Goal: Task Accomplishment & Management: Use online tool/utility

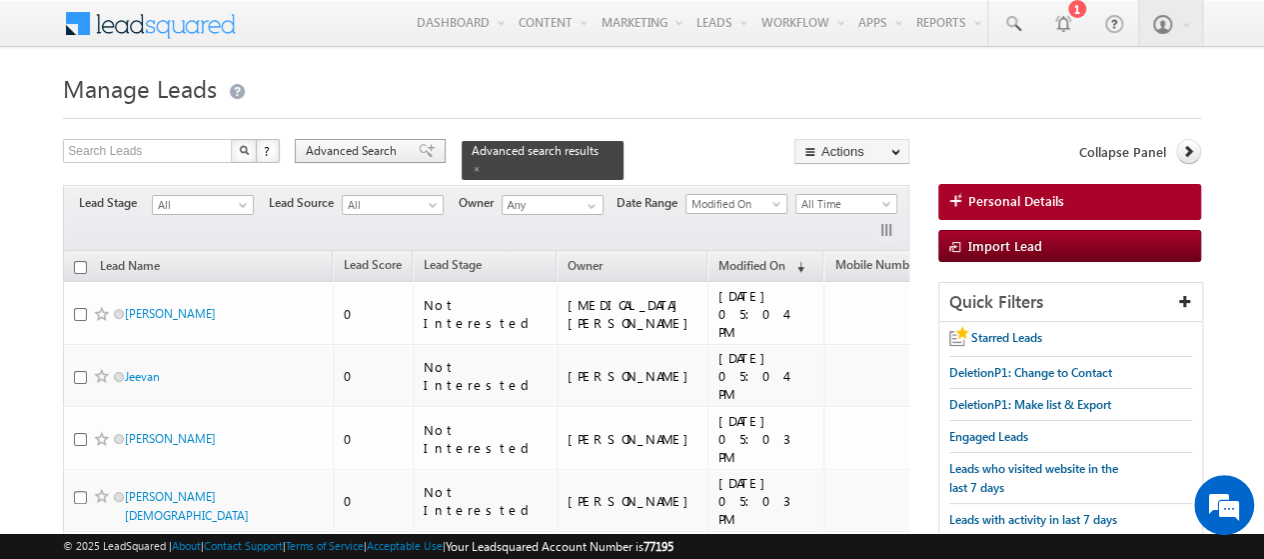
click at [380, 154] on span "Advanced Search" at bounding box center [354, 151] width 97 height 18
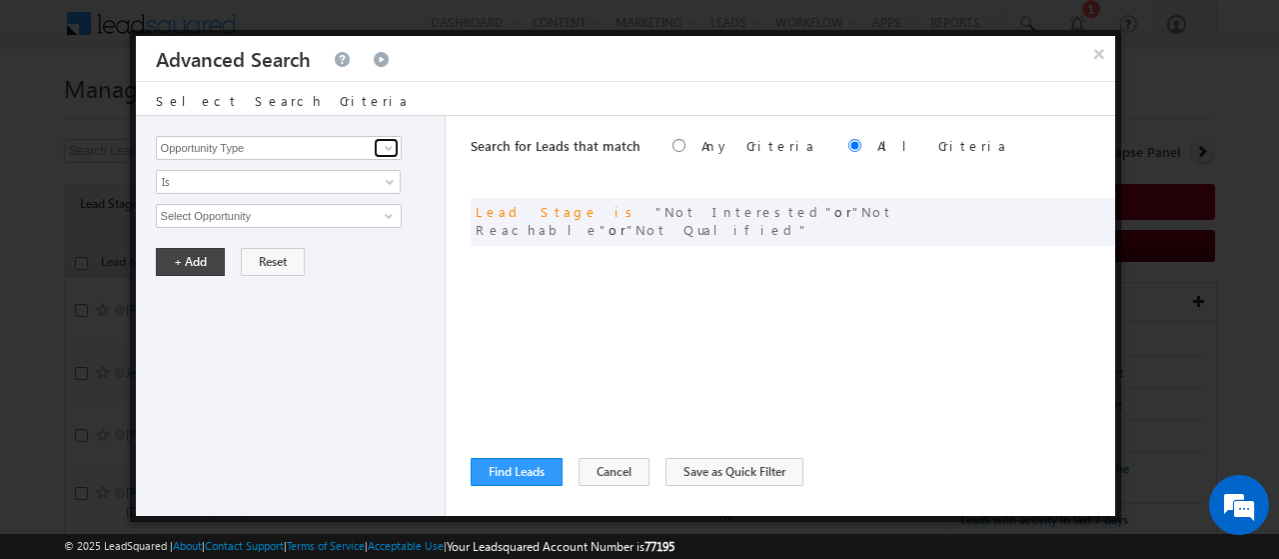
click at [381, 154] on span at bounding box center [389, 148] width 16 height 16
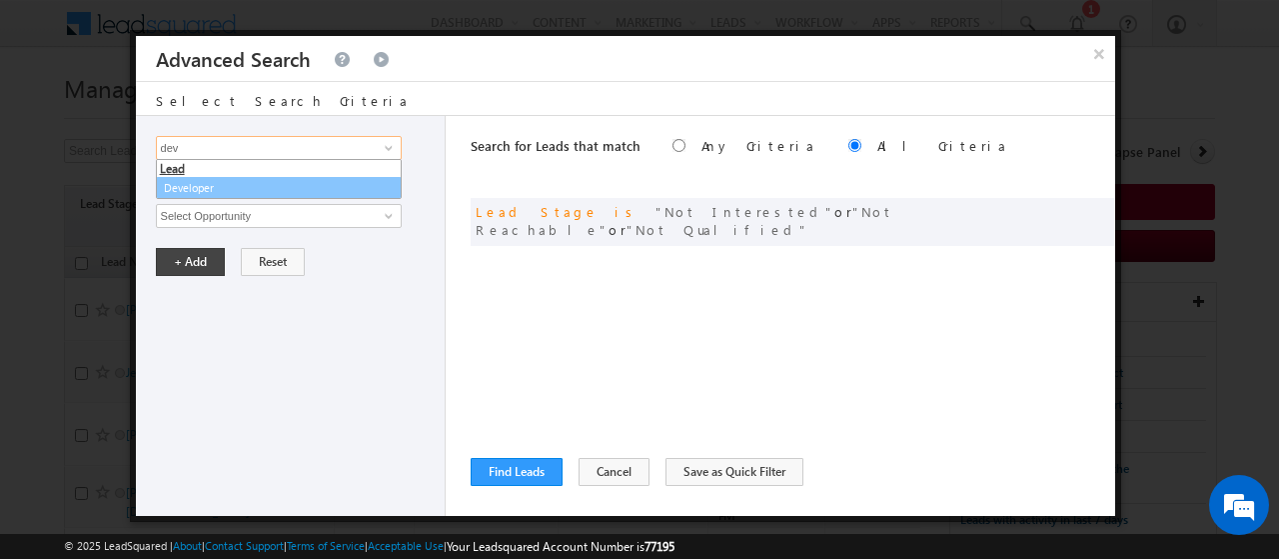
click at [309, 181] on link "Developer" at bounding box center [279, 188] width 246 height 23
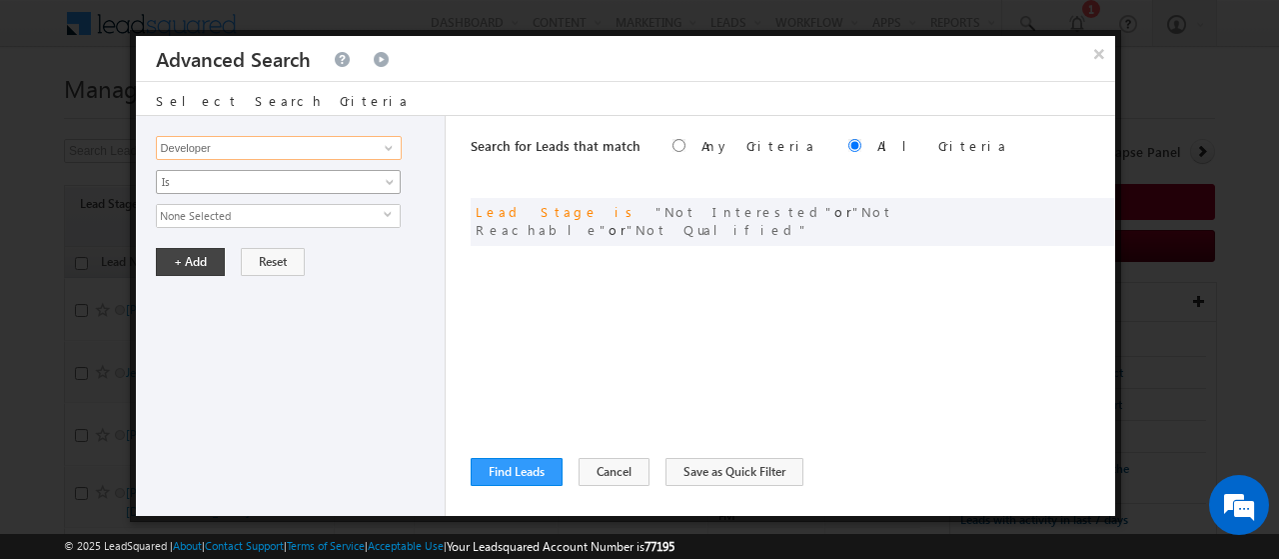
type input "Developer"
click at [309, 181] on span "Is" at bounding box center [265, 182] width 217 height 18
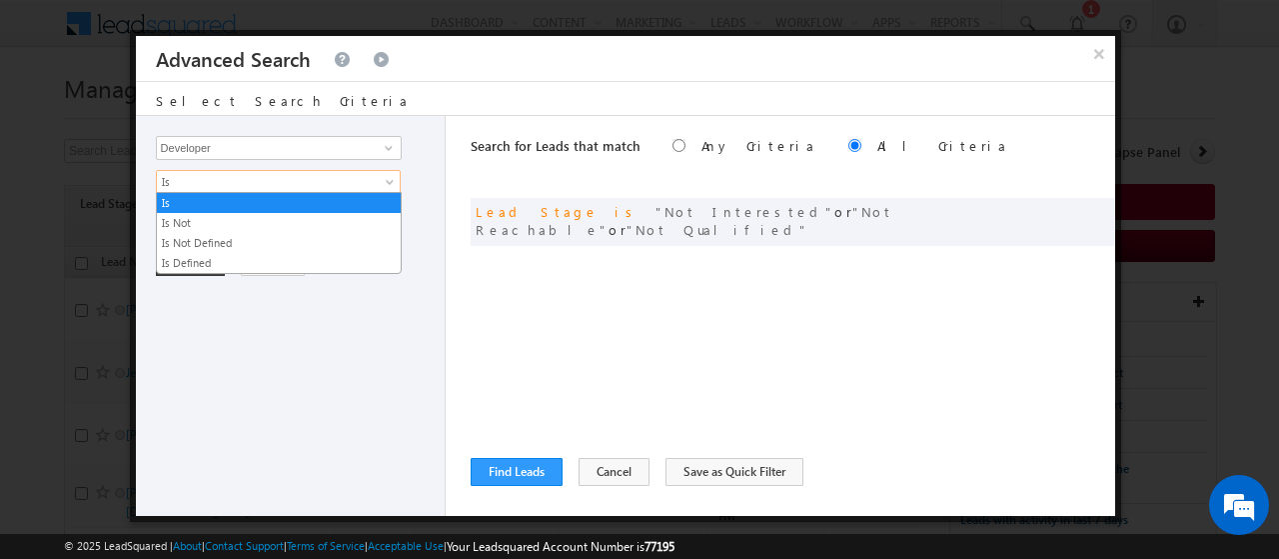
click at [309, 181] on span "Is" at bounding box center [265, 182] width 217 height 18
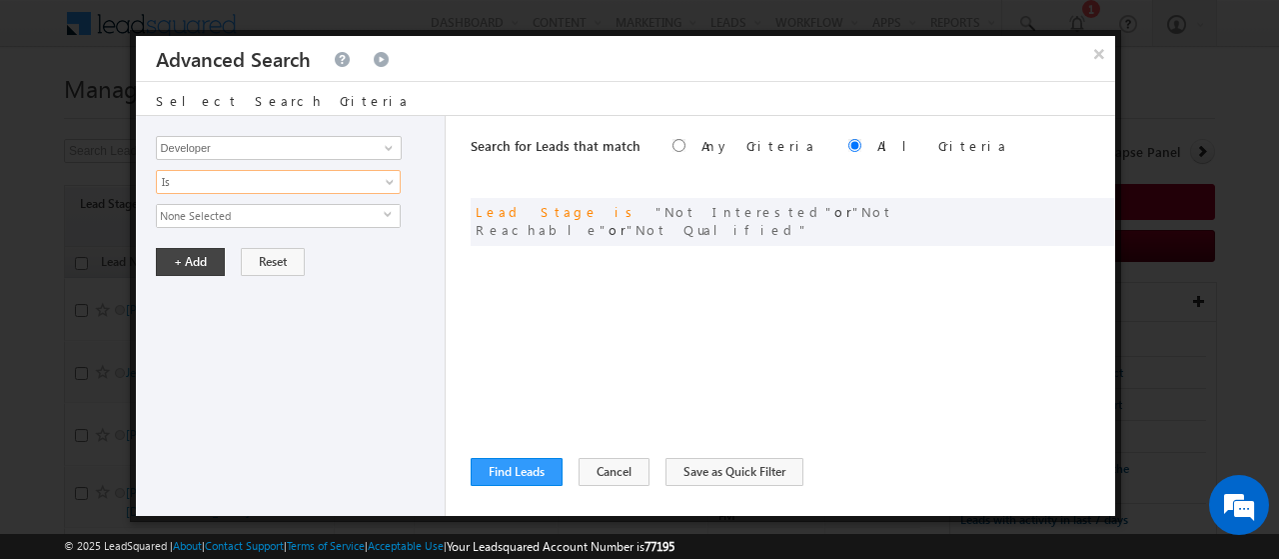
click at [308, 217] on span "None Selected" at bounding box center [270, 216] width 227 height 22
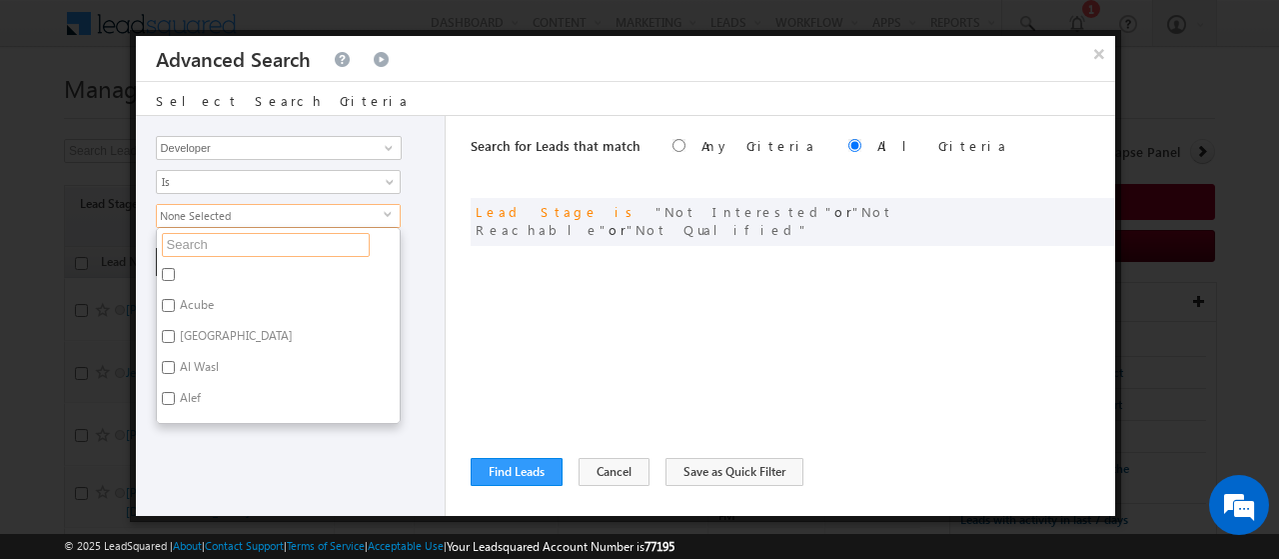
click at [235, 233] on input "text" at bounding box center [266, 245] width 208 height 24
type input "bloo"
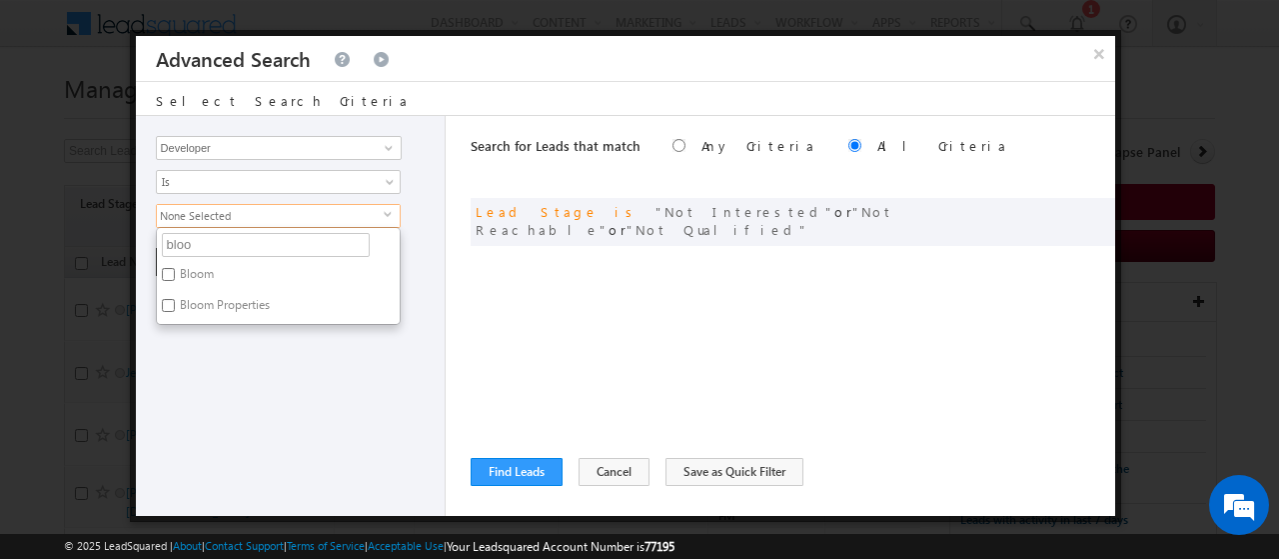
click at [201, 267] on label "Bloom" at bounding box center [195, 277] width 77 height 31
click at [175, 268] on input "Bloom" at bounding box center [168, 274] width 13 height 13
checkbox input "true"
click at [208, 303] on label "Bloom Properties" at bounding box center [223, 308] width 133 height 31
click at [175, 303] on input "Bloom Properties" at bounding box center [168, 305] width 13 height 13
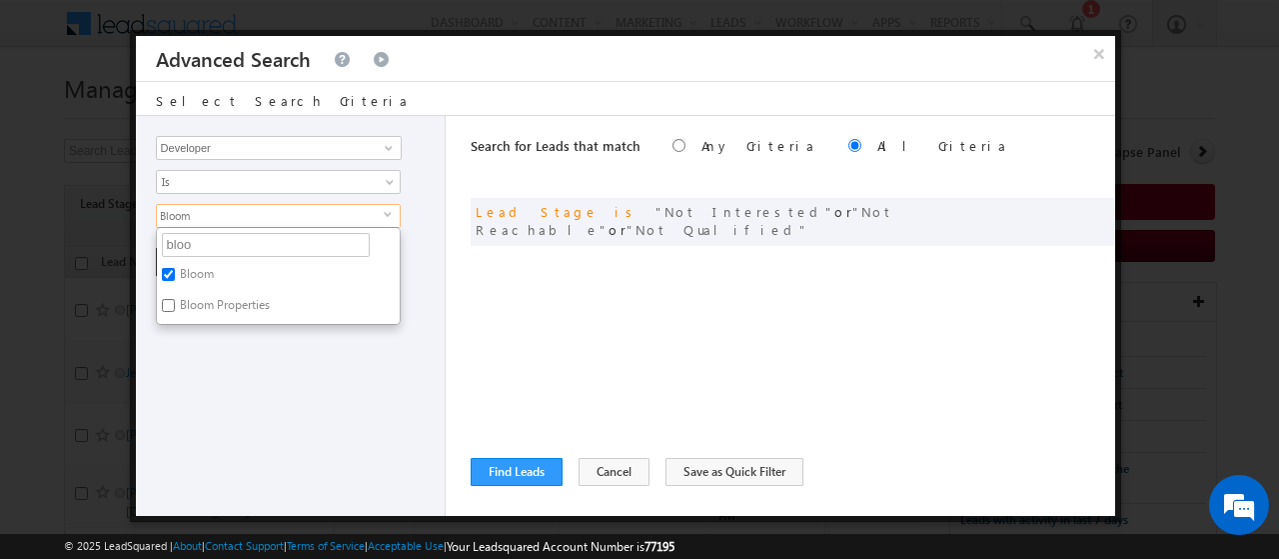
checkbox input "true"
click at [190, 240] on input "bloo" at bounding box center [266, 245] width 208 height 24
type input "b"
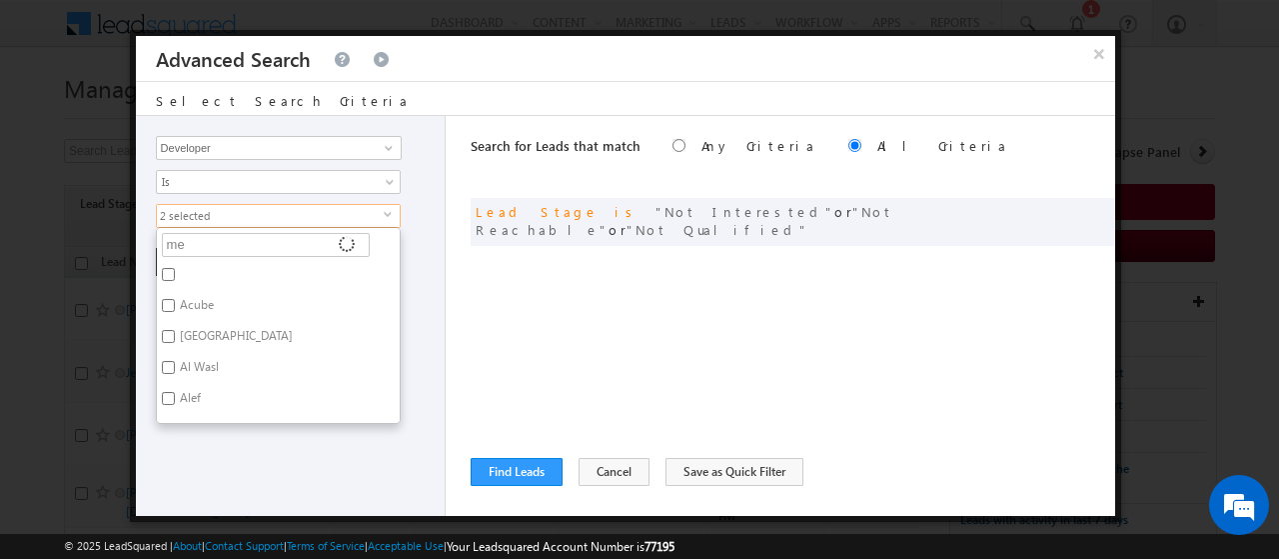
type input "mer"
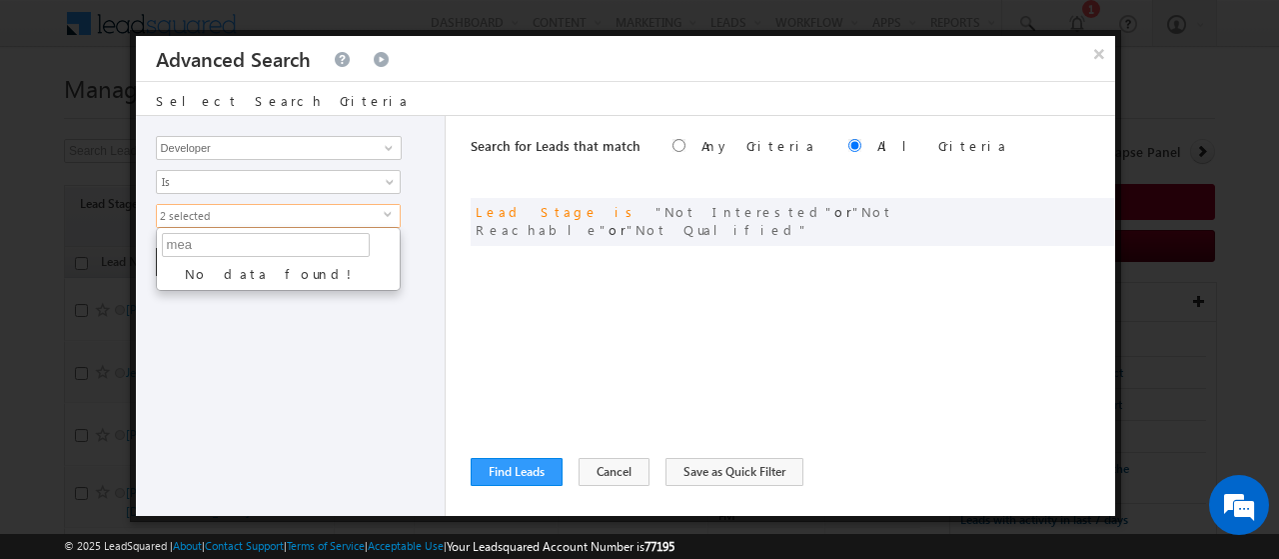
type input "me"
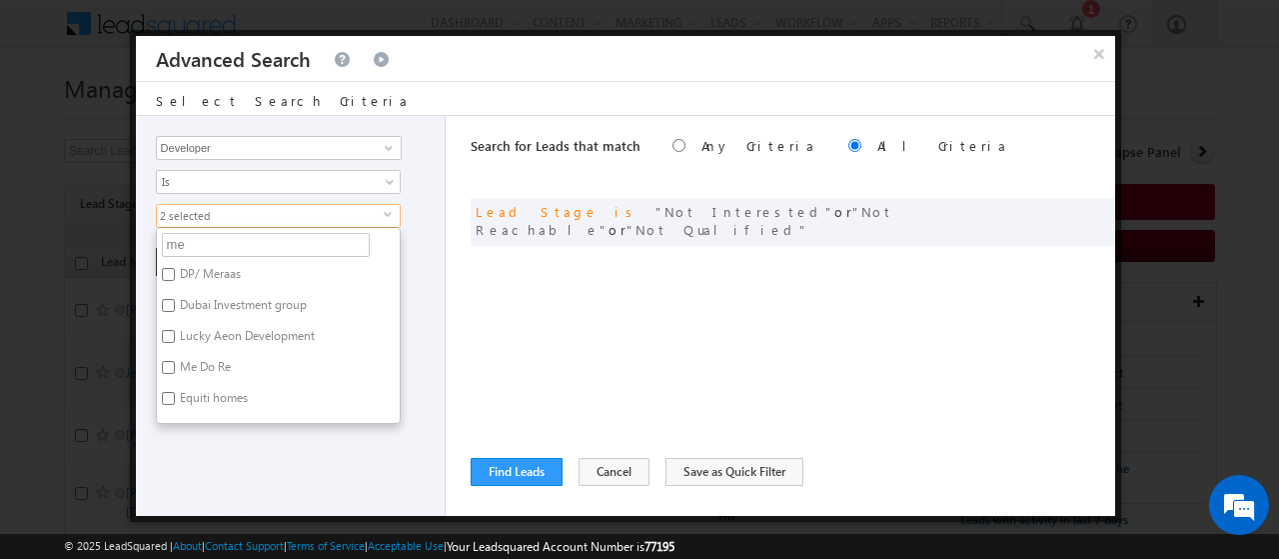
click at [186, 262] on label "DP/ Meraas" at bounding box center [209, 277] width 104 height 31
click at [175, 268] on input "DP/ Meraas" at bounding box center [168, 274] width 13 height 13
checkbox input "true"
click at [204, 246] on input "me" at bounding box center [266, 245] width 208 height 24
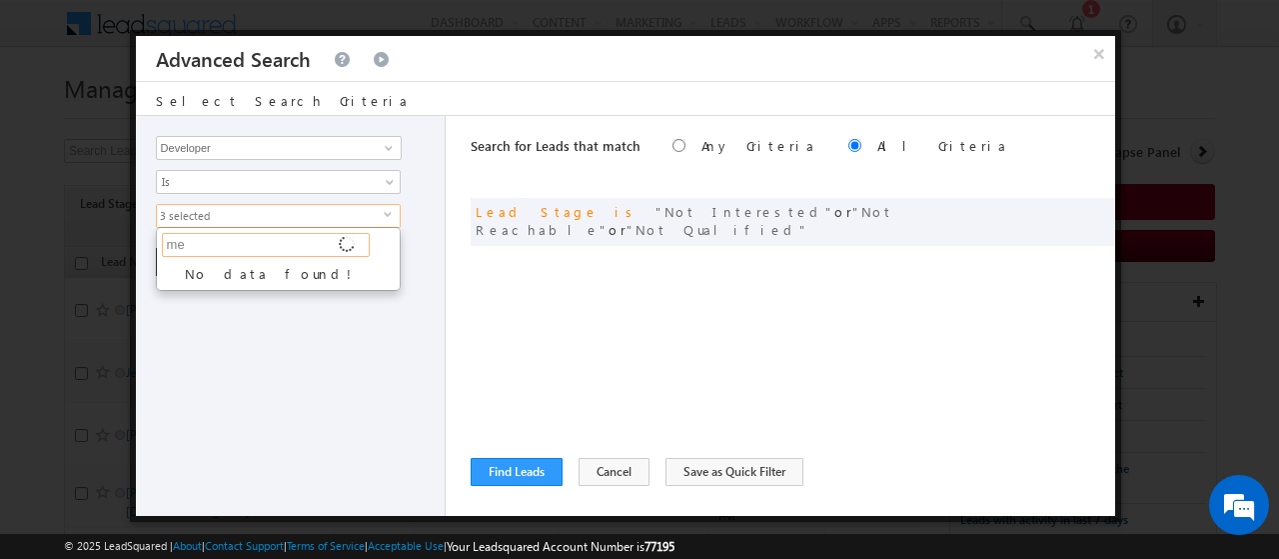
type input "m"
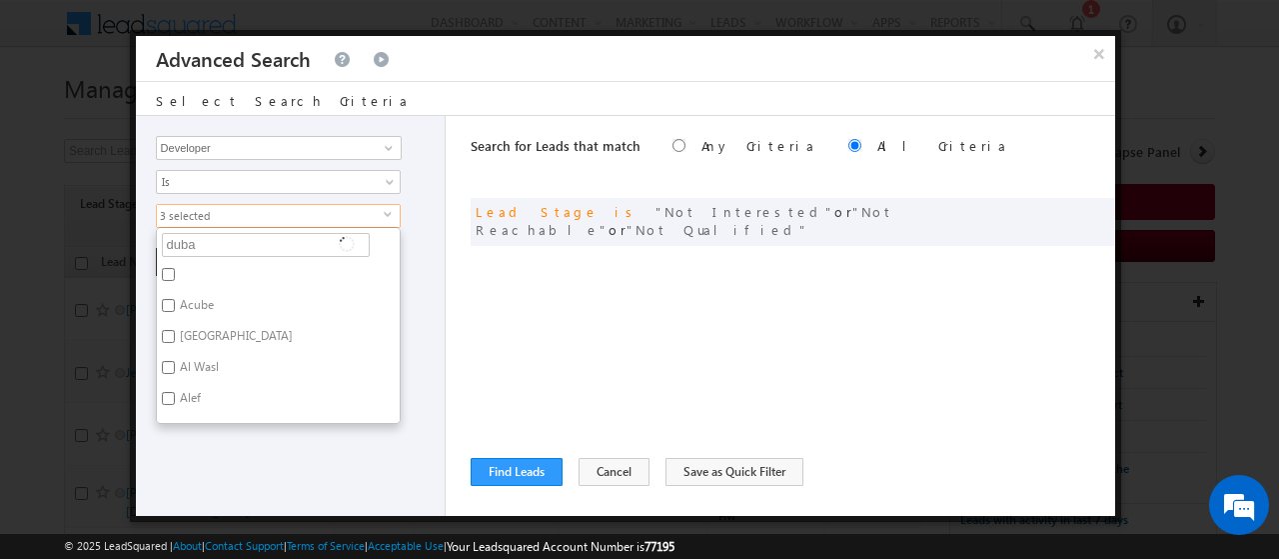
type input "[GEOGRAPHIC_DATA]"
click at [221, 265] on label "Dubai Investment group" at bounding box center [242, 277] width 170 height 31
click at [175, 268] on input "Dubai Investment group" at bounding box center [168, 274] width 13 height 13
checkbox input "true"
click at [228, 293] on label "Dubai Pulse" at bounding box center [209, 308] width 105 height 31
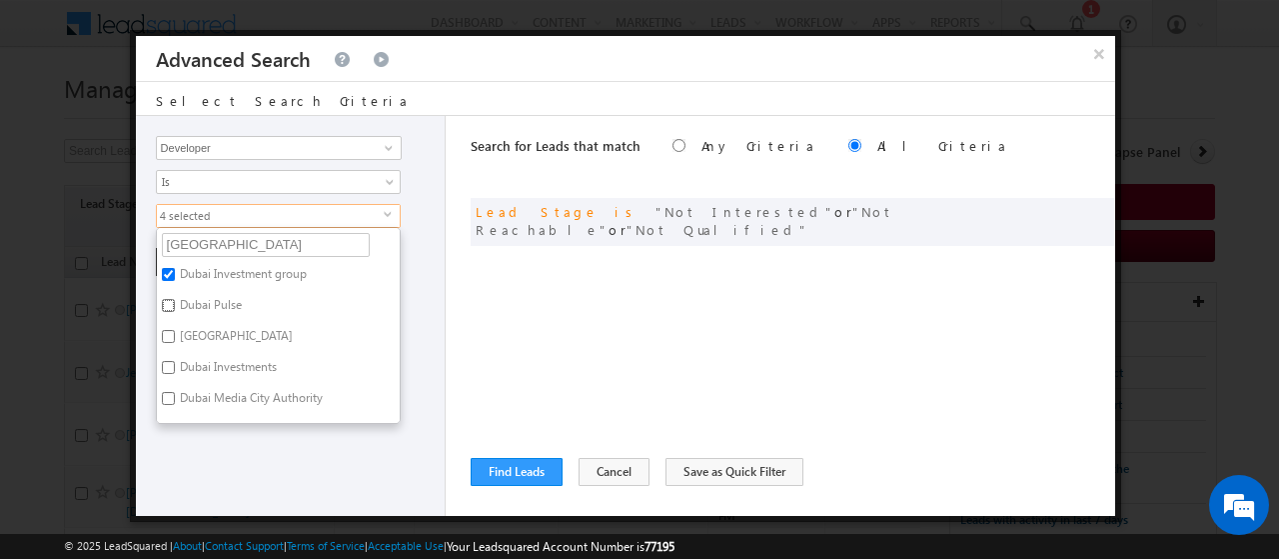
click at [175, 299] on input "Dubai Pulse" at bounding box center [168, 305] width 13 height 13
checkbox input "true"
click at [180, 237] on input "[GEOGRAPHIC_DATA]" at bounding box center [266, 245] width 208 height 24
type input "hills"
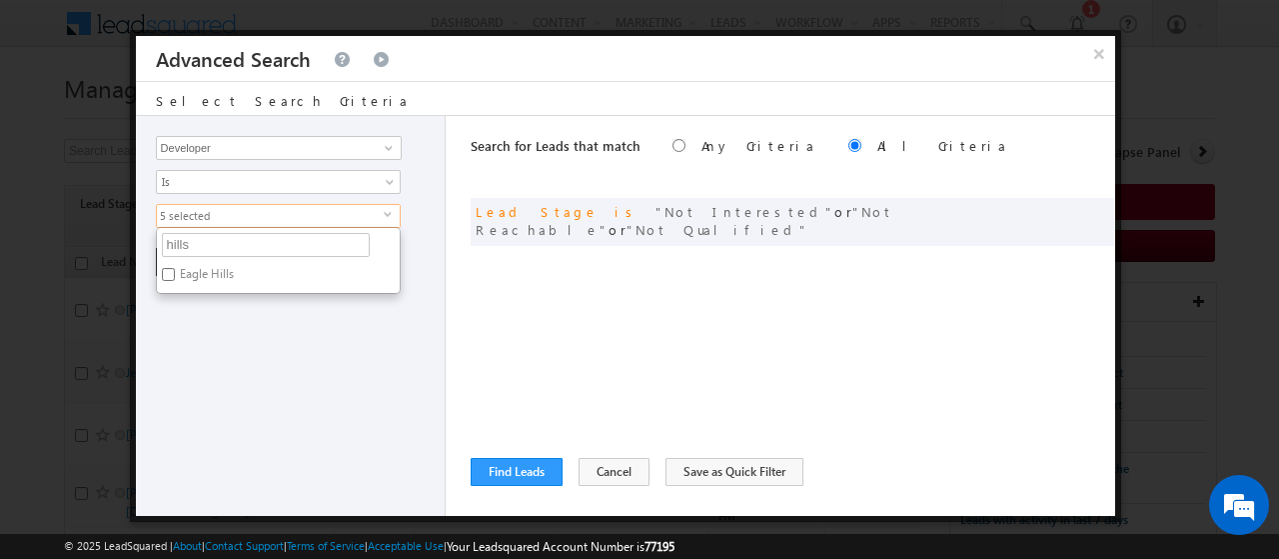
click at [210, 275] on label "Eagle Hills" at bounding box center [205, 277] width 97 height 31
click at [175, 275] on input "Eagle Hills" at bounding box center [168, 274] width 13 height 13
checkbox input "true"
click at [174, 240] on input "hills" at bounding box center [266, 245] width 208 height 24
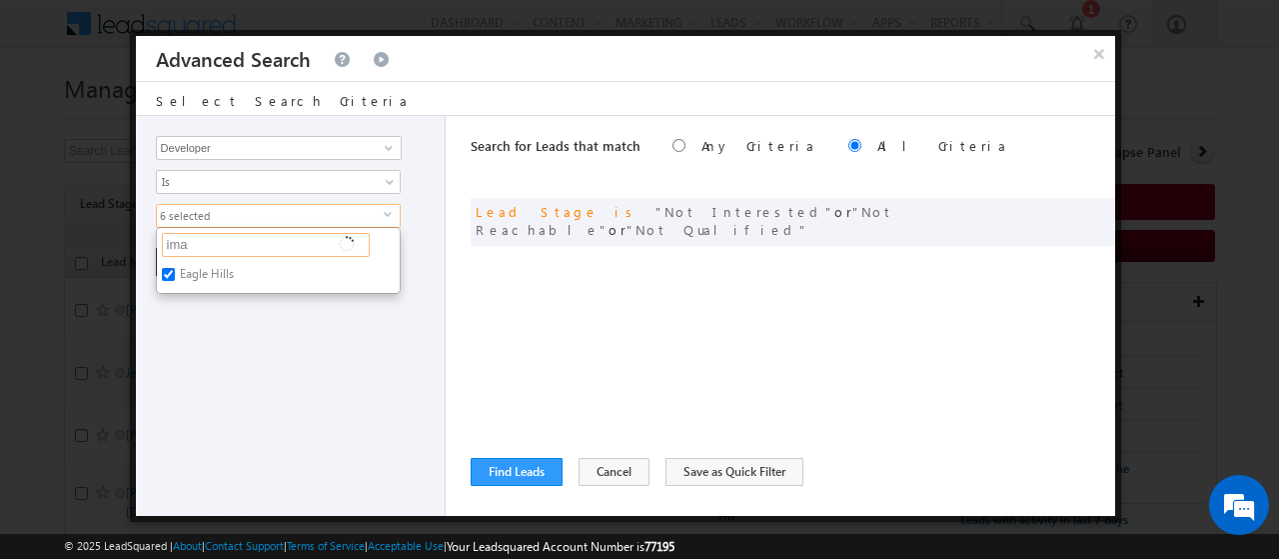
type input "[DEMOGRAPHIC_DATA]"
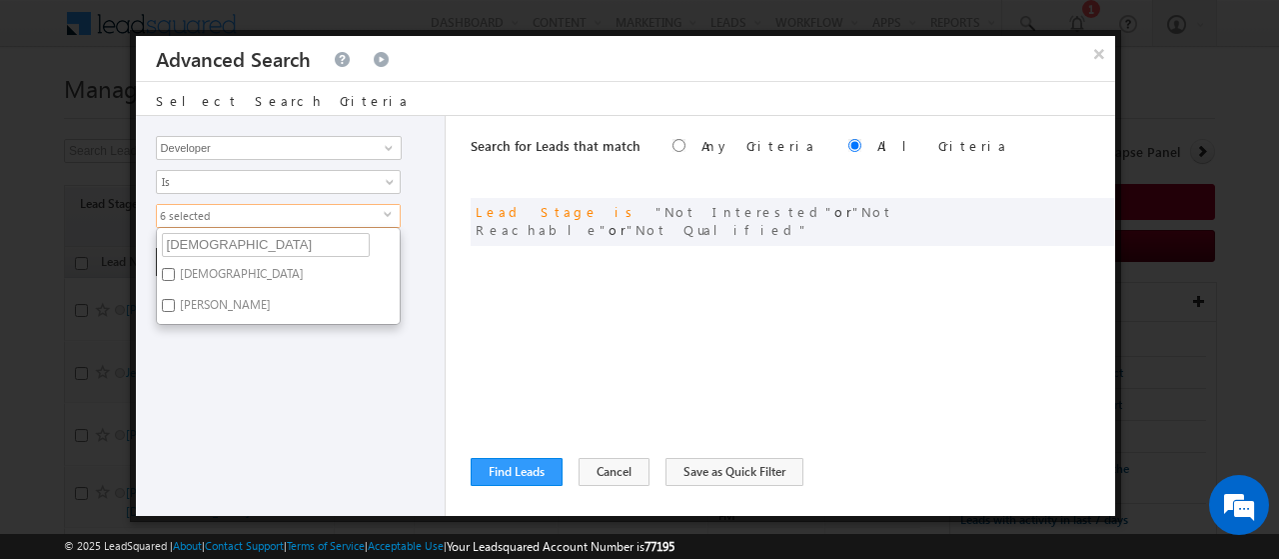
click at [190, 277] on label "[DEMOGRAPHIC_DATA]" at bounding box center [240, 277] width 167 height 31
click at [175, 277] on input "[DEMOGRAPHIC_DATA]" at bounding box center [168, 274] width 13 height 13
checkbox input "true"
click at [212, 319] on label "[PERSON_NAME]" at bounding box center [224, 308] width 134 height 31
click at [175, 312] on input "[PERSON_NAME]" at bounding box center [168, 305] width 13 height 13
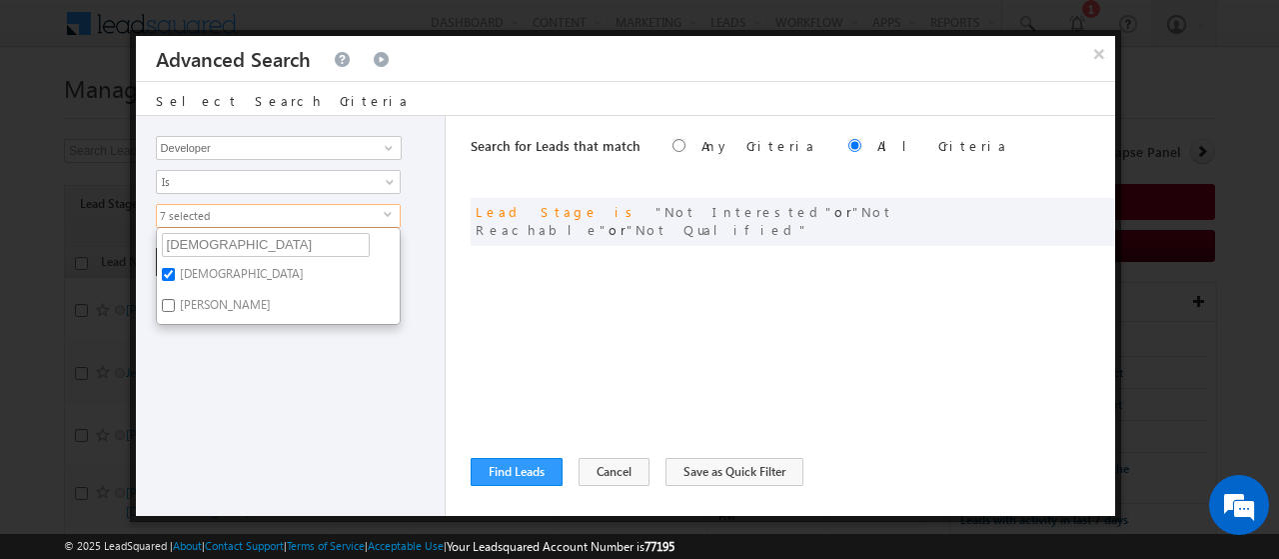
checkbox input "true"
click at [191, 243] on input "[DEMOGRAPHIC_DATA]" at bounding box center [266, 245] width 208 height 24
type input "MAG"
click at [186, 268] on label "MAG" at bounding box center [192, 277] width 70 height 31
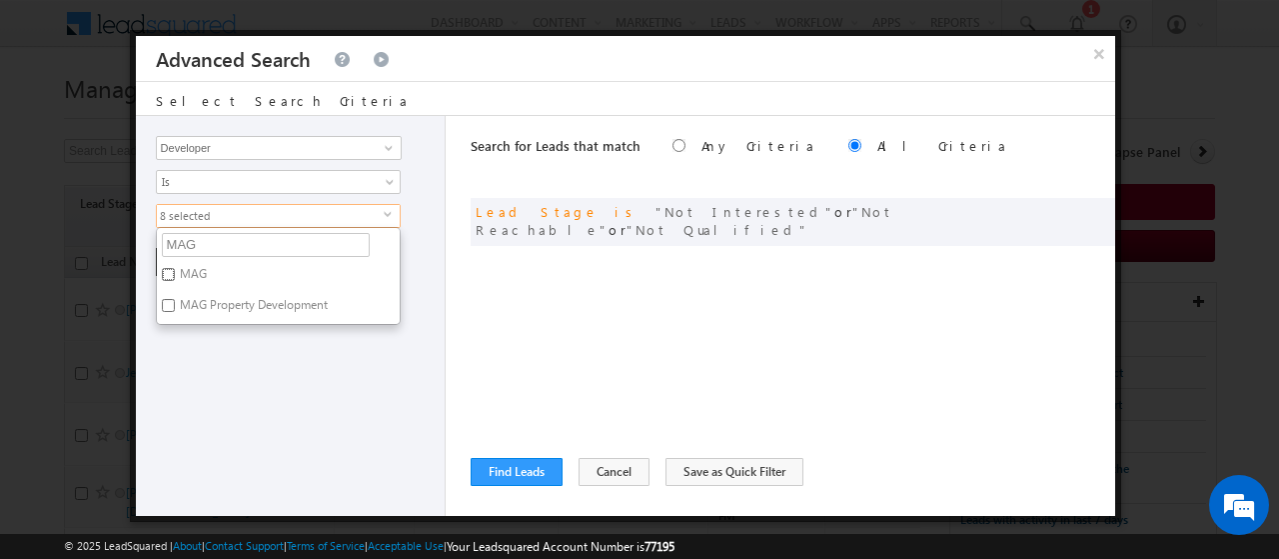
click at [175, 268] on input "MAG" at bounding box center [168, 274] width 13 height 13
checkbox input "true"
click at [216, 301] on label "MAG Property Development" at bounding box center [252, 308] width 191 height 31
click at [175, 301] on input "MAG Property Development" at bounding box center [168, 305] width 13 height 13
checkbox input "true"
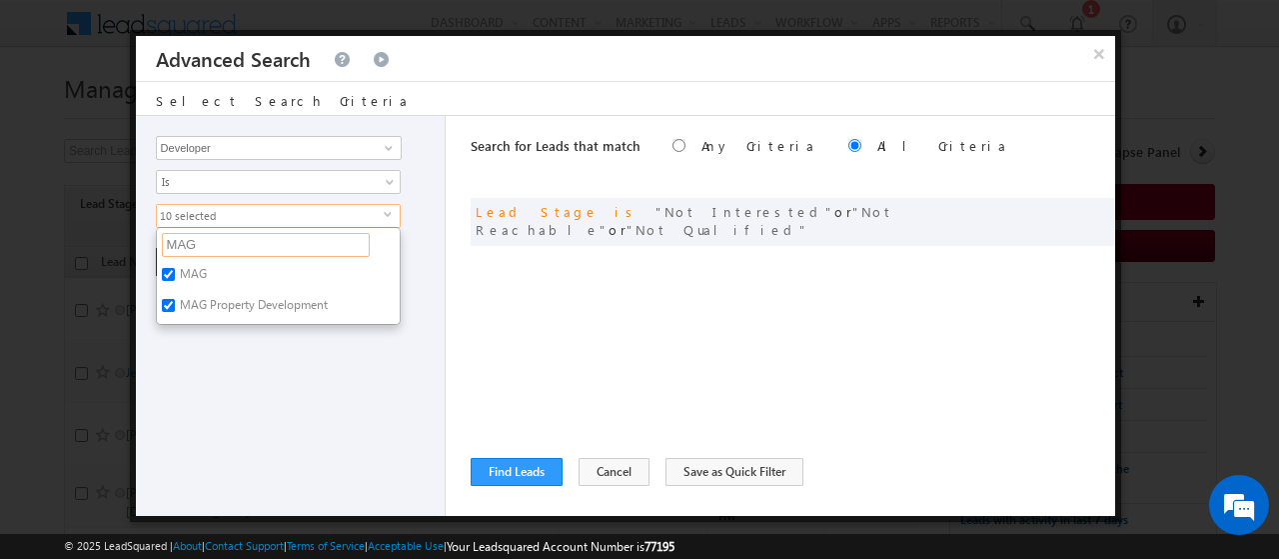
click at [196, 237] on input "MAG" at bounding box center [266, 245] width 208 height 24
type input "Octa"
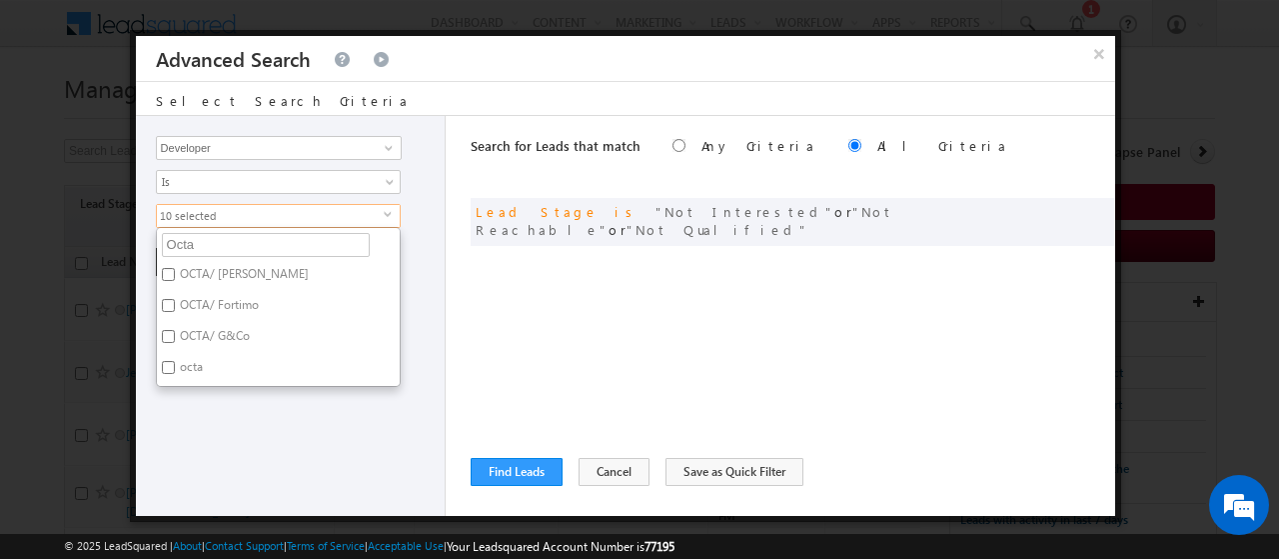
click at [219, 332] on label "OCTA/ G&Co" at bounding box center [213, 339] width 113 height 31
click at [175, 332] on input "OCTA/ G&Co" at bounding box center [168, 336] width 13 height 13
checkbox input "true"
click at [198, 299] on label "OCTA/ Fortimo" at bounding box center [218, 308] width 122 height 31
click at [175, 299] on input "OCTA/ Fortimo" at bounding box center [168, 305] width 13 height 13
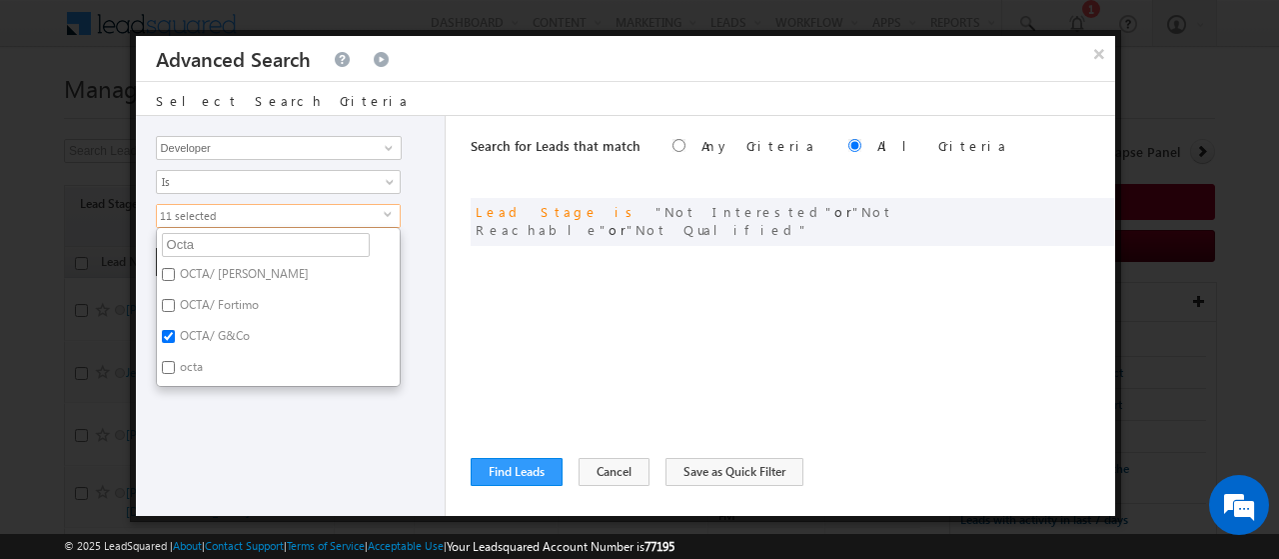
checkbox input "true"
click at [192, 264] on label "OCTA/ [PERSON_NAME]" at bounding box center [243, 277] width 172 height 31
click at [175, 268] on input "OCTA/ [PERSON_NAME]" at bounding box center [168, 274] width 13 height 13
checkbox input "true"
click at [188, 360] on label "octa" at bounding box center [190, 370] width 66 height 31
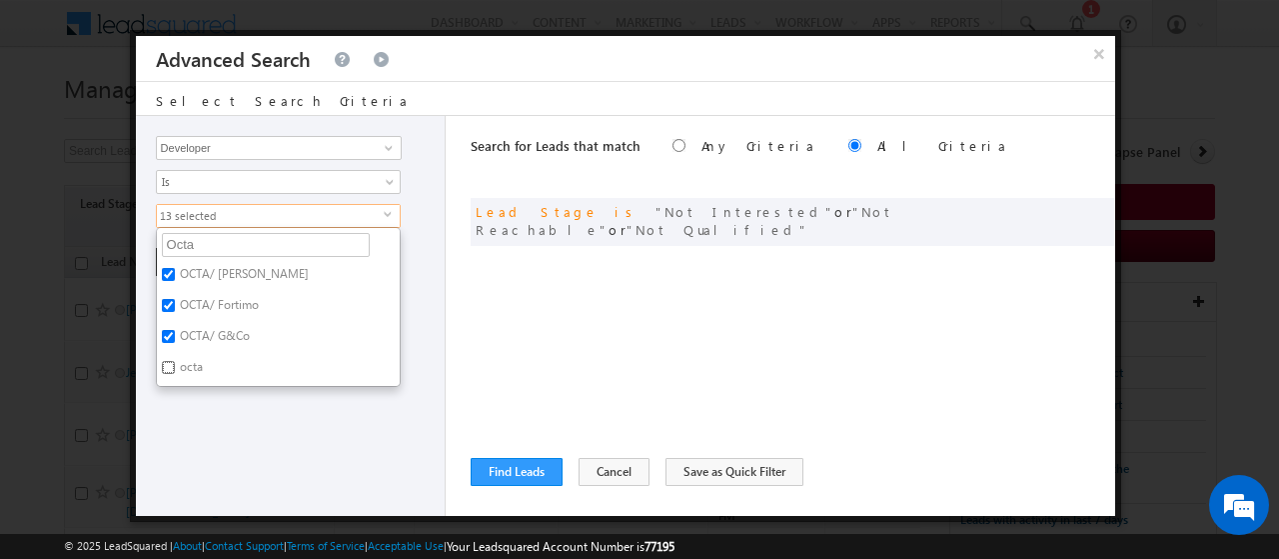
click at [175, 361] on input "octa" at bounding box center [168, 367] width 13 height 13
checkbox input "true"
click at [203, 237] on input "Octa" at bounding box center [266, 245] width 208 height 24
type input "O"
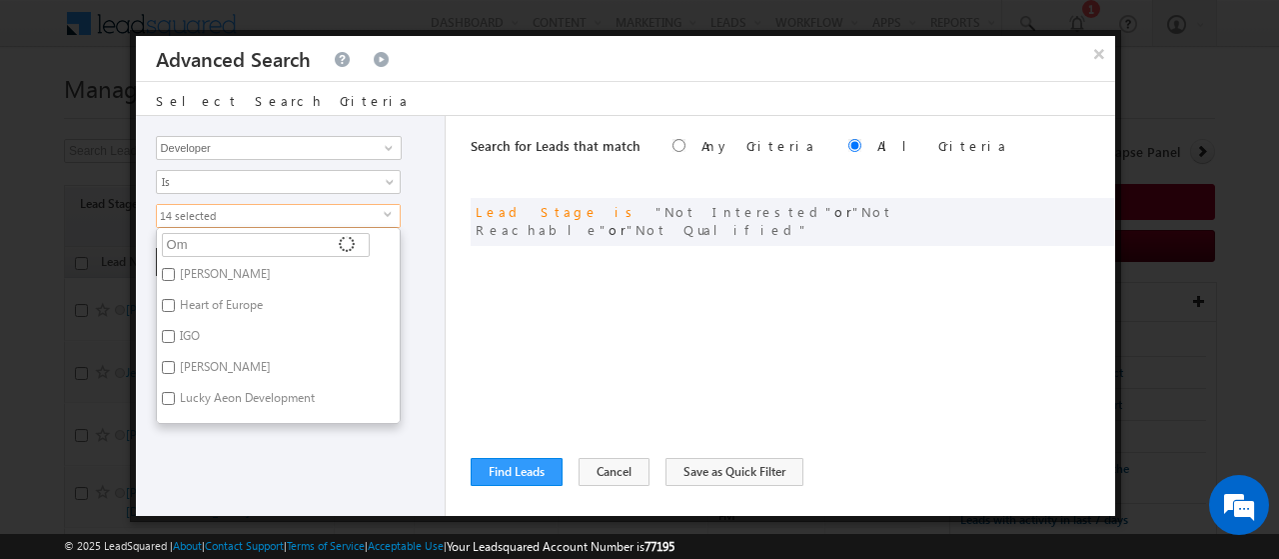
type input "Omn"
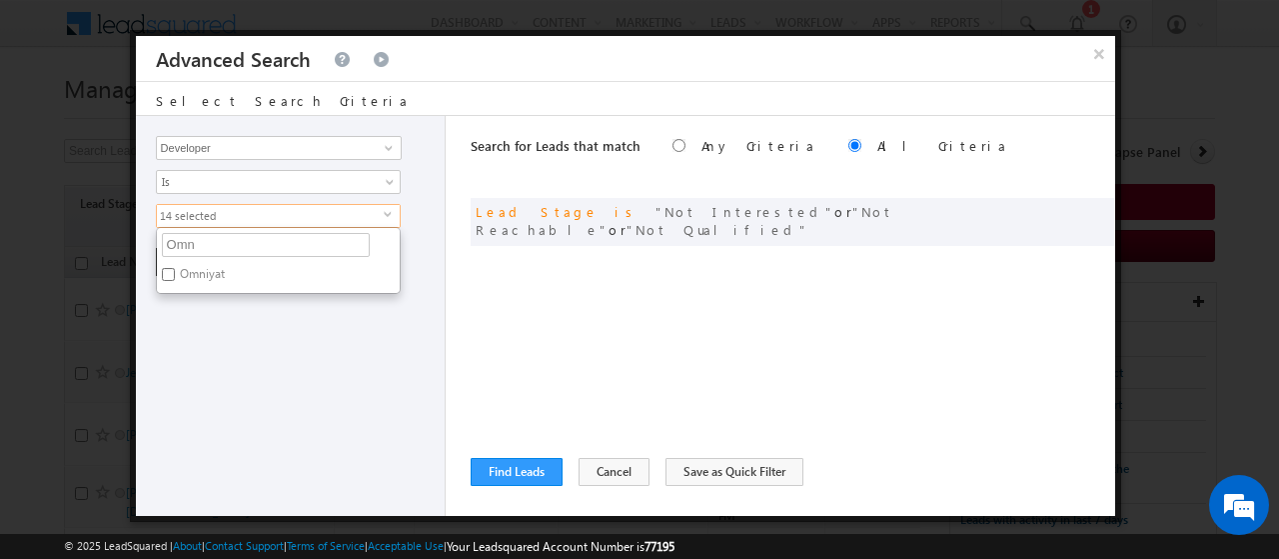
click at [179, 270] on label "Omniyat" at bounding box center [201, 277] width 88 height 31
click at [175, 270] on input "Omniyat" at bounding box center [168, 274] width 13 height 13
checkbox input "true"
click at [196, 244] on input "Omn" at bounding box center [266, 245] width 208 height 24
type input "O"
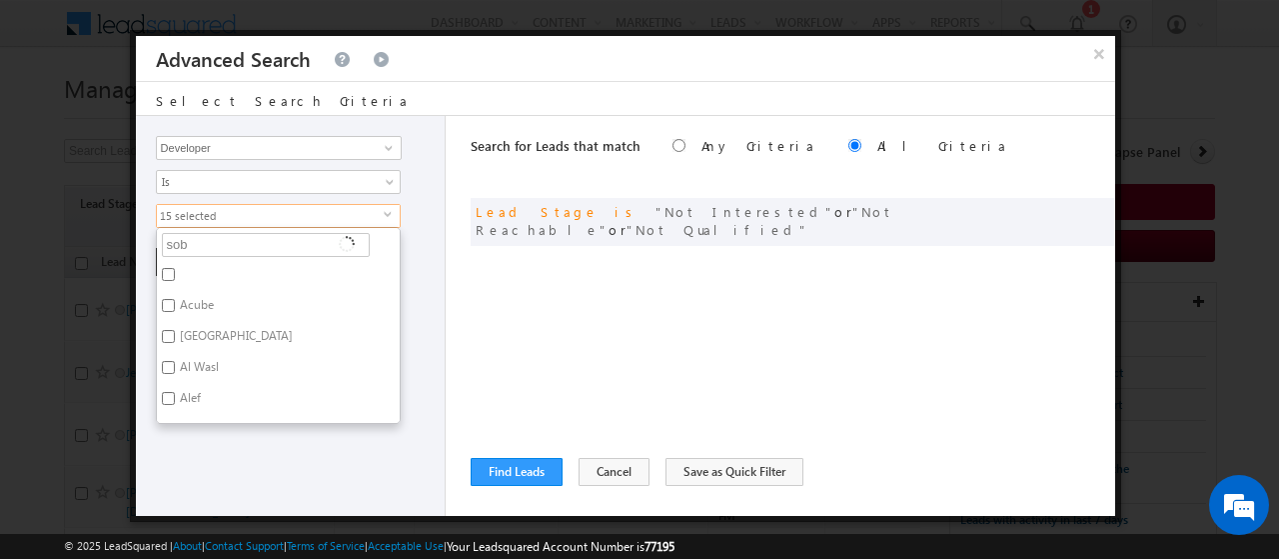
type input "[PERSON_NAME]"
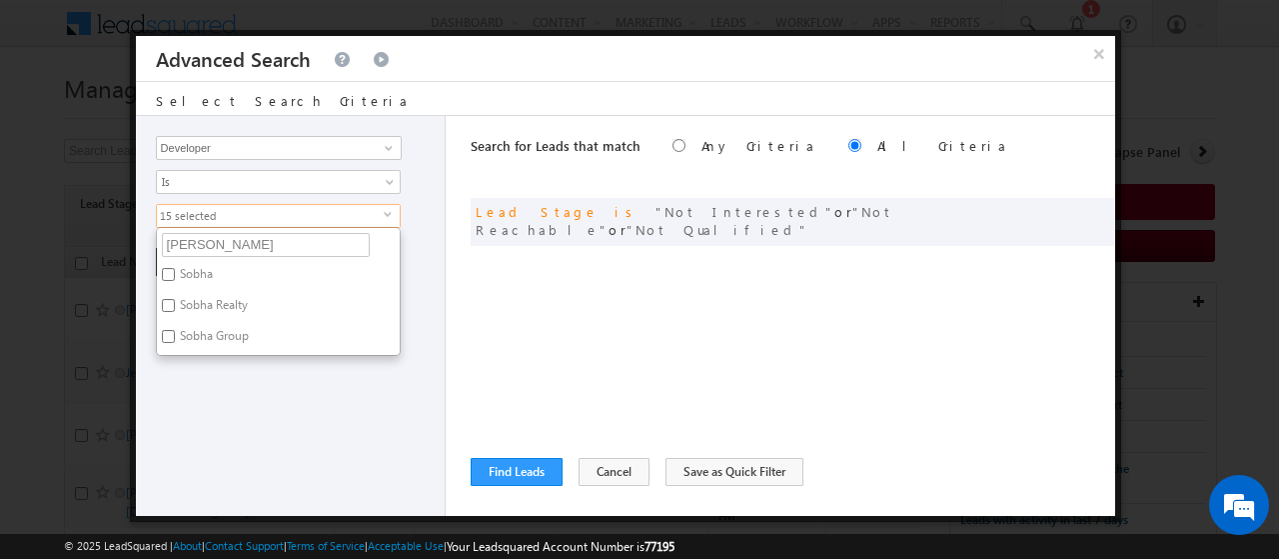
click at [197, 268] on label "Sobha" at bounding box center [195, 277] width 76 height 31
click at [175, 268] on input "Sobha" at bounding box center [168, 274] width 13 height 13
checkbox input "true"
click at [210, 297] on label "Sobha Realty" at bounding box center [212, 308] width 111 height 31
click at [175, 299] on input "Sobha Realty" at bounding box center [168, 305] width 13 height 13
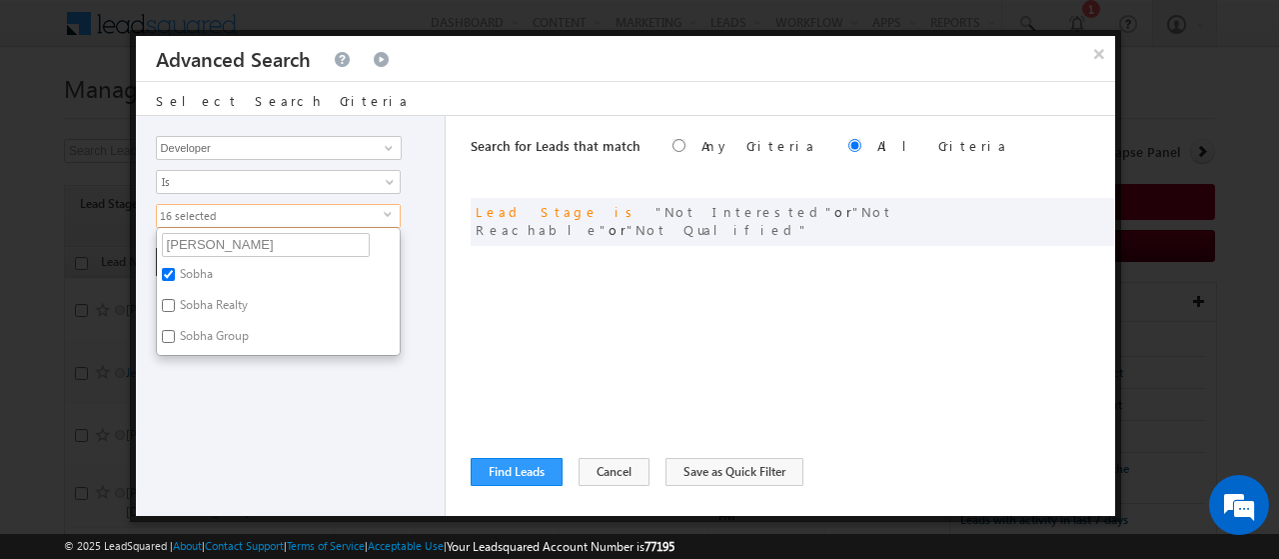
checkbox input "true"
click at [223, 329] on label "Sobha Group" at bounding box center [213, 339] width 112 height 31
click at [175, 330] on input "Sobha Group" at bounding box center [168, 336] width 13 height 13
checkbox input "true"
click at [178, 243] on input "[PERSON_NAME]" at bounding box center [266, 245] width 208 height 24
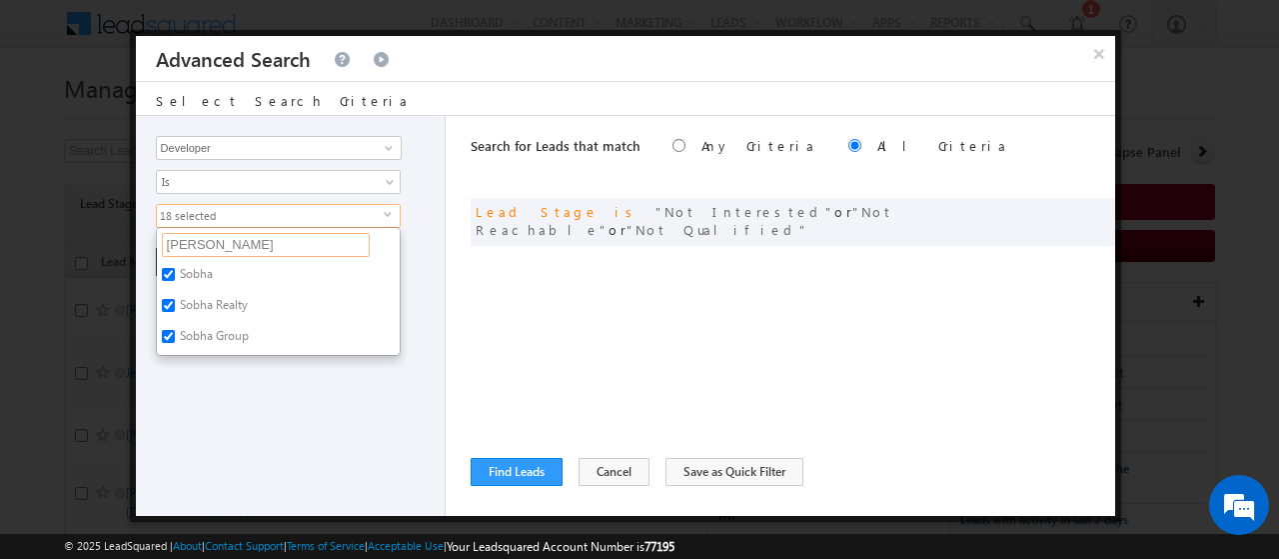
click at [178, 243] on input "[PERSON_NAME]" at bounding box center [266, 245] width 208 height 24
type input "expo"
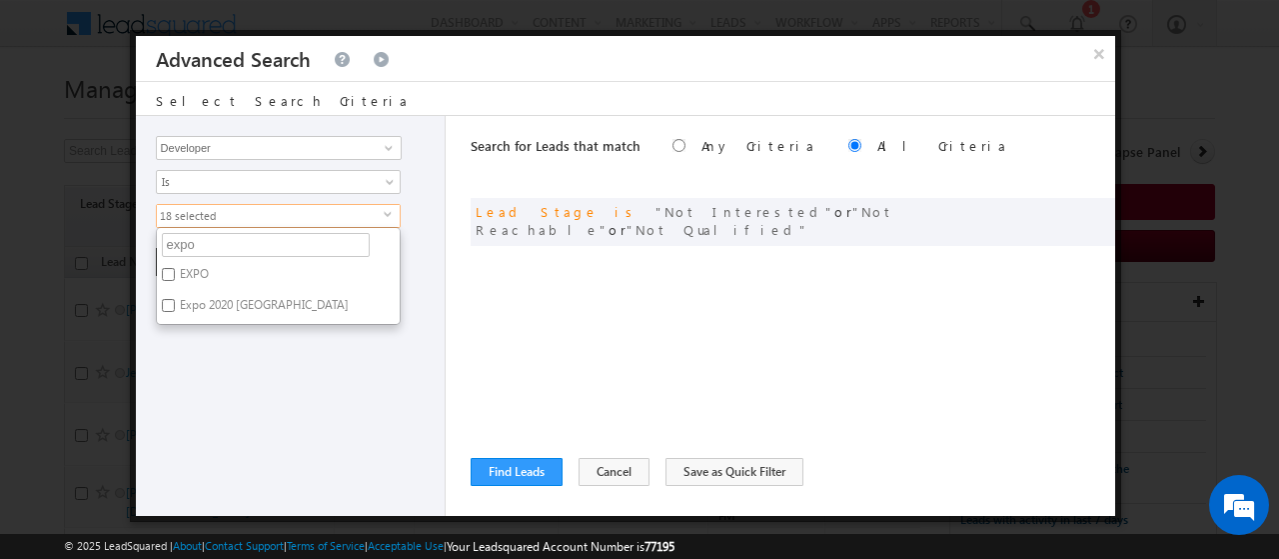
click at [196, 270] on label "EXPO" at bounding box center [193, 277] width 72 height 31
click at [175, 270] on input "EXPO" at bounding box center [168, 274] width 13 height 13
checkbox input "true"
click at [206, 299] on label "Expo 2020 [GEOGRAPHIC_DATA]" at bounding box center [263, 308] width 212 height 31
click at [175, 299] on input "Expo 2020 [GEOGRAPHIC_DATA]" at bounding box center [168, 305] width 13 height 13
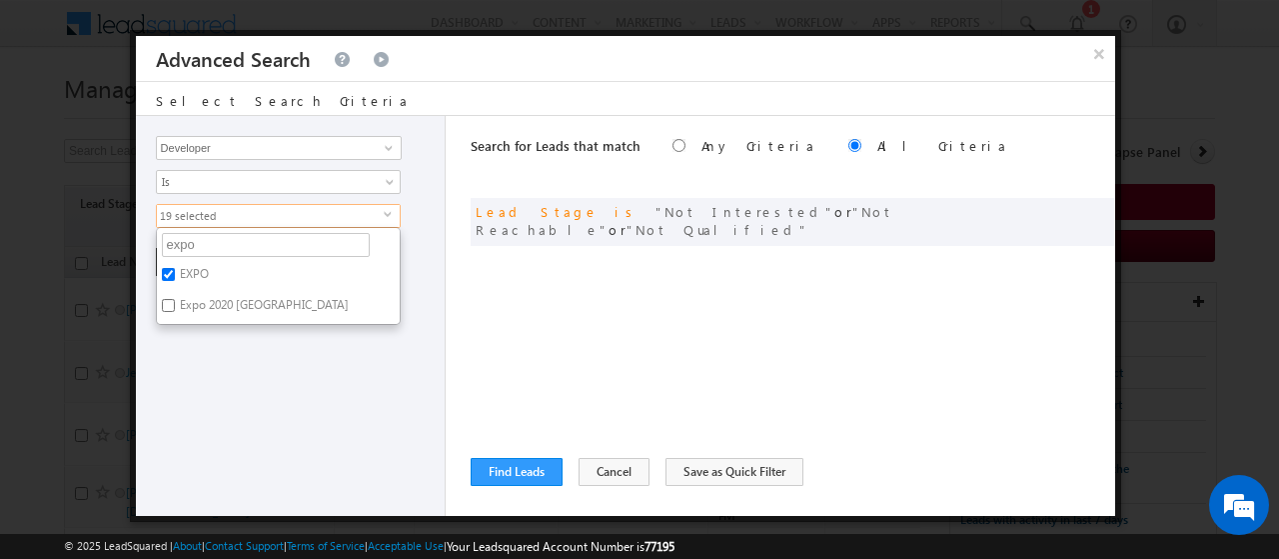
checkbox input "true"
click at [204, 244] on input "expo" at bounding box center [266, 245] width 208 height 24
type input "e"
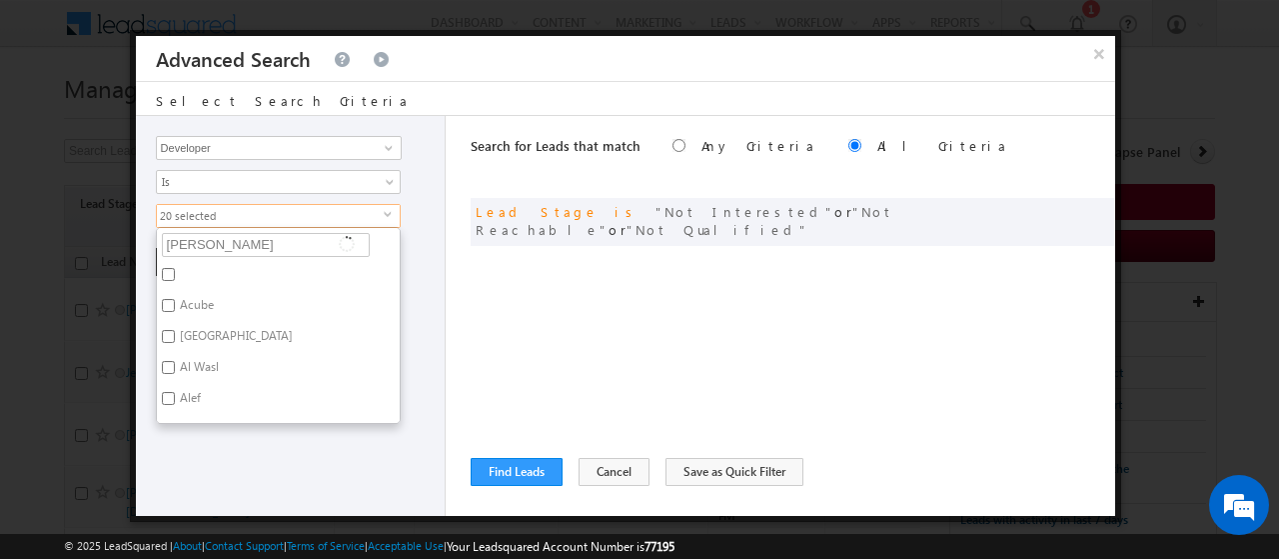
type input "majid"
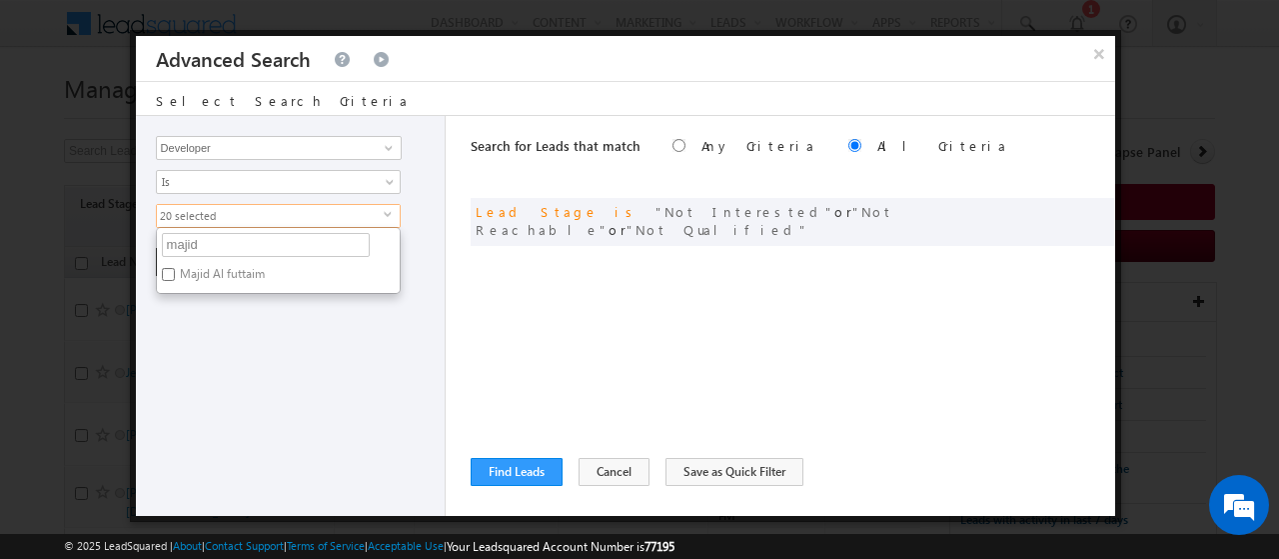
click at [209, 272] on label "Majid Al futtaim" at bounding box center [221, 277] width 128 height 31
click at [175, 272] on input "Majid Al futtaim" at bounding box center [168, 274] width 13 height 13
checkbox input "true"
click at [204, 242] on input "majid" at bounding box center [266, 245] width 208 height 24
type input "m"
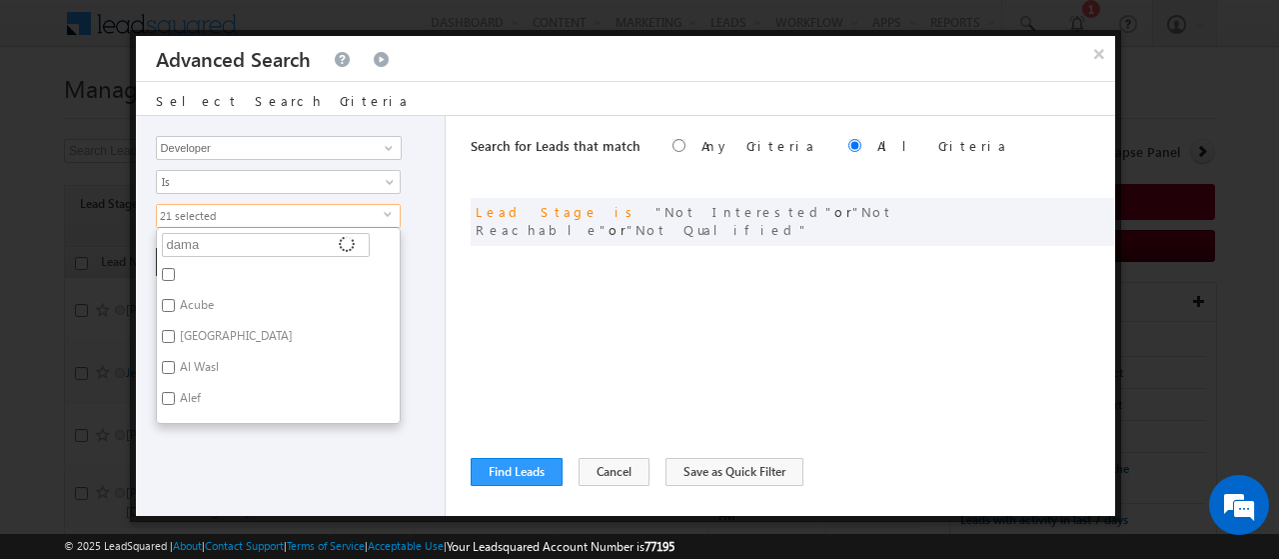
type input "damac"
click at [209, 275] on label "Damac" at bounding box center [196, 277] width 79 height 31
click at [175, 275] on input "Damac" at bounding box center [168, 274] width 13 height 13
checkbox input "true"
click at [214, 301] on label "Damac & Reportage" at bounding box center [231, 308] width 149 height 31
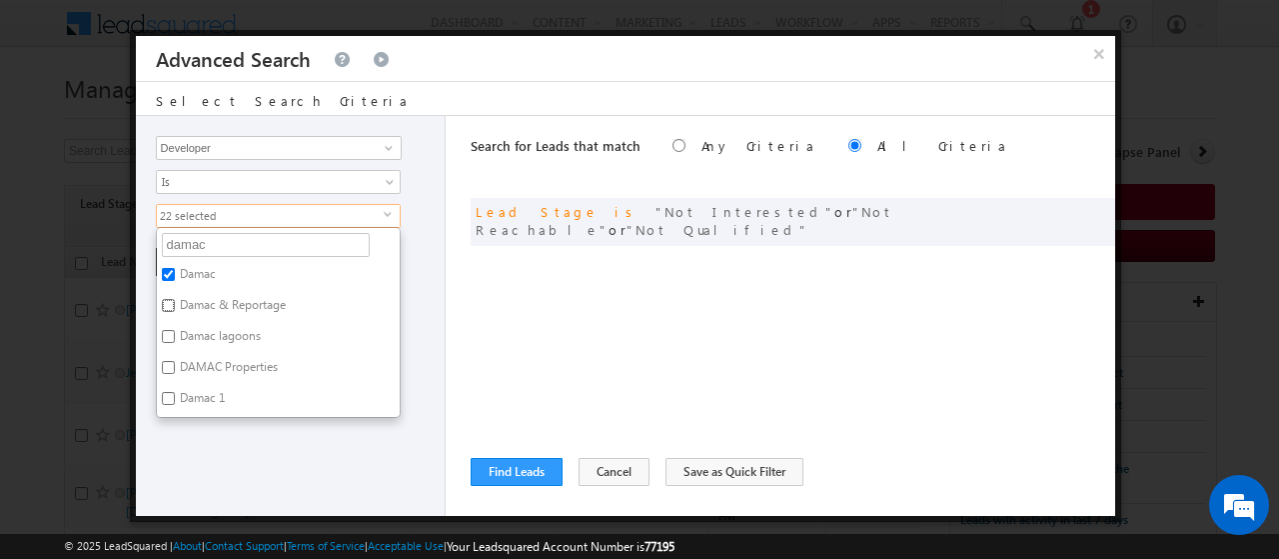
click at [175, 301] on input "Damac & Reportage" at bounding box center [168, 305] width 13 height 13
checkbox input "true"
click at [216, 324] on label "Damac lagoons" at bounding box center [219, 339] width 124 height 31
click at [175, 330] on input "Damac lagoons" at bounding box center [168, 336] width 13 height 13
checkbox input "true"
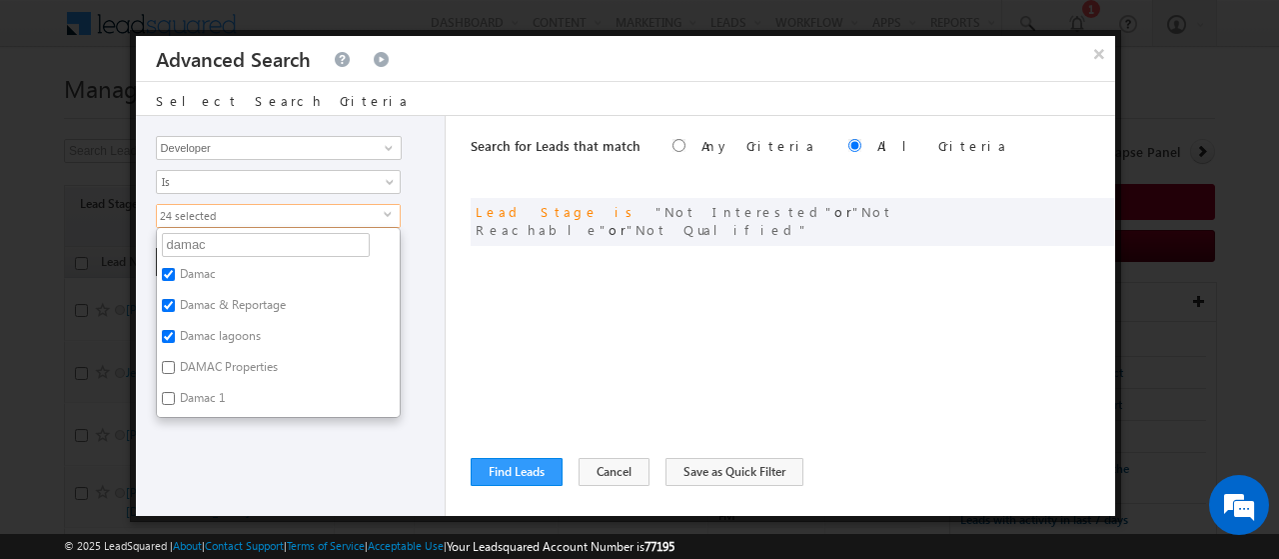
click at [221, 365] on label "DAMAC Properties" at bounding box center [227, 370] width 141 height 31
click at [175, 365] on input "DAMAC Properties" at bounding box center [168, 367] width 13 height 13
checkbox input "true"
click at [196, 395] on label "Damac 1" at bounding box center [201, 401] width 88 height 31
click at [175, 395] on input "Damac 1" at bounding box center [168, 398] width 13 height 13
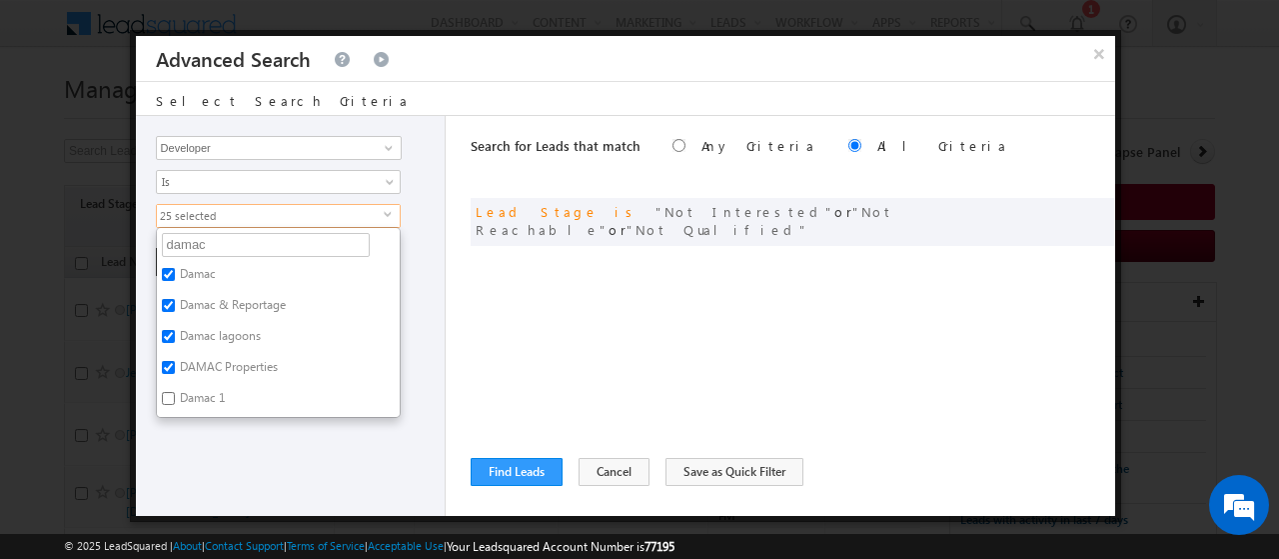
checkbox input "true"
click at [230, 239] on input "damac" at bounding box center [266, 245] width 208 height 24
type input "d"
type input "[GEOGRAPHIC_DATA]"
click at [219, 273] on label "[GEOGRAPHIC_DATA]" at bounding box center [235, 277] width 156 height 31
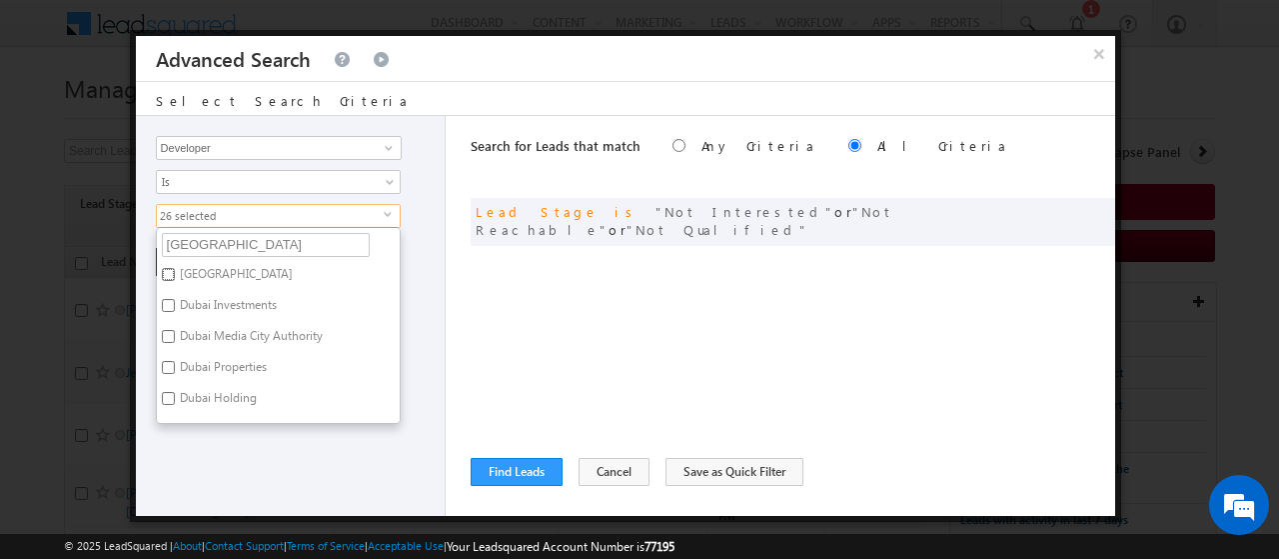
click at [175, 273] on input "[GEOGRAPHIC_DATA]" at bounding box center [168, 274] width 13 height 13
checkbox input "true"
click at [243, 240] on input "[GEOGRAPHIC_DATA]" at bounding box center [266, 245] width 208 height 24
type input "d"
type input "emaar"
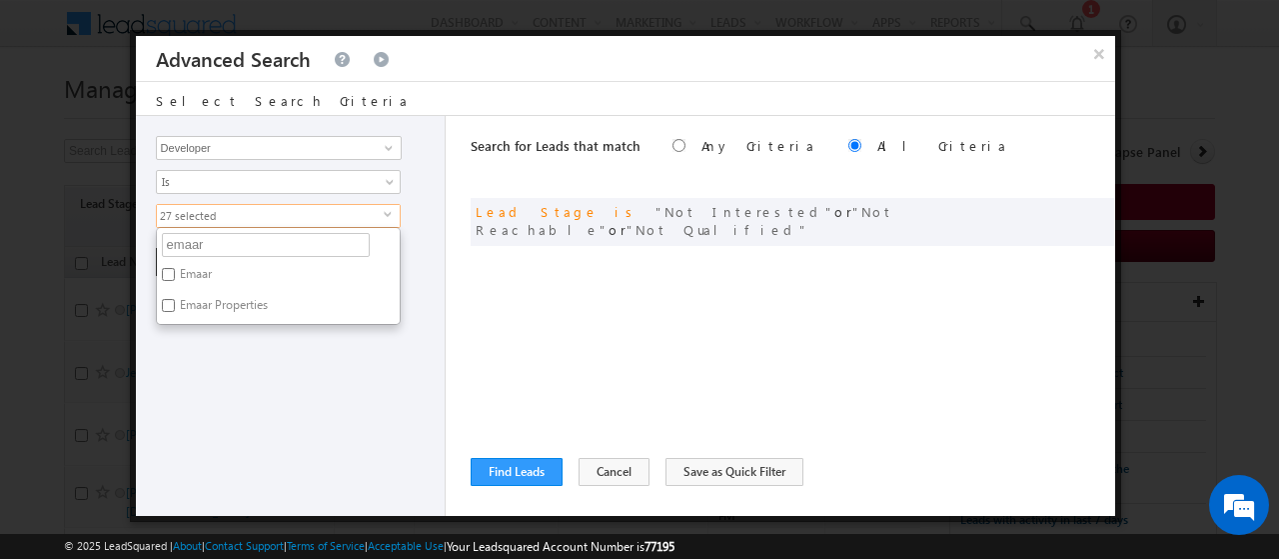
click at [200, 272] on label "Emaar" at bounding box center [194, 277] width 75 height 31
click at [175, 272] on input "Emaar" at bounding box center [168, 274] width 13 height 13
checkbox input "true"
click at [206, 313] on label "Emaar Properties" at bounding box center [222, 308] width 131 height 31
click at [175, 312] on input "Emaar Properties" at bounding box center [168, 305] width 13 height 13
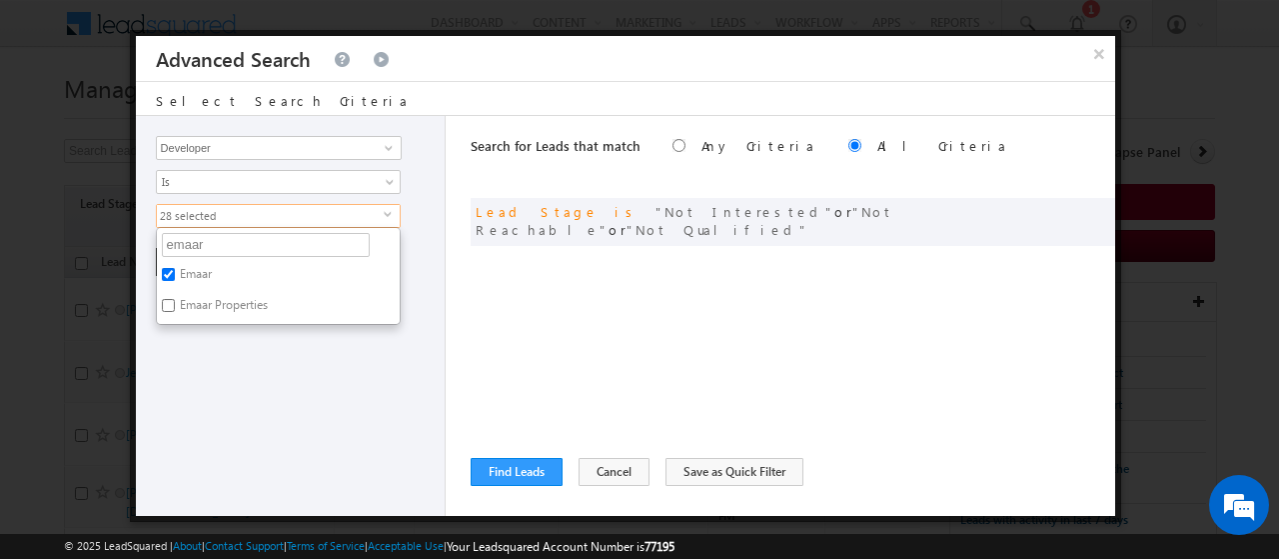
checkbox input "true"
click at [213, 235] on input "emaar" at bounding box center [266, 245] width 208 height 24
type input "e"
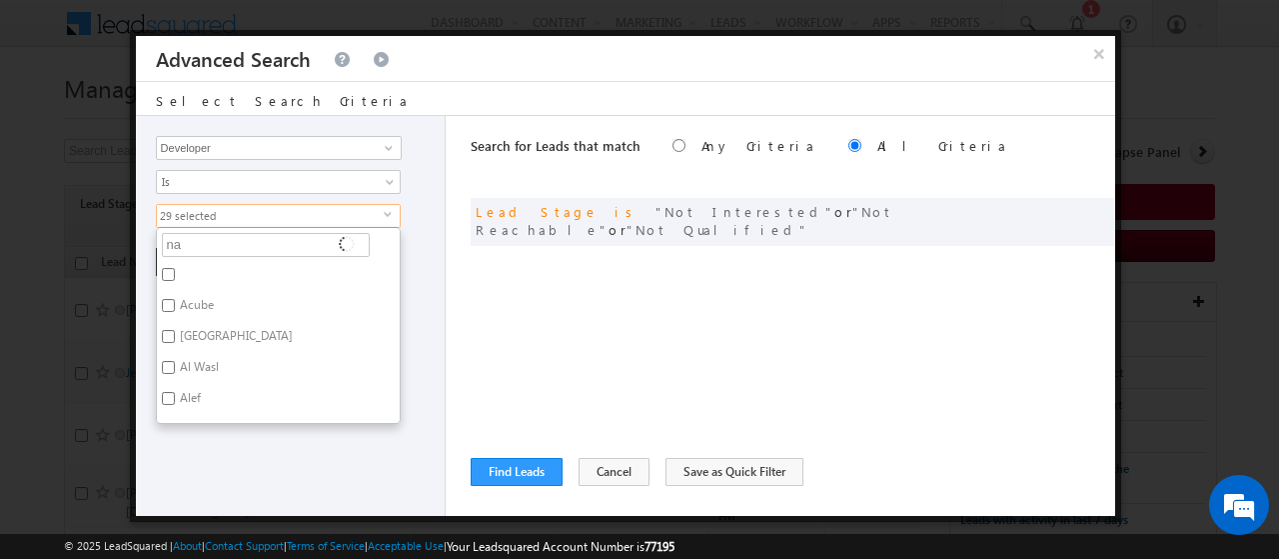
type input "nak"
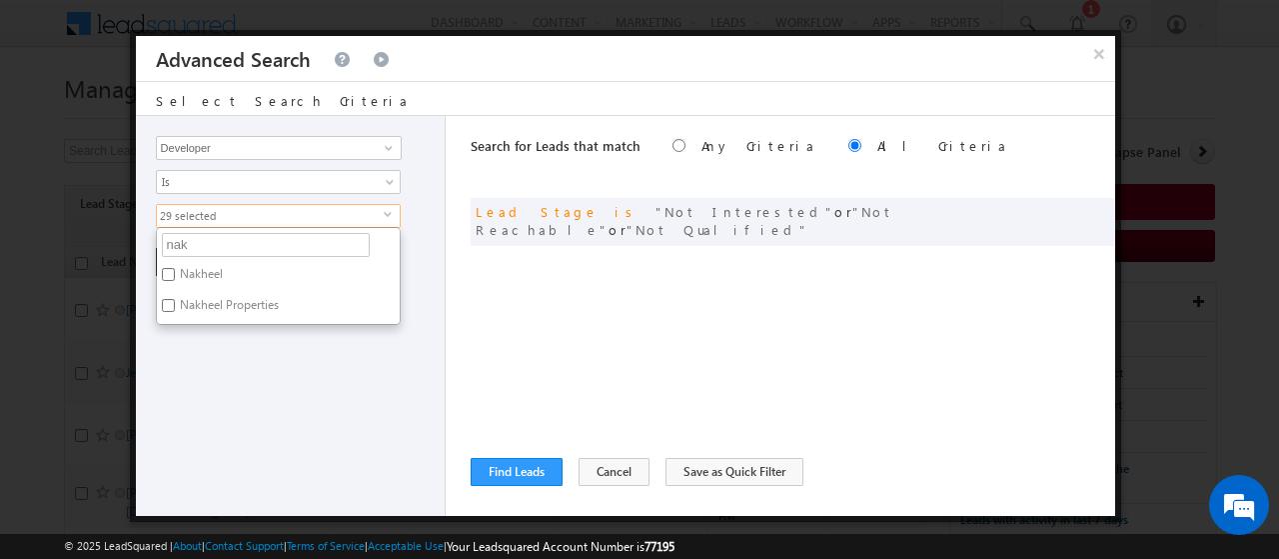
click at [198, 268] on label "Nakheel" at bounding box center [200, 277] width 86 height 31
click at [175, 268] on input "Nakheel" at bounding box center [168, 274] width 13 height 13
click at [206, 285] on label "Nakheel" at bounding box center [200, 277] width 86 height 31
click at [175, 281] on input "Nakheel" at bounding box center [168, 274] width 13 height 13
click at [206, 286] on label "Nakheel" at bounding box center [200, 277] width 86 height 31
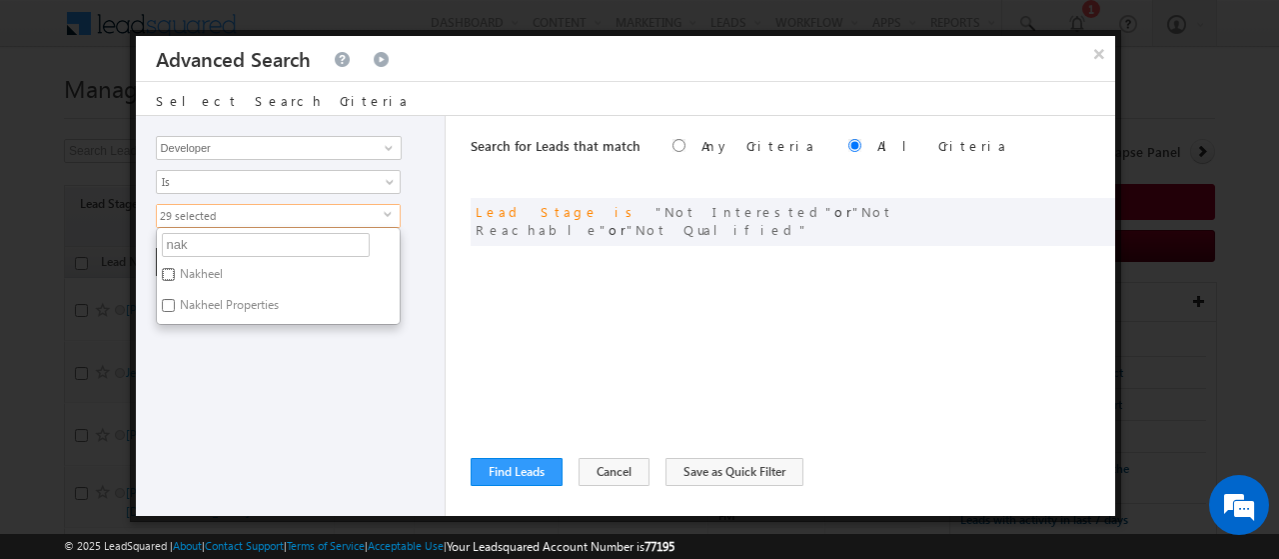
click at [175, 281] on input "Nakheel" at bounding box center [168, 274] width 13 height 13
checkbox input "true"
click at [214, 303] on label "Nakheel Properties" at bounding box center [228, 308] width 142 height 31
click at [175, 303] on input "Nakheel Properties" at bounding box center [168, 305] width 13 height 13
checkbox input "true"
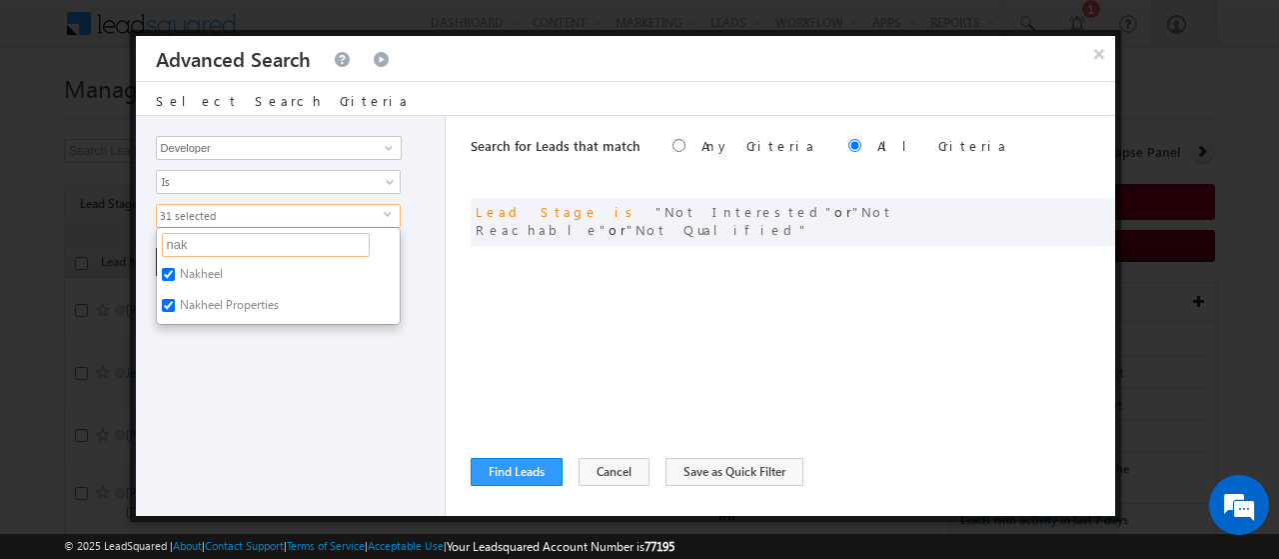
click at [234, 235] on input "nak" at bounding box center [266, 245] width 208 height 24
type input "n"
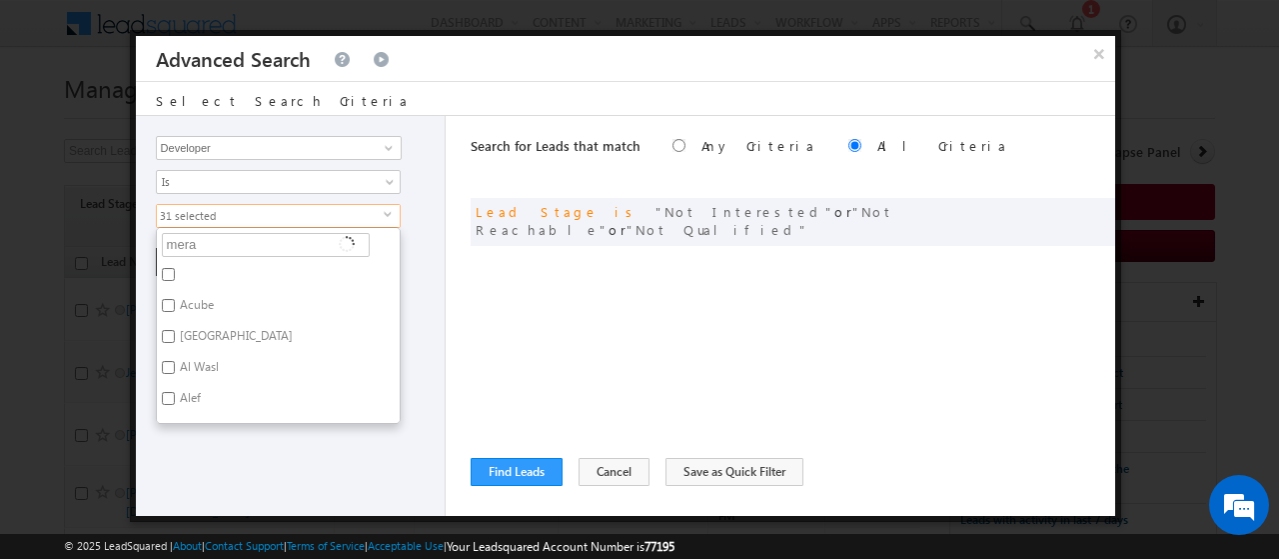
type input "meraa"
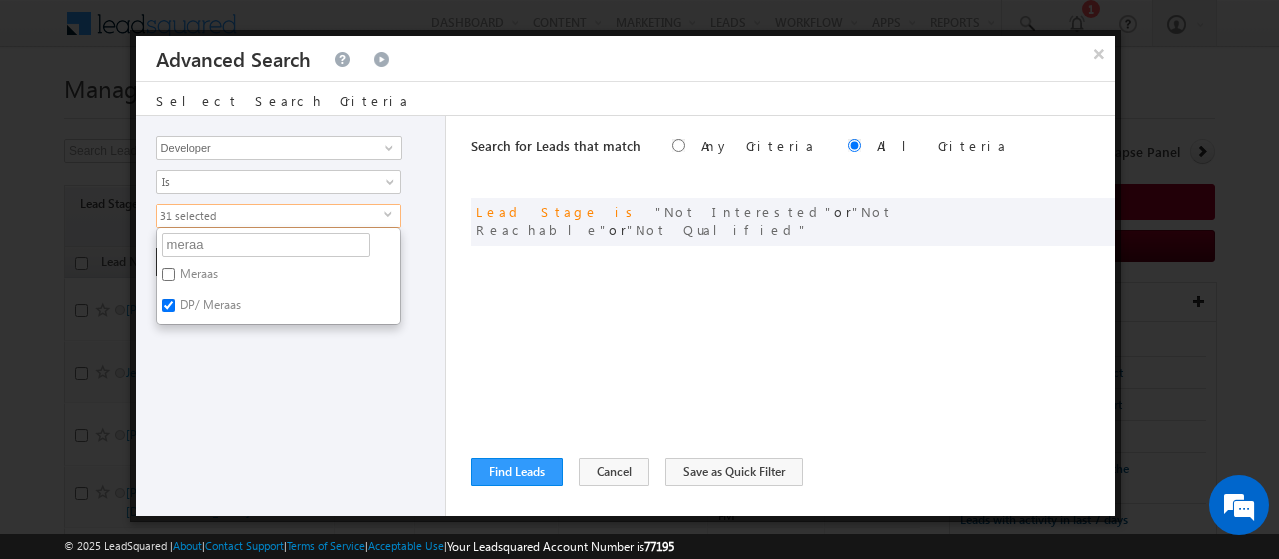
click at [208, 269] on label "Meraas" at bounding box center [197, 277] width 81 height 31
click at [175, 269] on input "Meraas" at bounding box center [168, 274] width 13 height 13
checkbox input "true"
click at [248, 239] on input "meraa" at bounding box center [266, 245] width 208 height 24
type input "m"
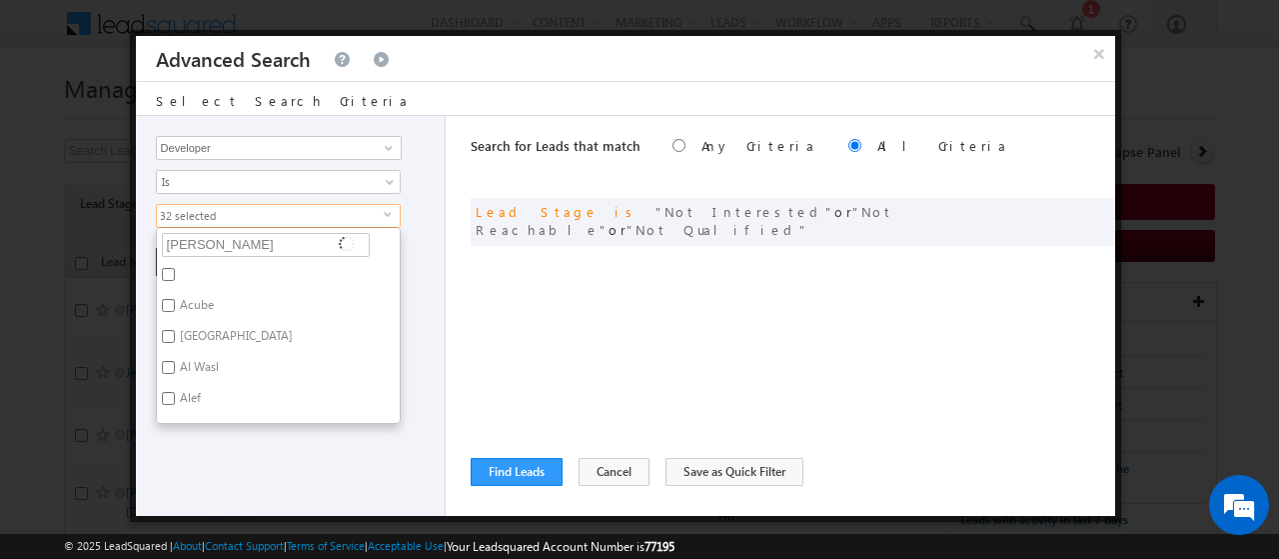
type input "sobha"
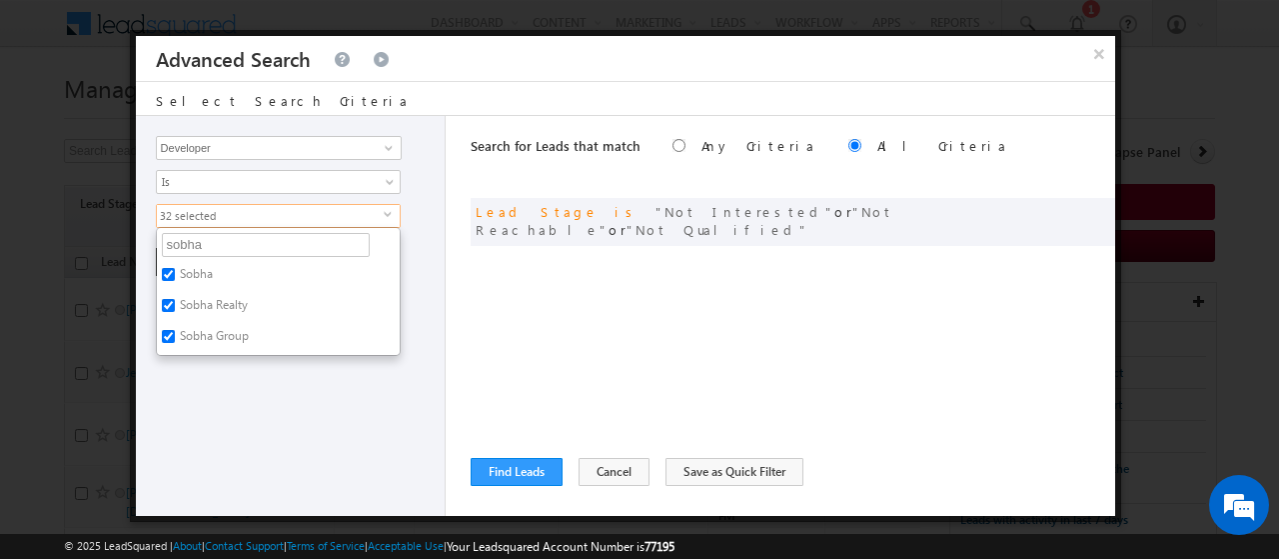
click at [248, 239] on input "sobha" at bounding box center [266, 245] width 208 height 24
type input "s"
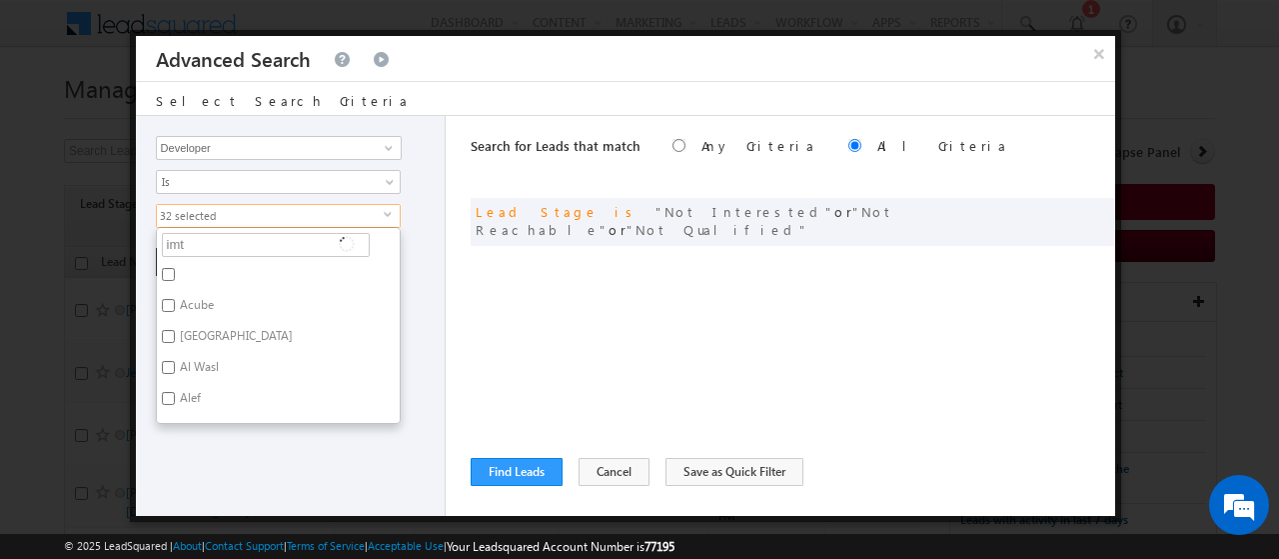
type input "imti"
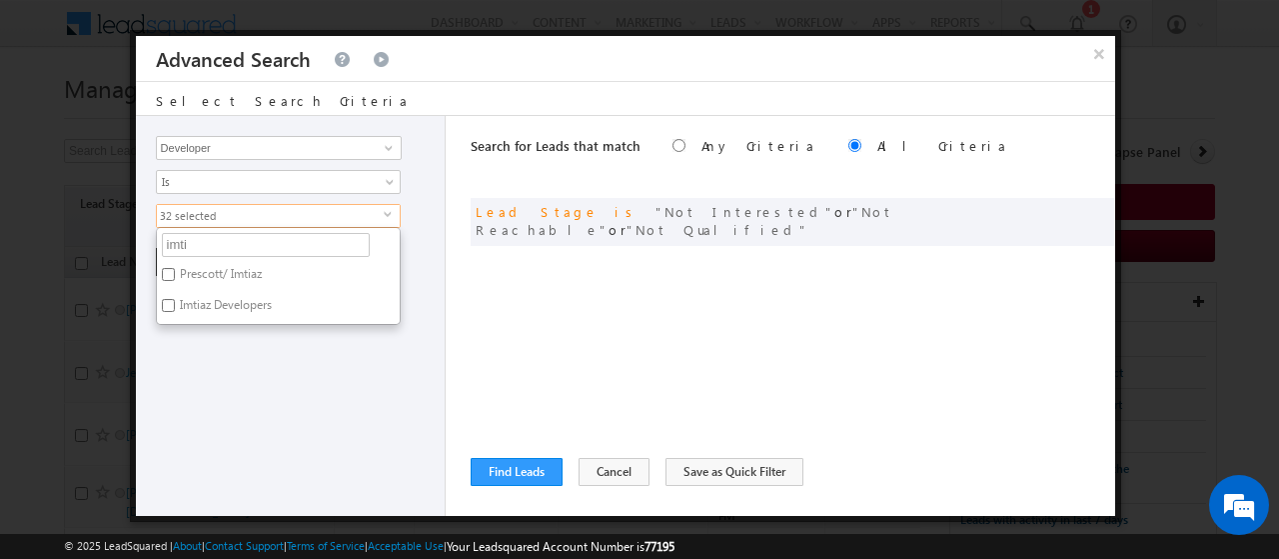
click at [233, 305] on label "Imtiaz Developers" at bounding box center [224, 308] width 135 height 31
click at [175, 305] on input "Imtiaz Developers" at bounding box center [168, 305] width 13 height 13
checkbox input "true"
click at [212, 245] on input "imti" at bounding box center [266, 245] width 208 height 24
type input "i"
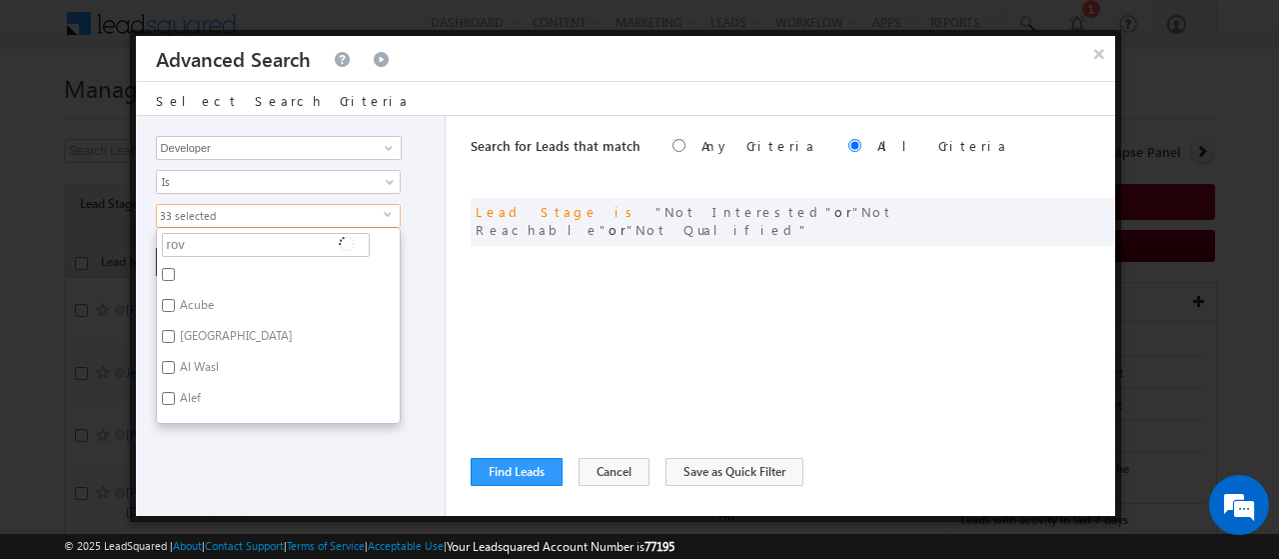
type input "rove"
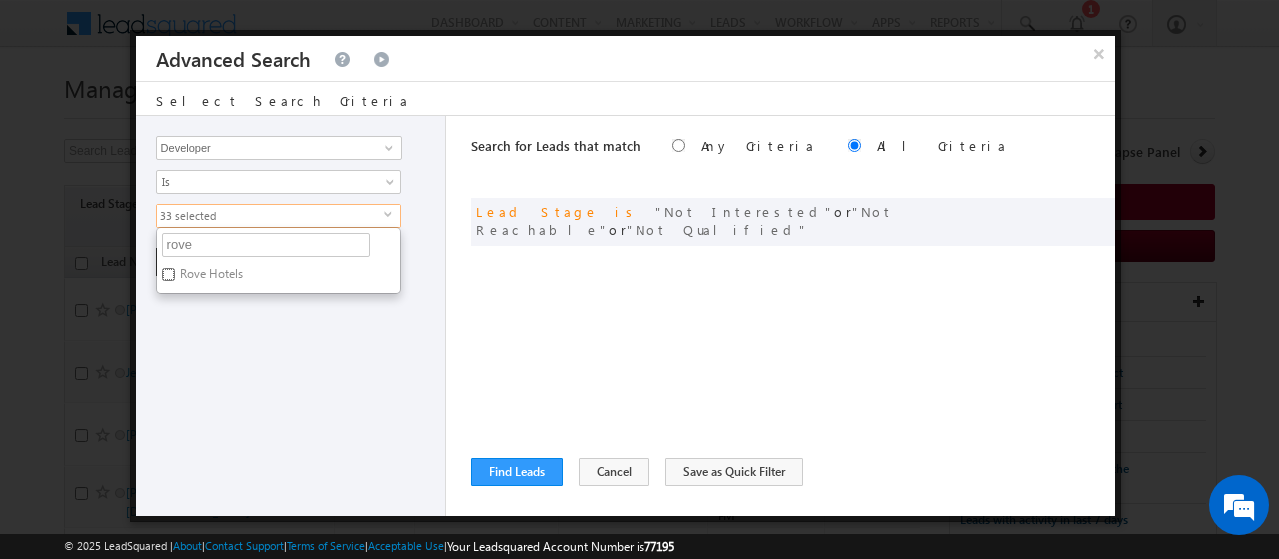
click at [162, 274] on input "Rove Hotels" at bounding box center [168, 274] width 13 height 13
checkbox input "true"
click at [221, 244] on input "rove" at bounding box center [266, 245] width 208 height 24
type input "r"
type input "dmcc"
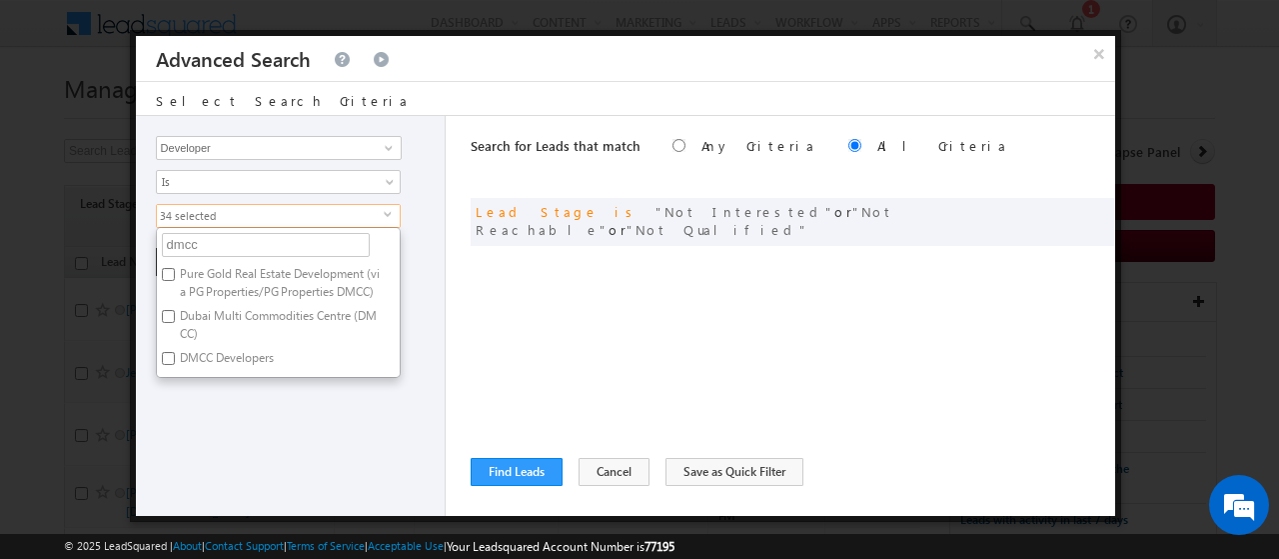
click at [222, 358] on label "DMCC Developers" at bounding box center [225, 361] width 137 height 31
click at [175, 358] on input "DMCC Developers" at bounding box center [168, 358] width 13 height 13
checkbox input "true"
click at [247, 322] on label "Dubai Multi Commodities Centre (DMCC)" at bounding box center [278, 325] width 243 height 42
click at [175, 322] on input "Dubai Multi Commodities Centre (DMCC)" at bounding box center [168, 316] width 13 height 13
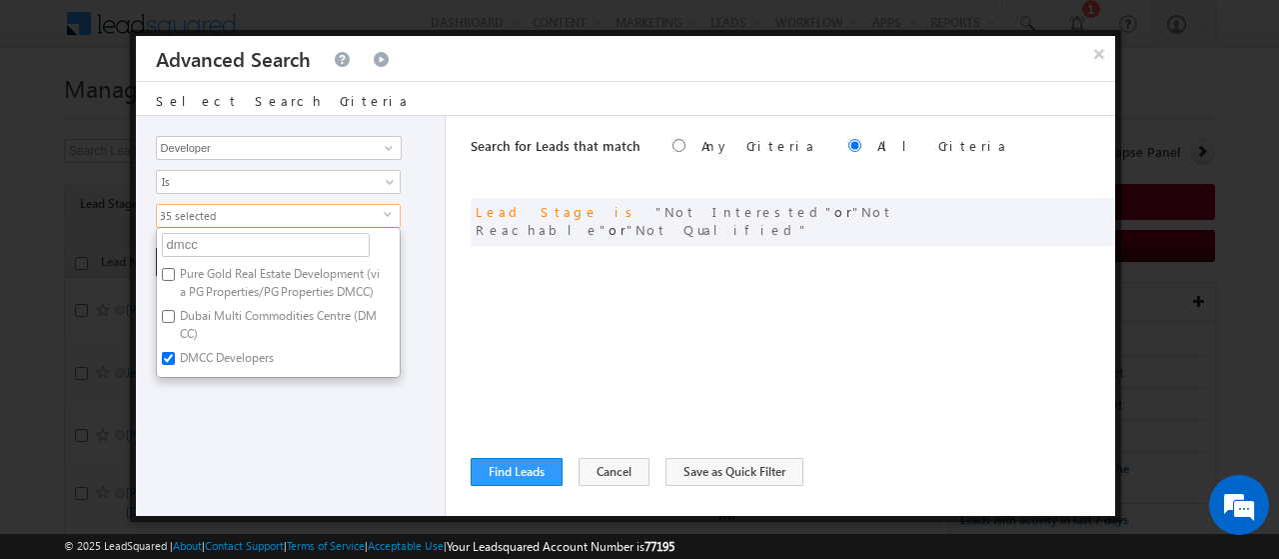
checkbox input "true"
click at [192, 244] on input "dmcc" at bounding box center [266, 245] width 208 height 24
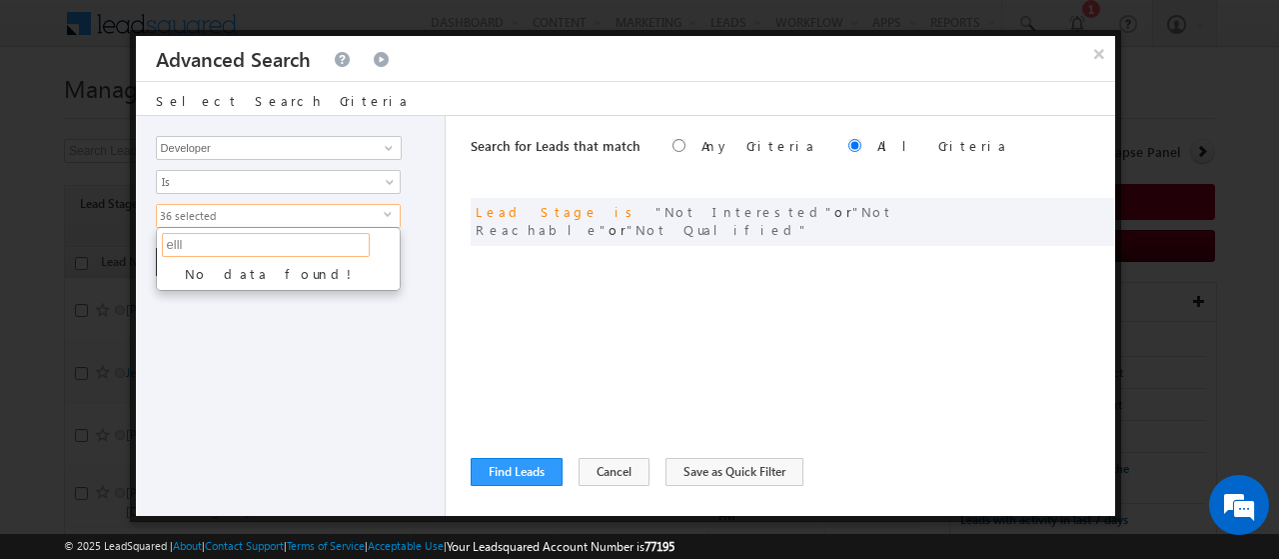
type input "ell"
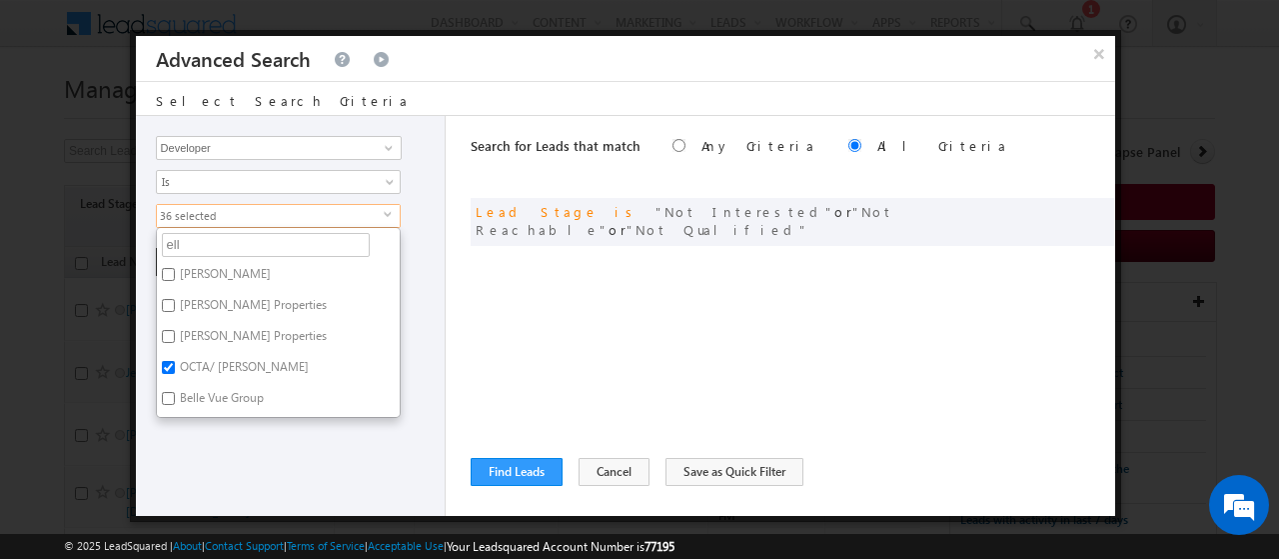
click at [218, 277] on label "[PERSON_NAME]" at bounding box center [224, 277] width 134 height 31
click at [175, 277] on input "[PERSON_NAME]" at bounding box center [168, 274] width 13 height 13
checkbox input "true"
click at [228, 309] on label "[PERSON_NAME] Properties" at bounding box center [252, 308] width 190 height 31
click at [175, 309] on input "[PERSON_NAME] Properties" at bounding box center [168, 305] width 13 height 13
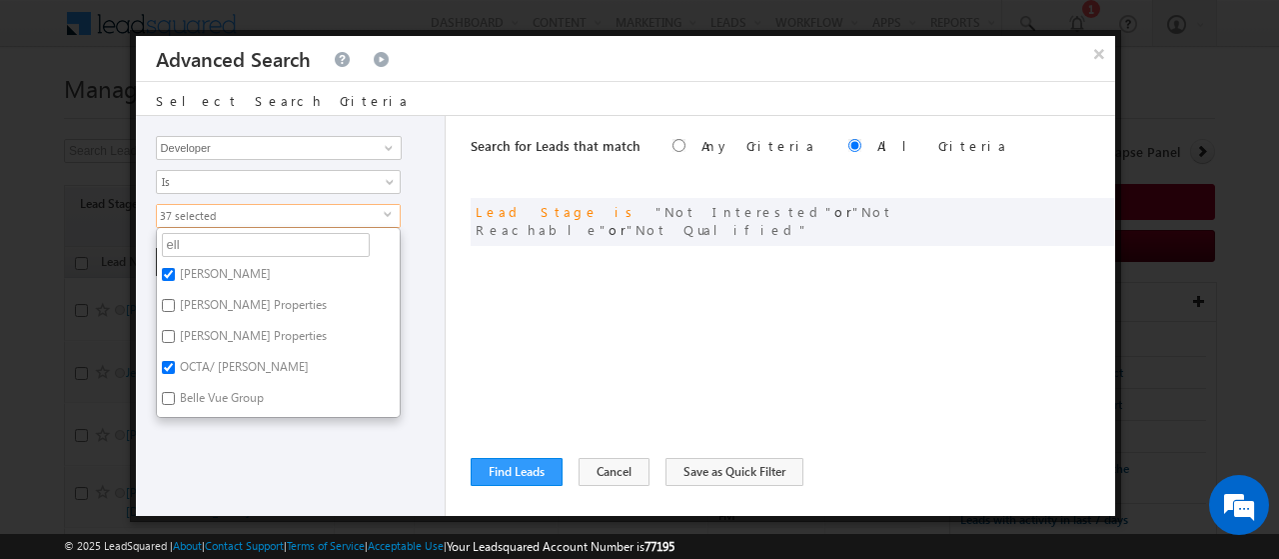
checkbox input "true"
click at [192, 233] on input "ell" at bounding box center [266, 245] width 208 height 24
type input "e"
type input "dubai p"
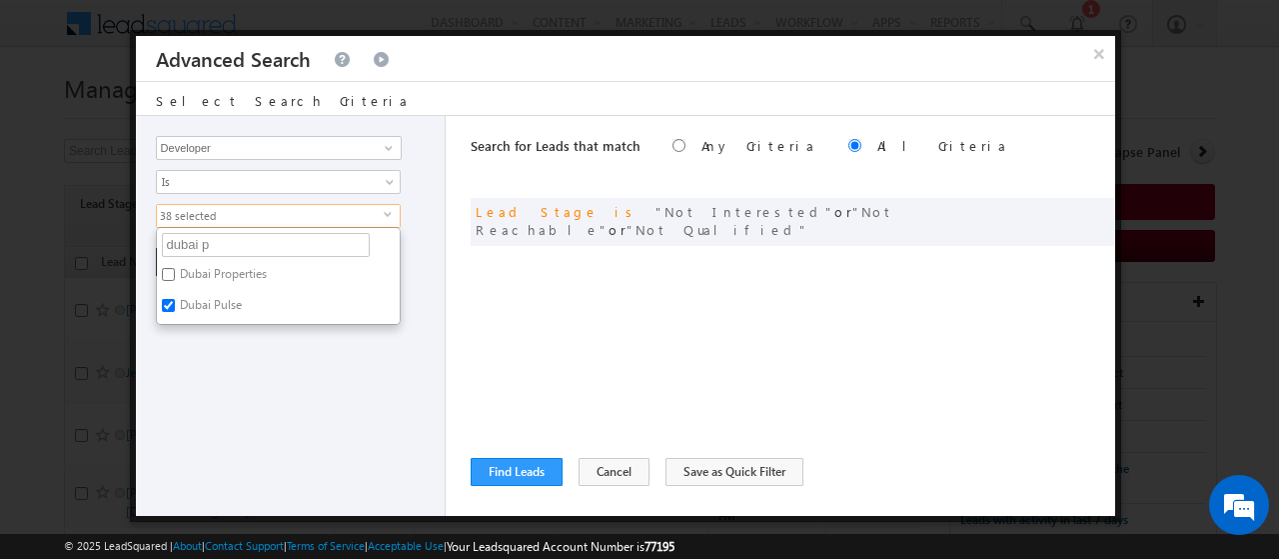
click at [224, 267] on label "Dubai Properties" at bounding box center [222, 277] width 130 height 31
click at [175, 268] on input "Dubai Properties" at bounding box center [168, 274] width 13 height 13
checkbox input "true"
click at [229, 243] on input "dubai p" at bounding box center [266, 245] width 208 height 24
type input "d"
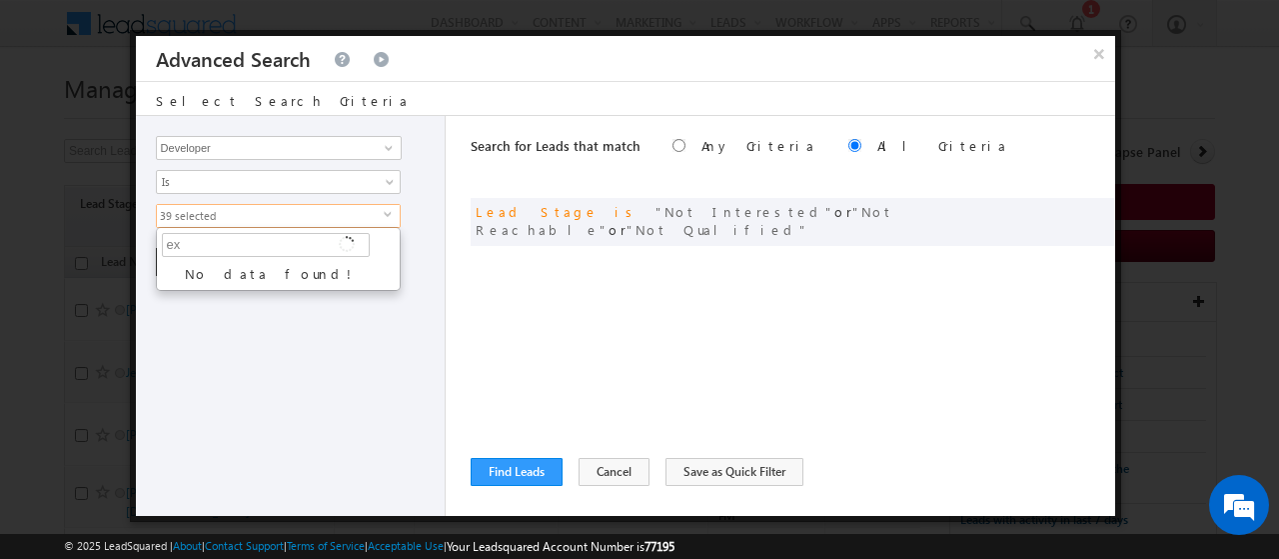
type input "exp"
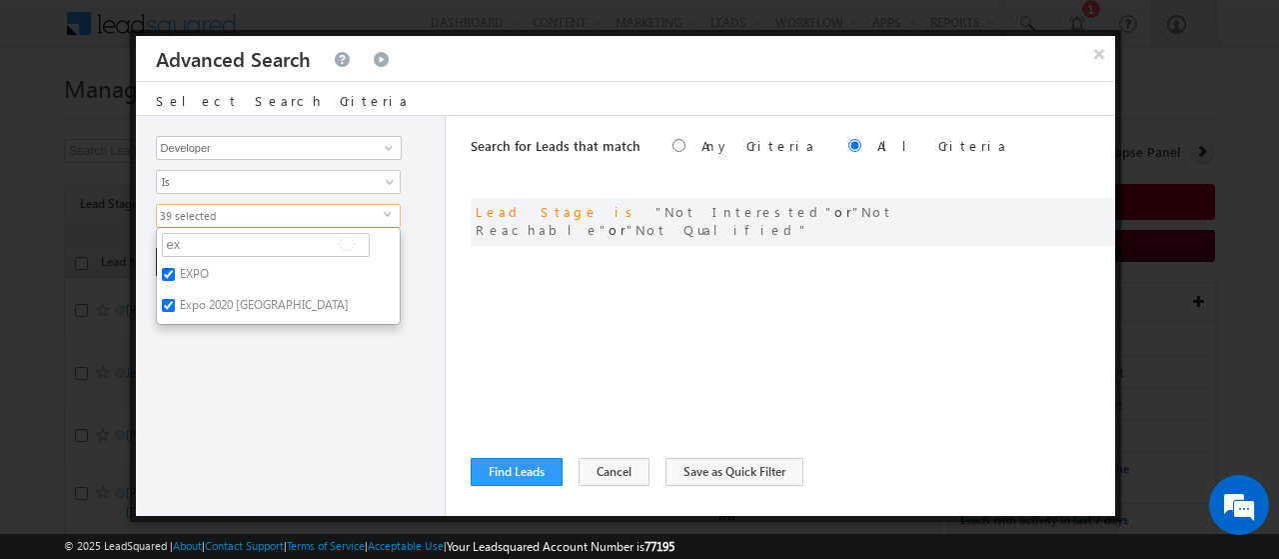
type input "e"
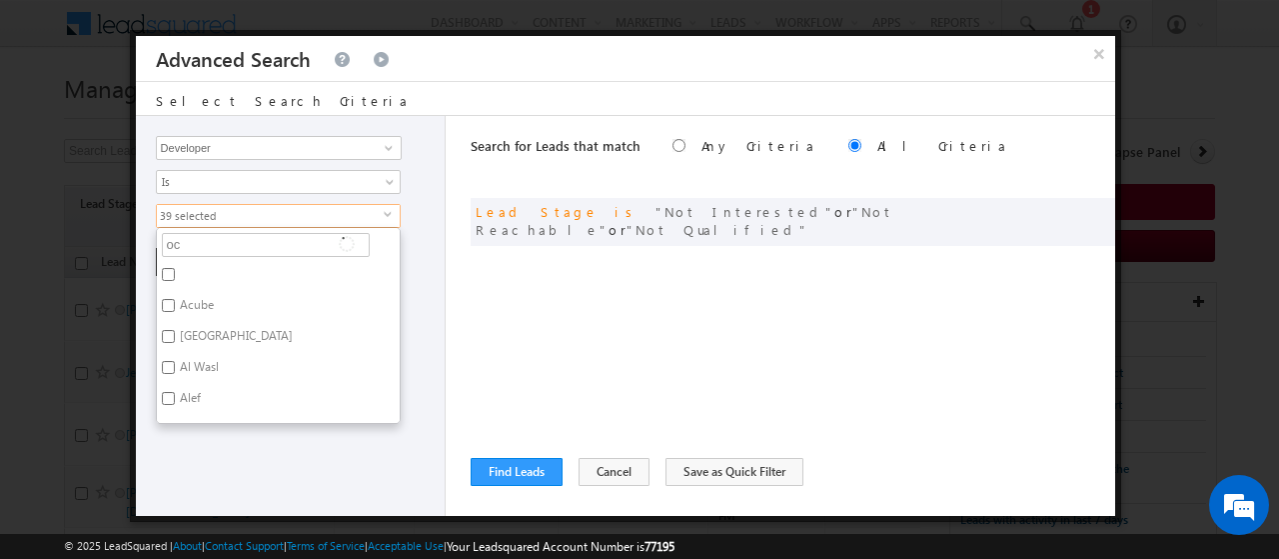
type input "oct"
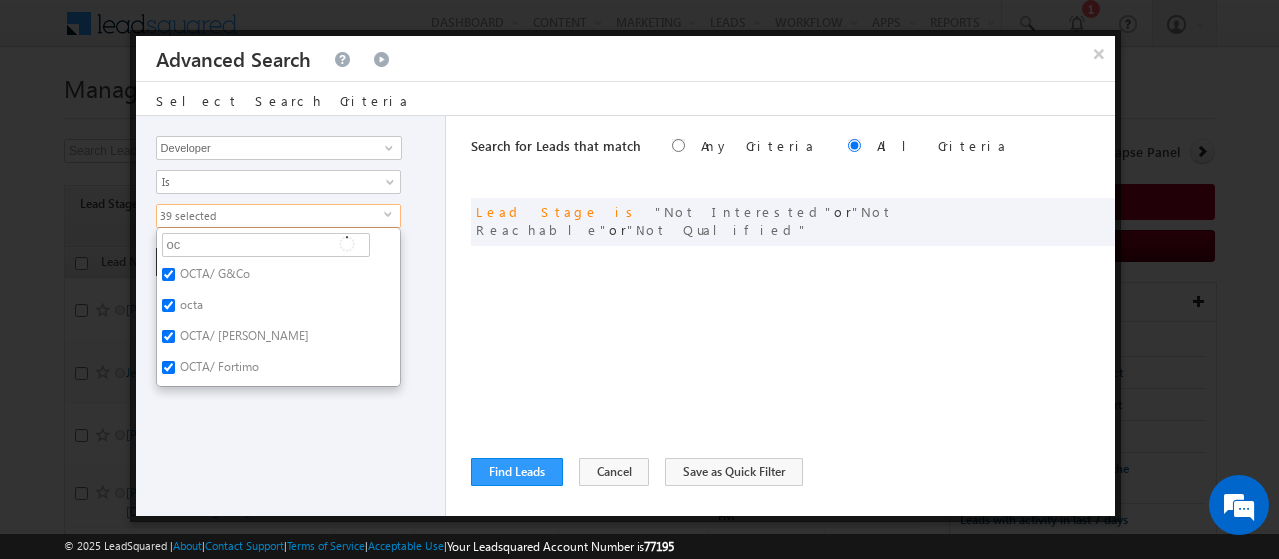
type input "o"
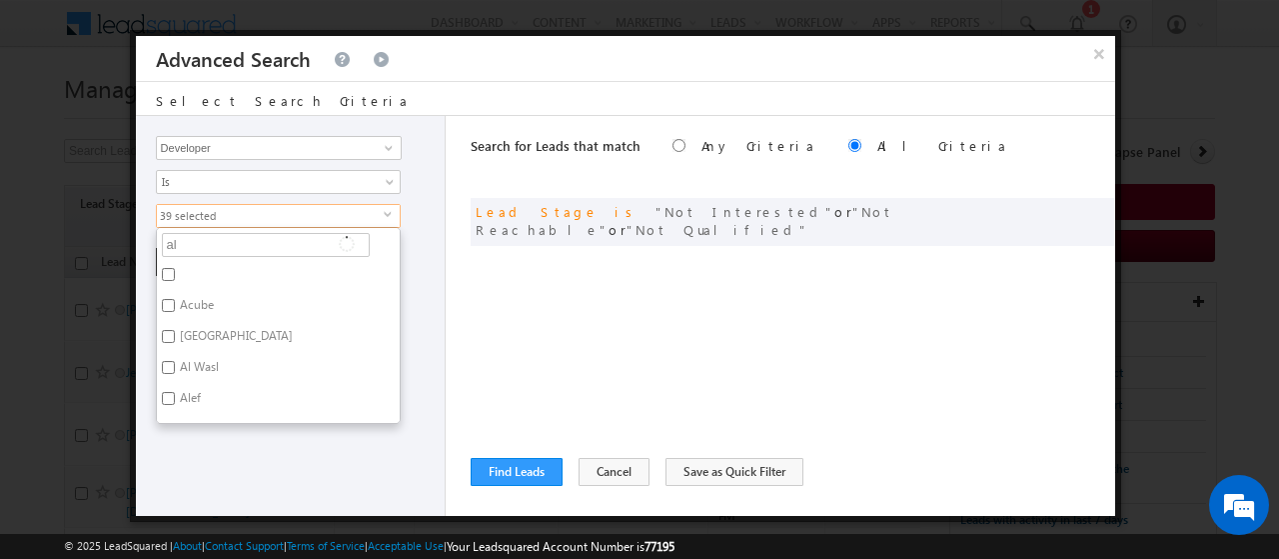
type input "al h"
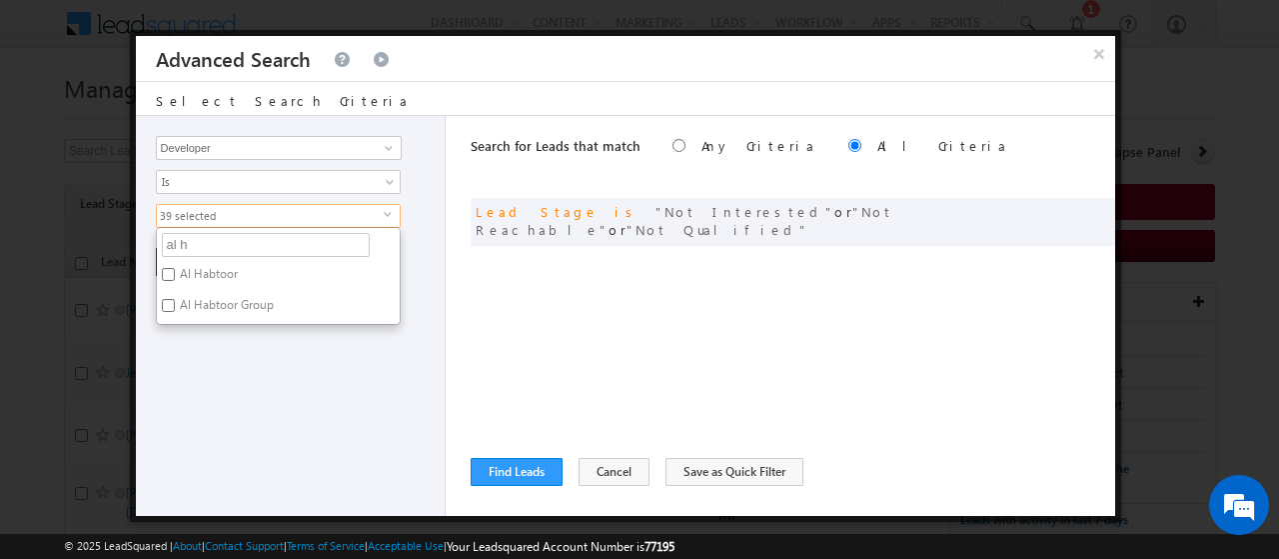
type input "al ha"
click at [221, 280] on label "Al Habtoor" at bounding box center [207, 277] width 101 height 31
click at [175, 280] on input "Al Habtoor" at bounding box center [168, 274] width 13 height 13
checkbox input "true"
click at [232, 310] on label "Al Habtoor Group" at bounding box center [225, 308] width 137 height 31
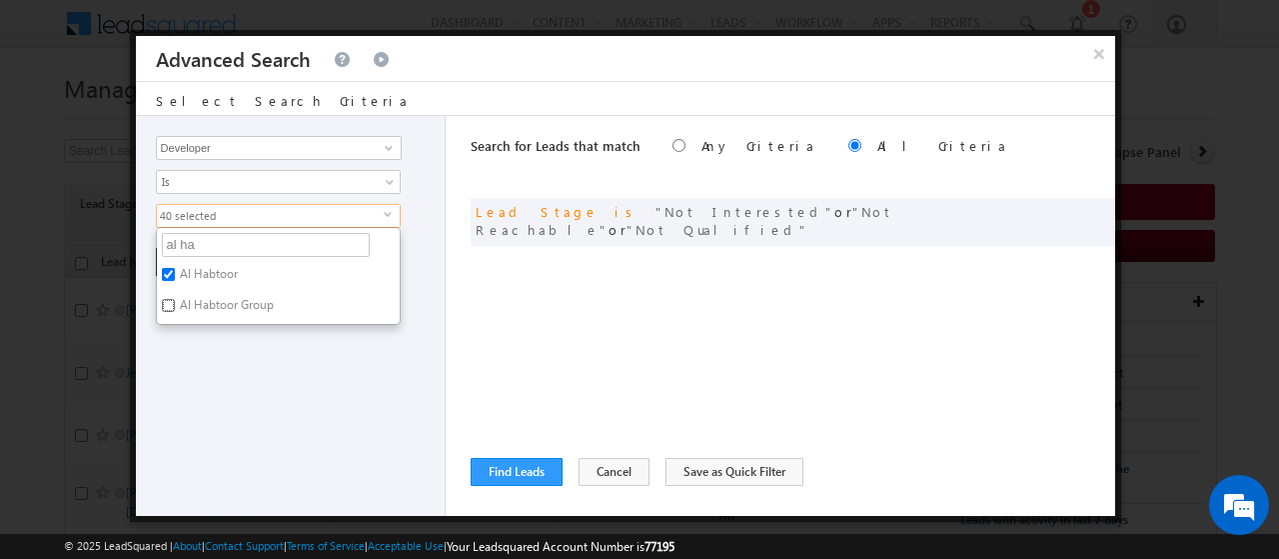
click at [175, 310] on input "Al Habtoor Group" at bounding box center [168, 305] width 13 height 13
checkbox input "true"
click at [242, 235] on input "al ha" at bounding box center [266, 245] width 208 height 24
type input "a"
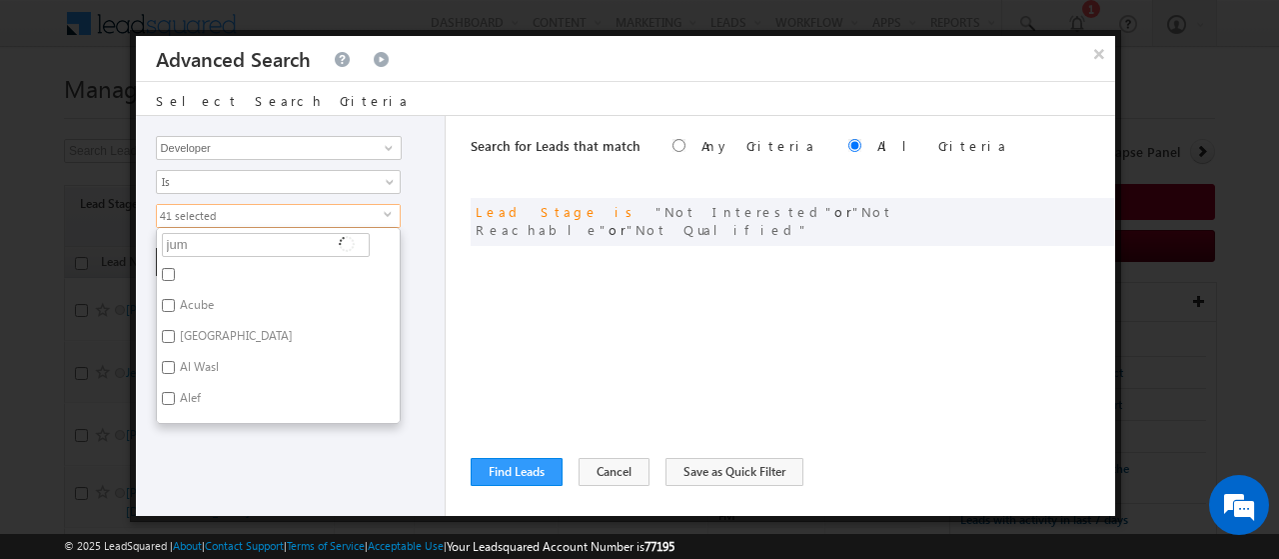
type input "jume"
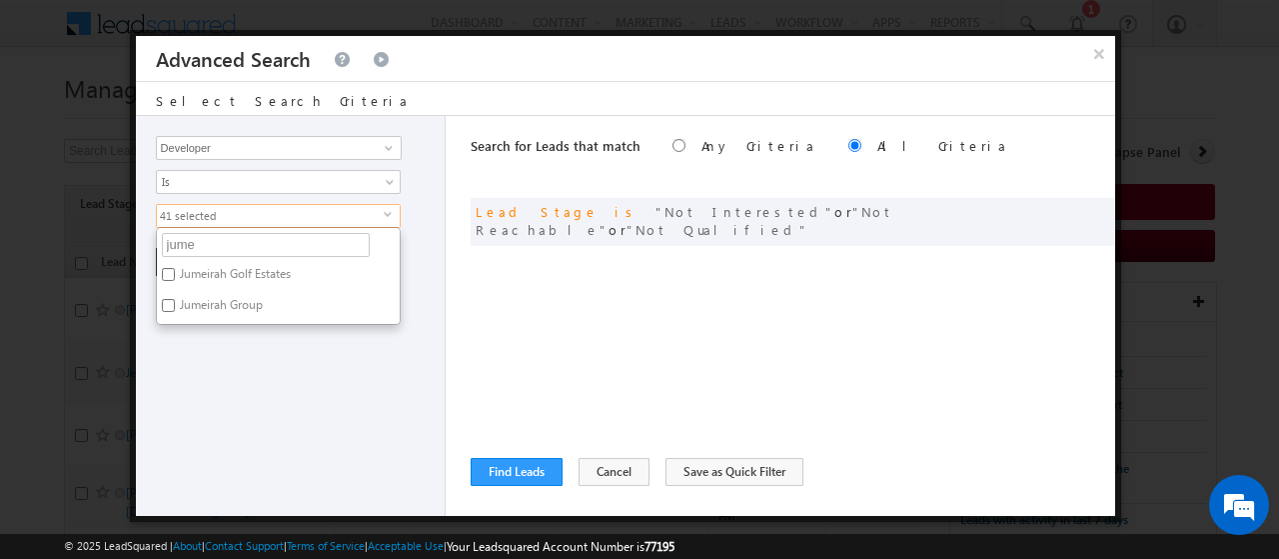
click at [236, 274] on label "Jumeirah Golf Estates" at bounding box center [234, 277] width 154 height 31
click at [175, 274] on input "Jumeirah Golf Estates" at bounding box center [168, 274] width 13 height 13
checkbox input "true"
click at [240, 307] on label "Jumeirah Group" at bounding box center [220, 308] width 126 height 31
click at [175, 307] on input "Jumeirah Group" at bounding box center [168, 305] width 13 height 13
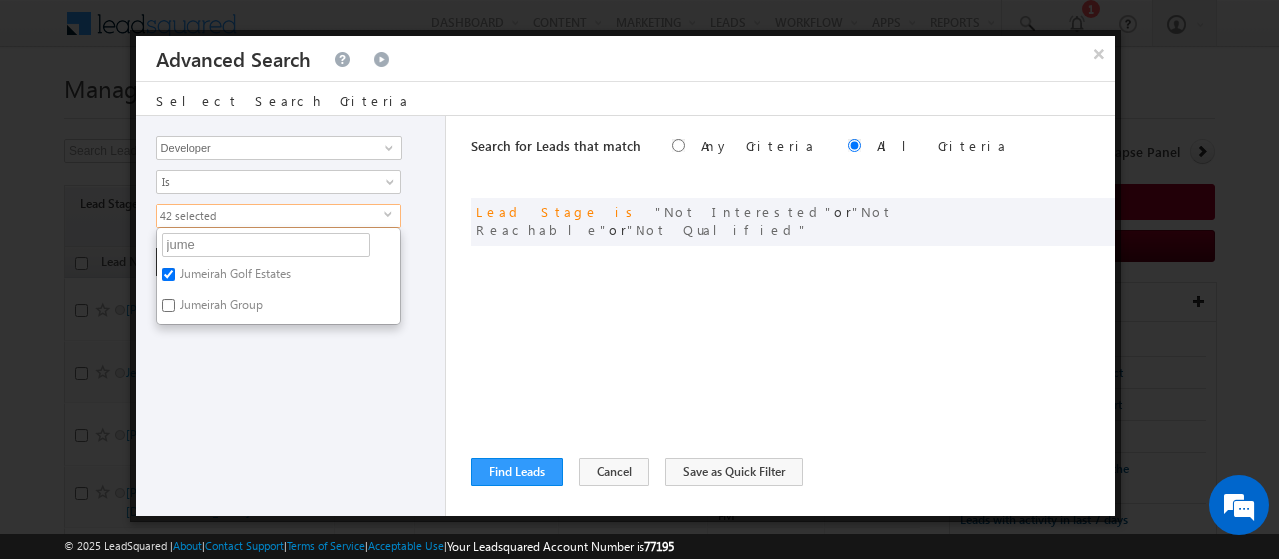
checkbox input "true"
click at [216, 239] on input "jume" at bounding box center [266, 245] width 208 height 24
type input "j"
type input "emaar"
click at [238, 227] on ul "emaar Acube Al Waleed Gardens Al Wasl Alef Aqua Arada Azizi Binghatti Danube De…" at bounding box center [278, 276] width 245 height 98
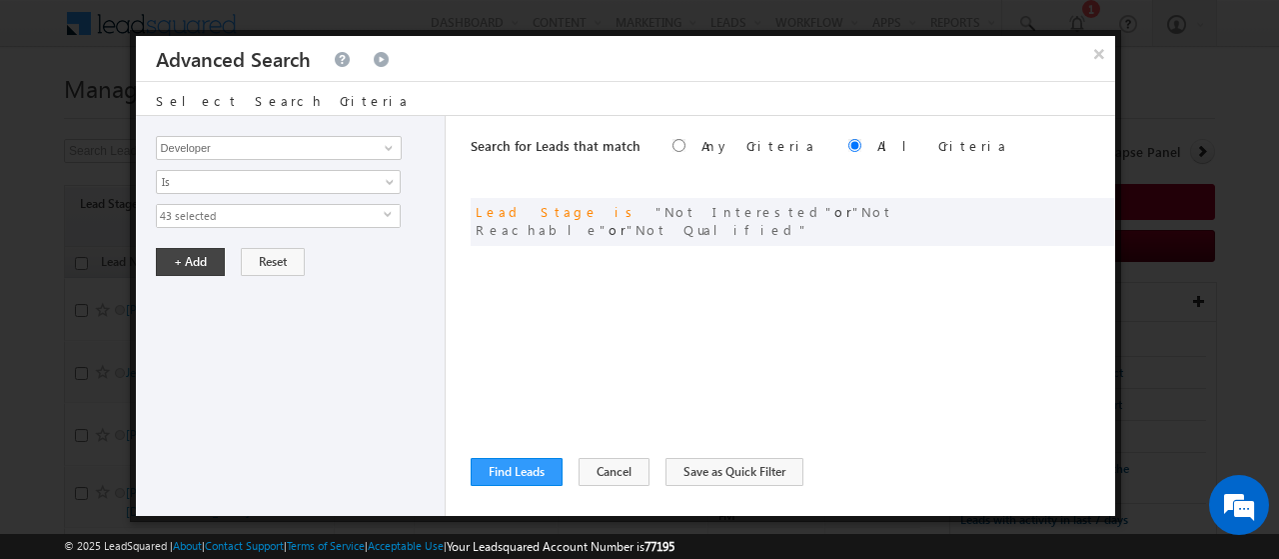
click at [210, 215] on span "43 selected" at bounding box center [270, 216] width 227 height 22
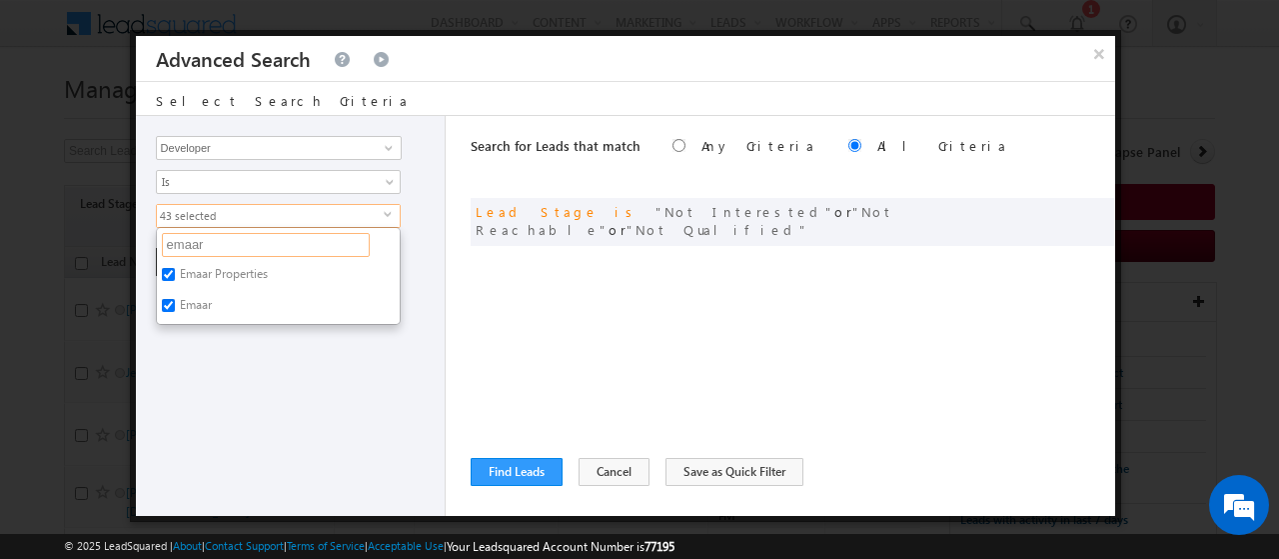
click at [180, 244] on input "emaar" at bounding box center [266, 245] width 208 height 24
type input "[PERSON_NAME]"
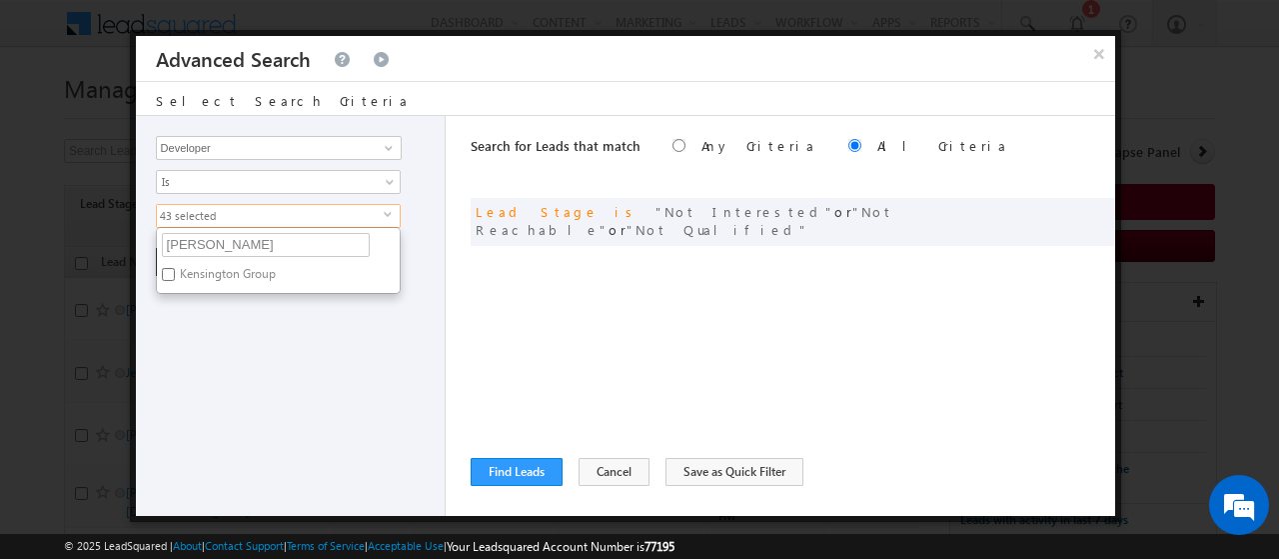
click at [200, 269] on label "Kensington Group" at bounding box center [226, 277] width 139 height 31
click at [175, 269] on input "Kensington Group" at bounding box center [168, 274] width 13 height 13
checkbox input "true"
click at [228, 247] on input "[PERSON_NAME]" at bounding box center [266, 245] width 208 height 24
type input "k"
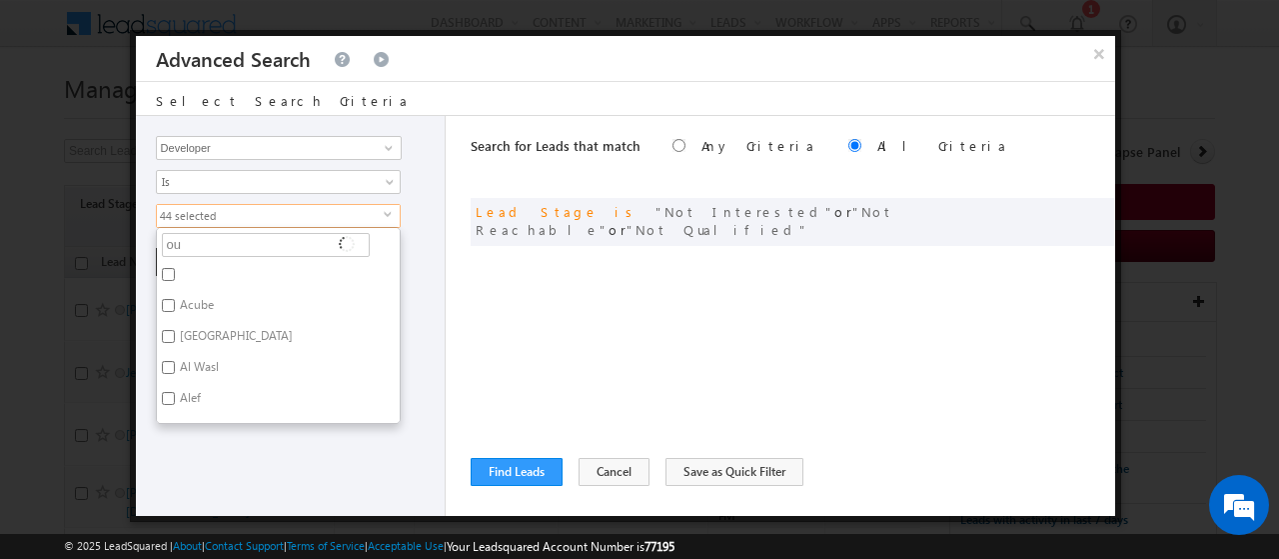
type input "our"
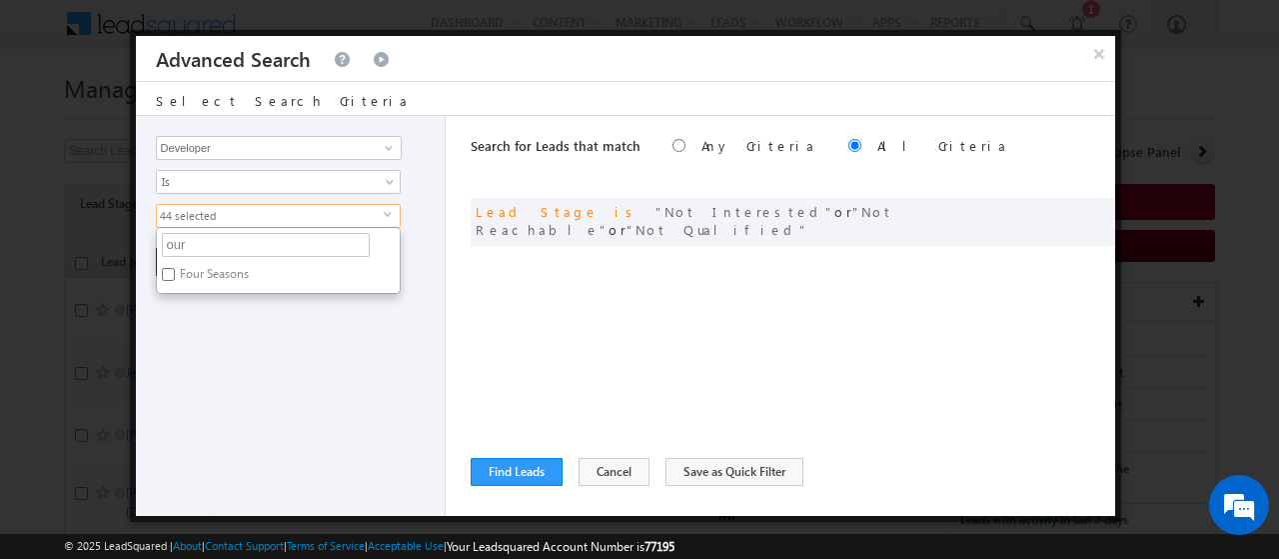
click at [196, 270] on label "Four Seasons" at bounding box center [213, 277] width 112 height 31
click at [175, 270] on input "Four Seasons" at bounding box center [168, 274] width 13 height 13
checkbox input "true"
click at [220, 244] on input "our" at bounding box center [266, 245] width 208 height 24
type input "o"
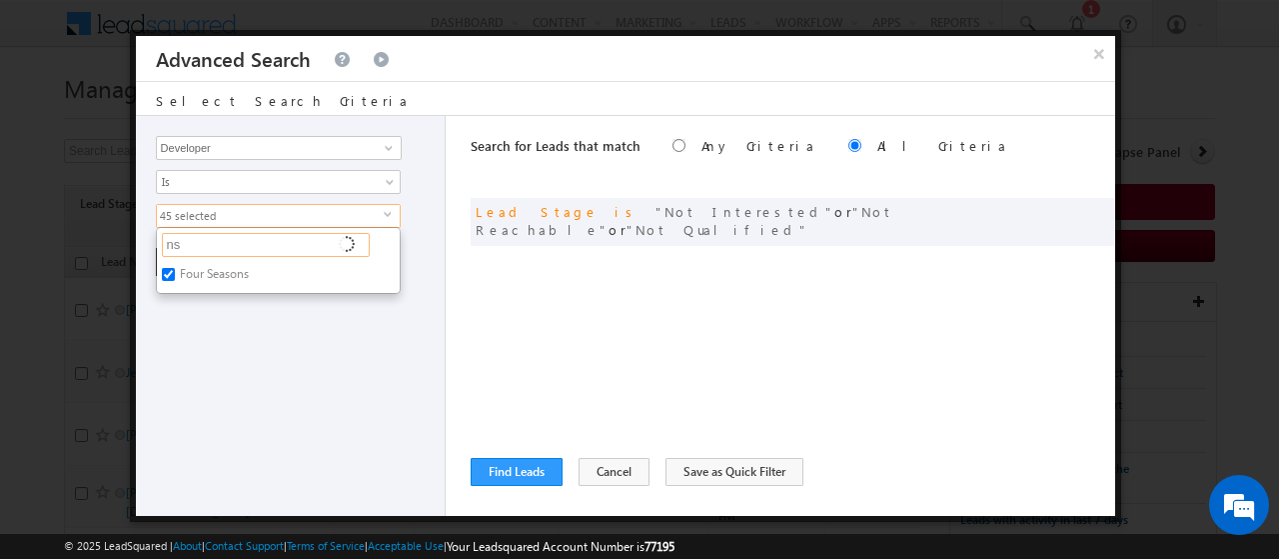
type input "nsh"
click at [203, 274] on label "Nshama" at bounding box center [200, 277] width 86 height 31
click at [175, 274] on input "Nshama" at bounding box center [168, 274] width 13 height 13
checkbox input "true"
click at [233, 244] on input "nsh" at bounding box center [266, 245] width 208 height 24
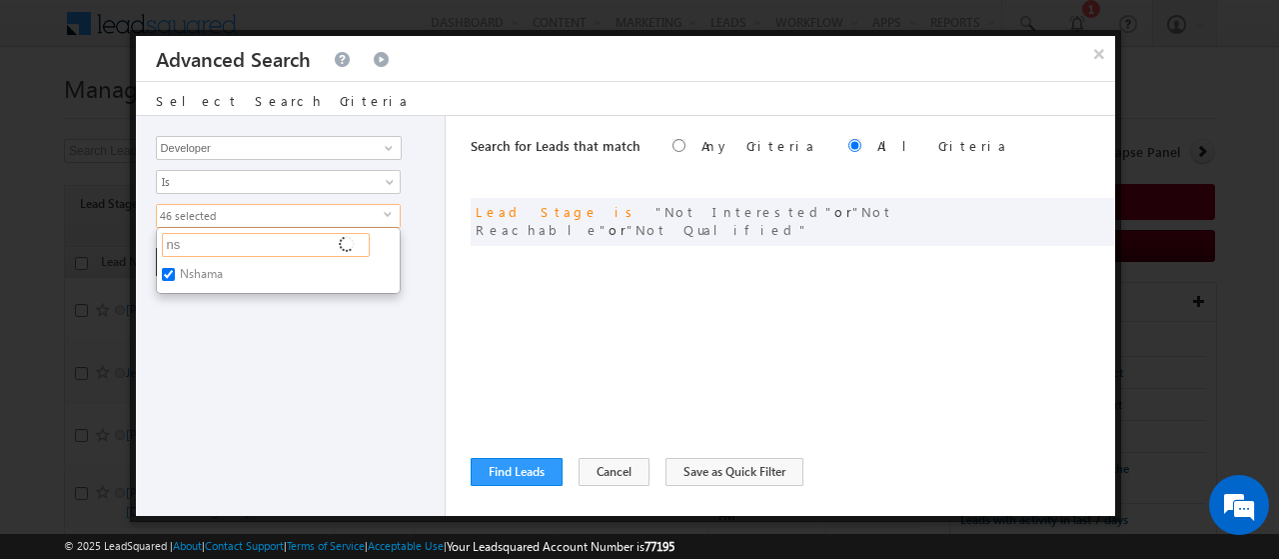
type input "n"
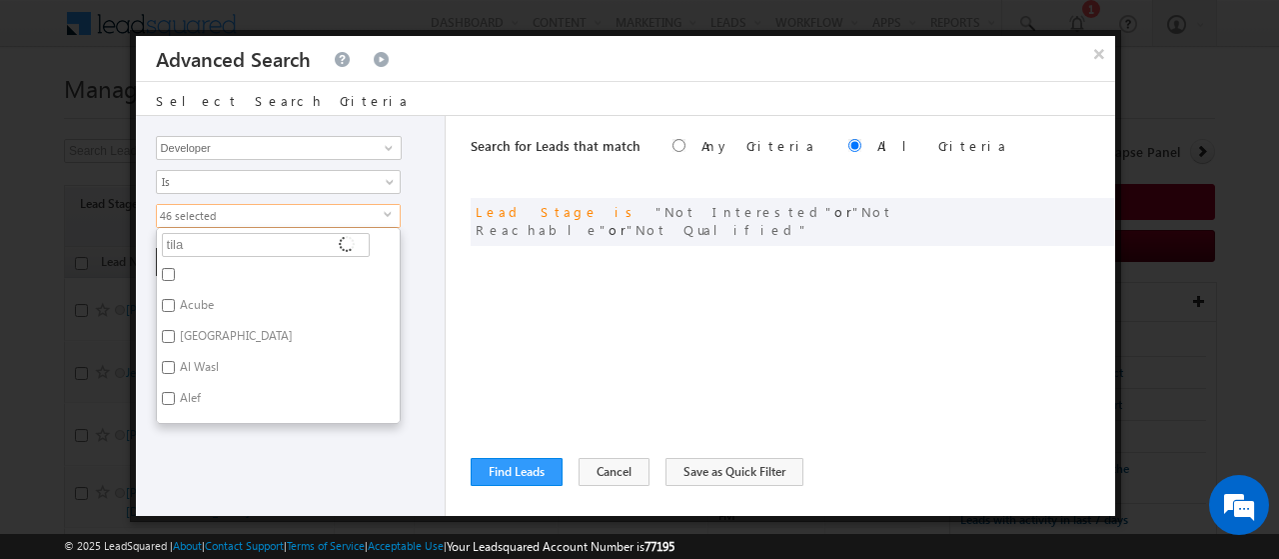
type input "tilal"
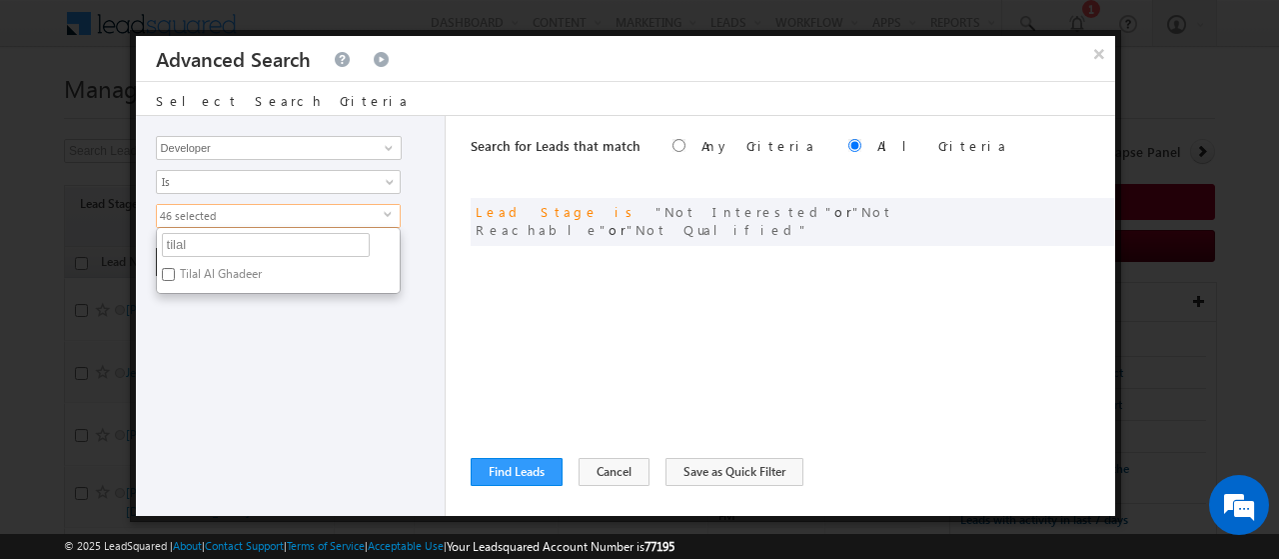
click at [201, 278] on label "Tilal Al Ghadeer" at bounding box center [219, 277] width 125 height 31
click at [175, 278] on input "Tilal Al Ghadeer" at bounding box center [168, 274] width 13 height 13
checkbox input "true"
click at [214, 233] on input "tilal" at bounding box center [266, 245] width 208 height 24
click at [228, 325] on div "Opportunity Type Lead Activity Task Sales Group Prospect Id Address 1 Address 2…" at bounding box center [291, 316] width 310 height 400
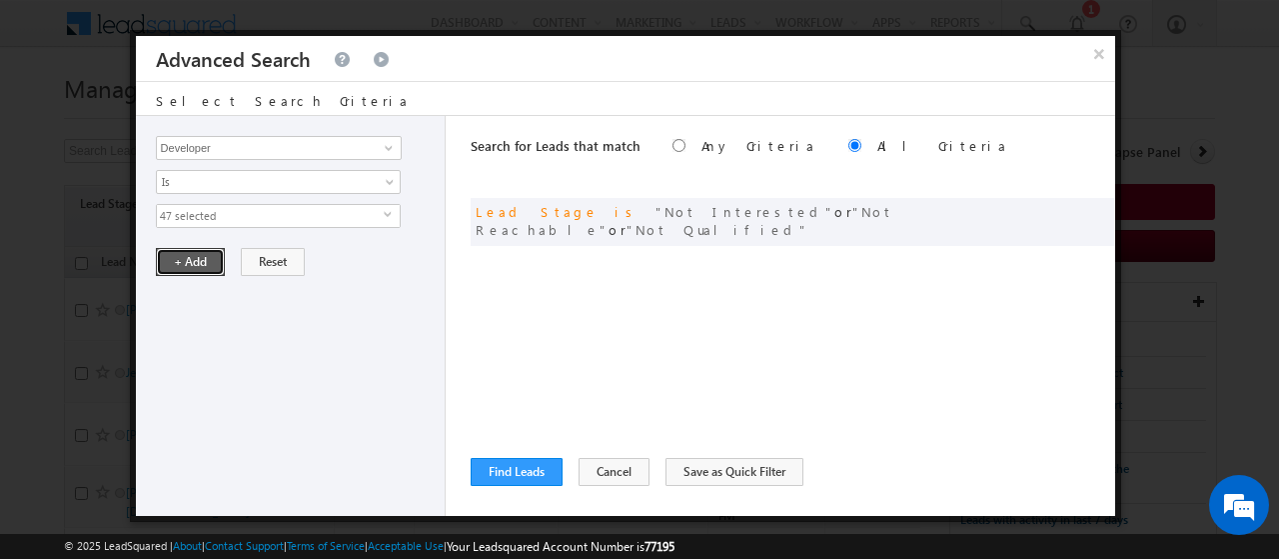
click at [201, 259] on button "+ Add" at bounding box center [190, 262] width 69 height 28
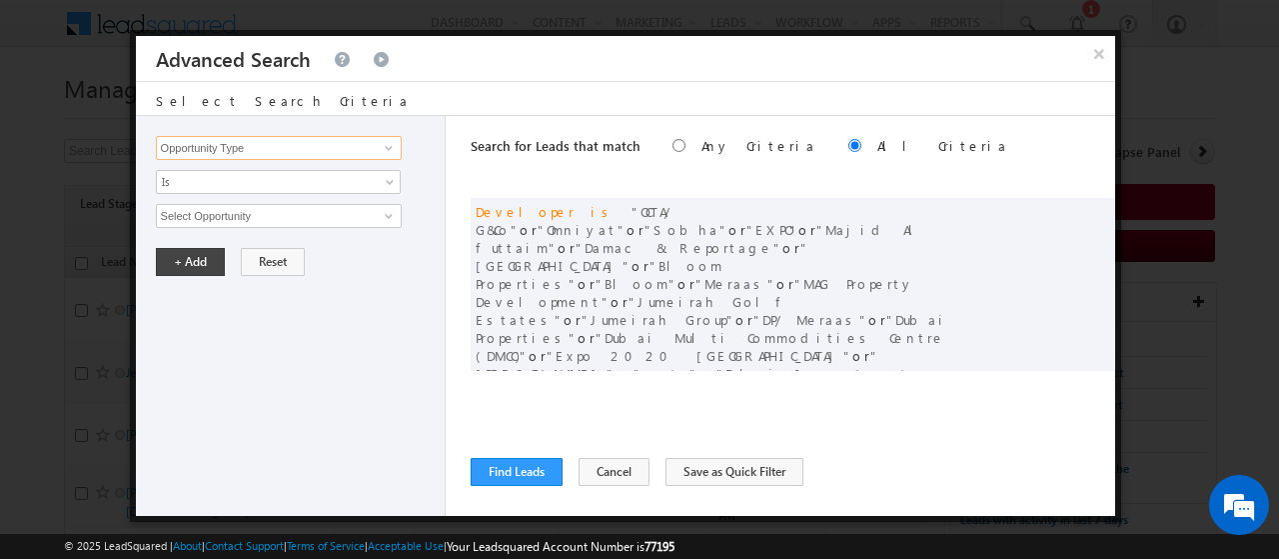
click at [370, 144] on input "Opportunity Type" at bounding box center [279, 148] width 246 height 24
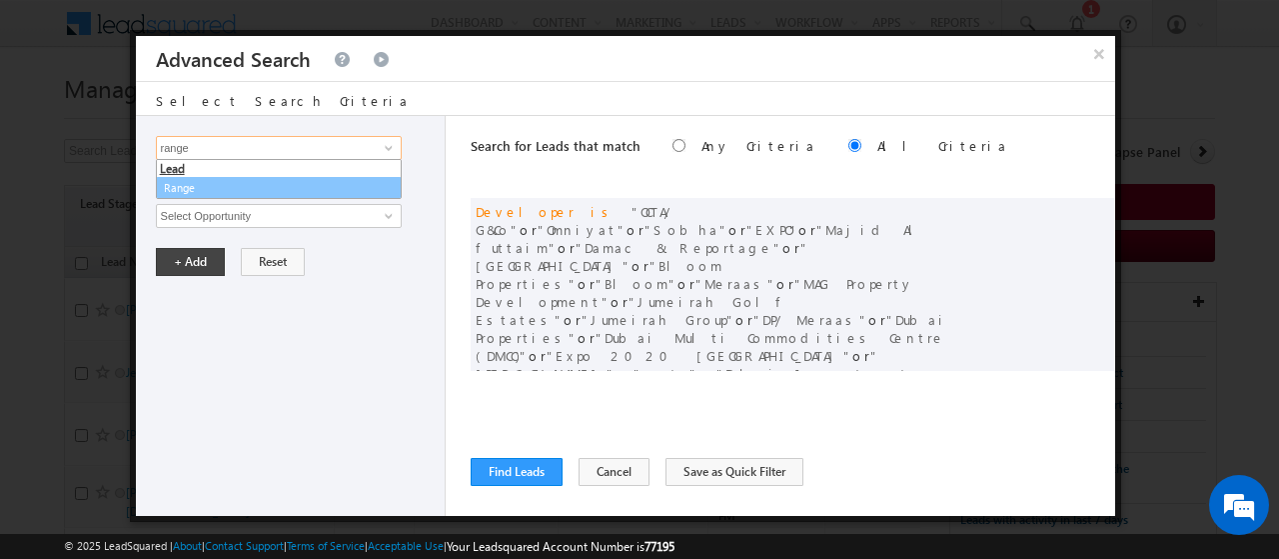
click at [292, 189] on link "Range" at bounding box center [279, 188] width 246 height 23
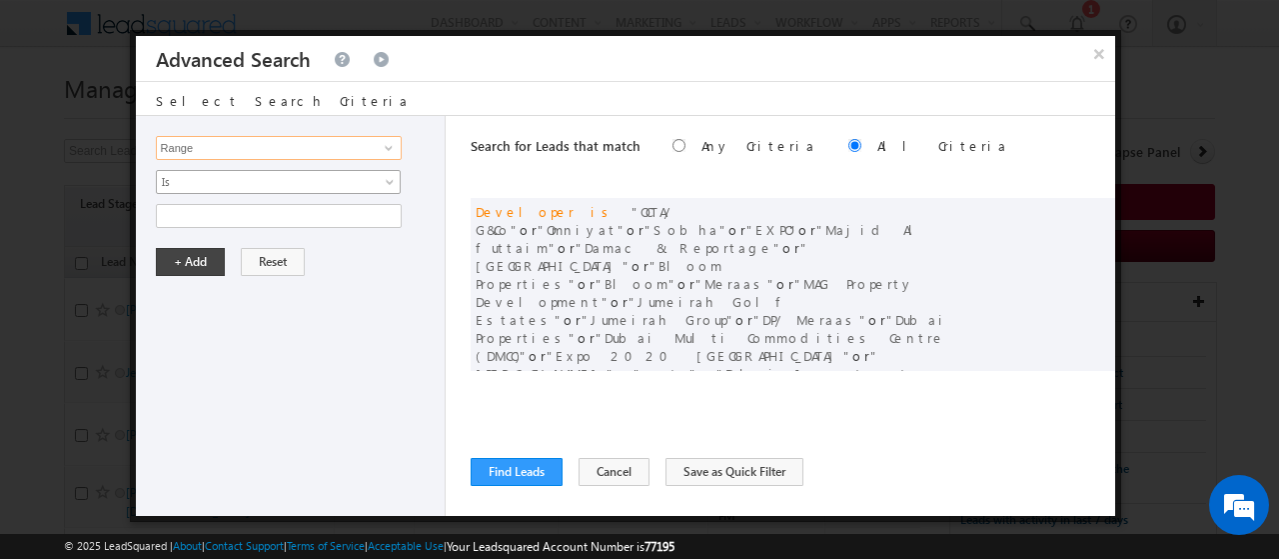
type input "Range"
click at [265, 188] on span "Is" at bounding box center [265, 182] width 217 height 18
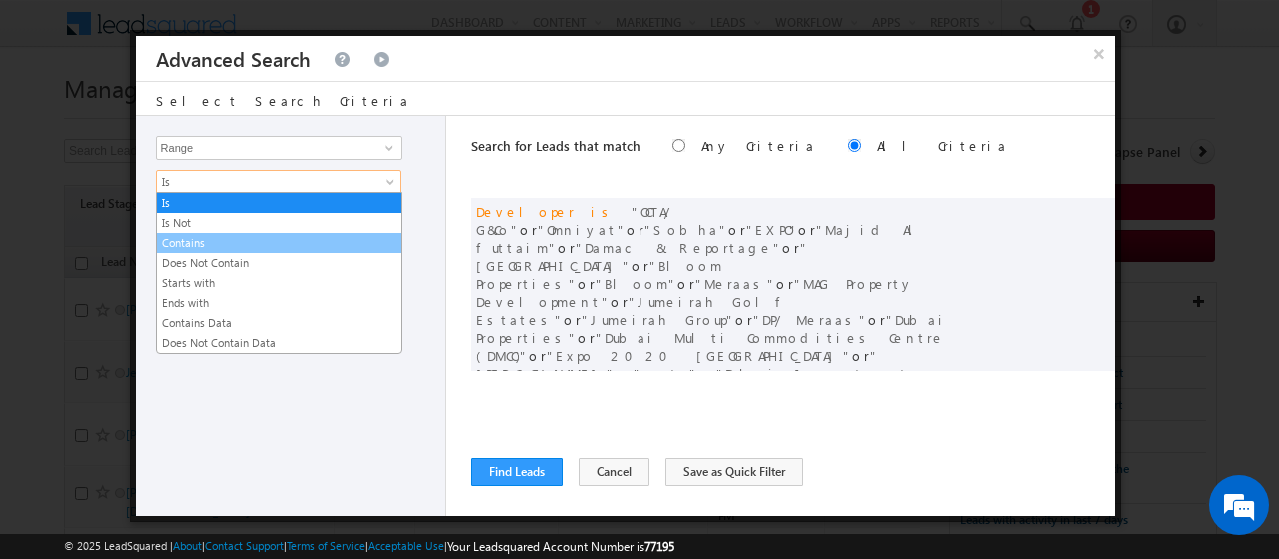
click at [253, 240] on link "Contains" at bounding box center [279, 243] width 244 height 18
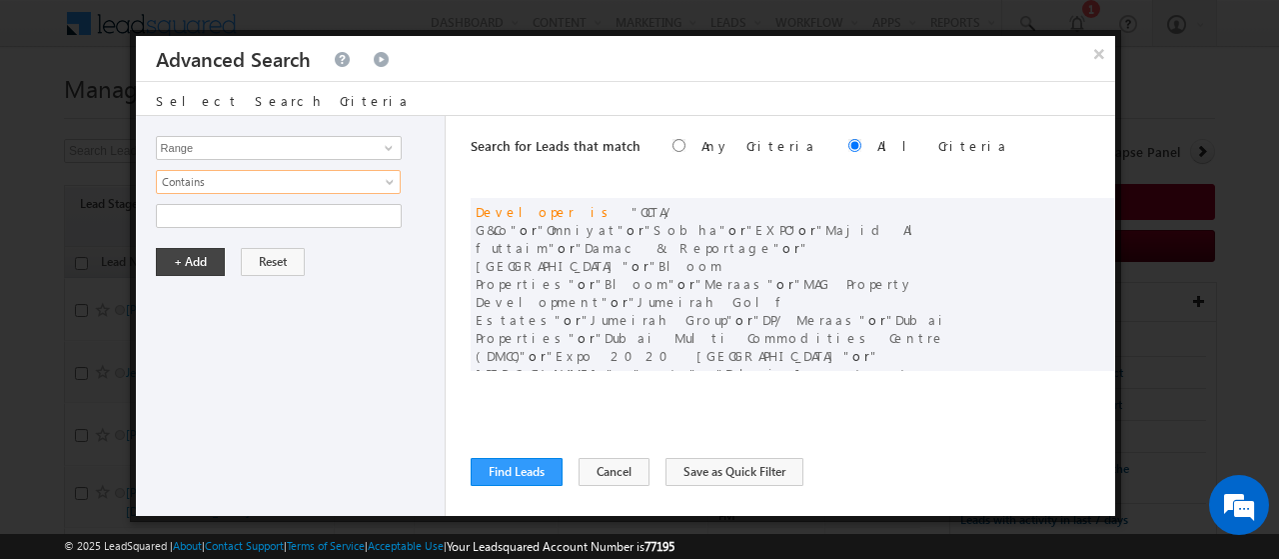
click at [242, 225] on div "Opportunity Type Lead Activity Task Sales Group Prospect Id Address 1 Address 2…" at bounding box center [291, 316] width 310 height 400
click at [238, 217] on input "text" at bounding box center [279, 216] width 246 height 24
type input "Above"
click at [204, 263] on button "+ Add" at bounding box center [190, 262] width 69 height 28
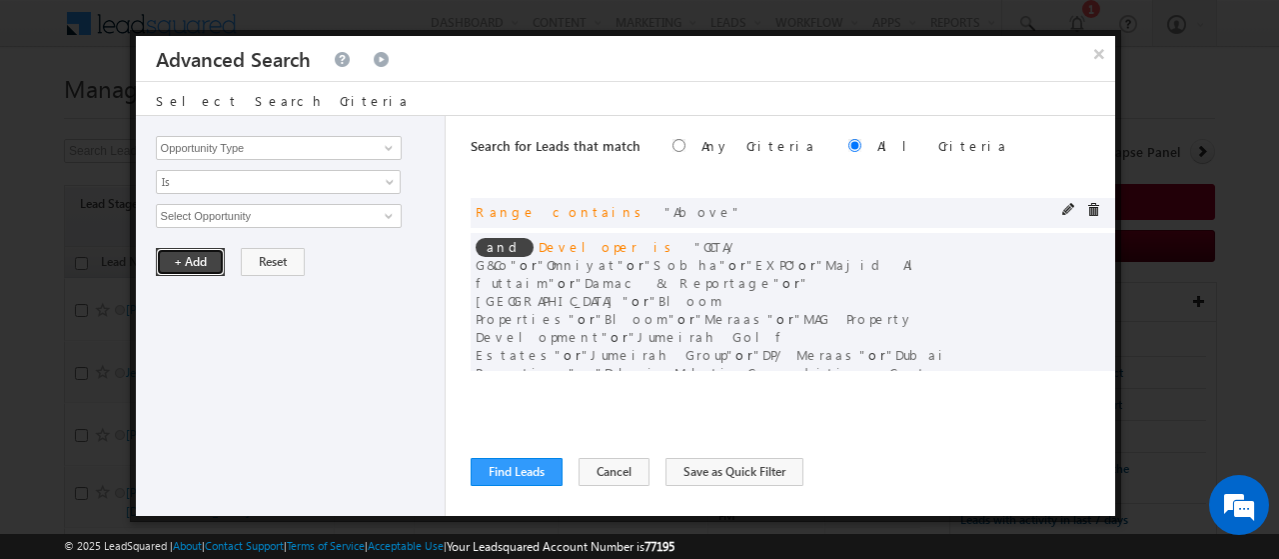
scroll to position [112, 0]
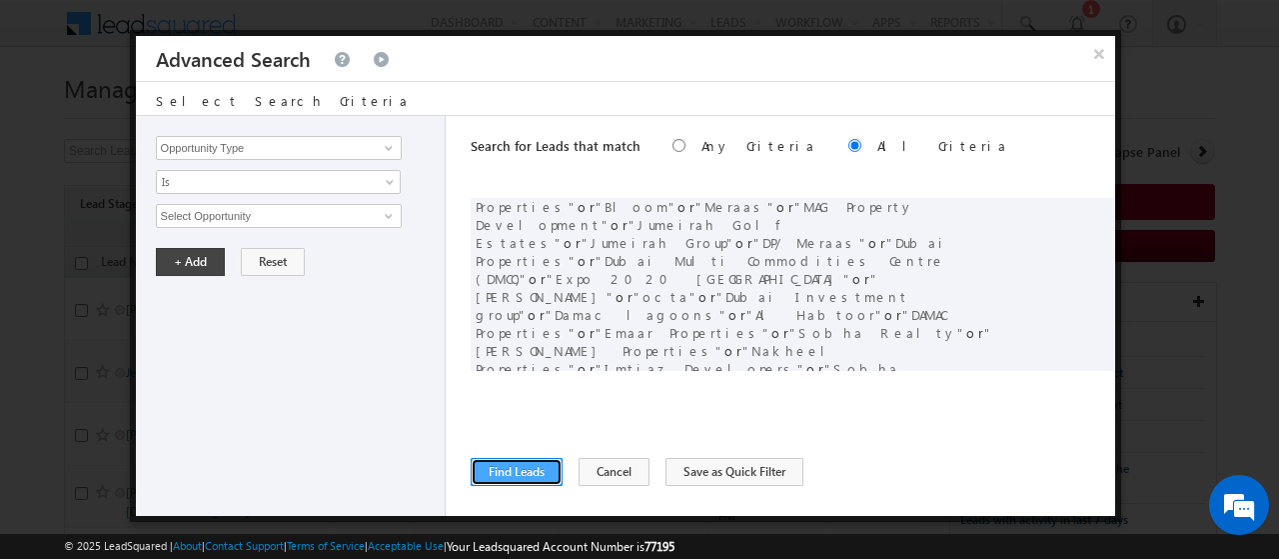
click at [537, 470] on button "Find Leads" at bounding box center [517, 472] width 92 height 28
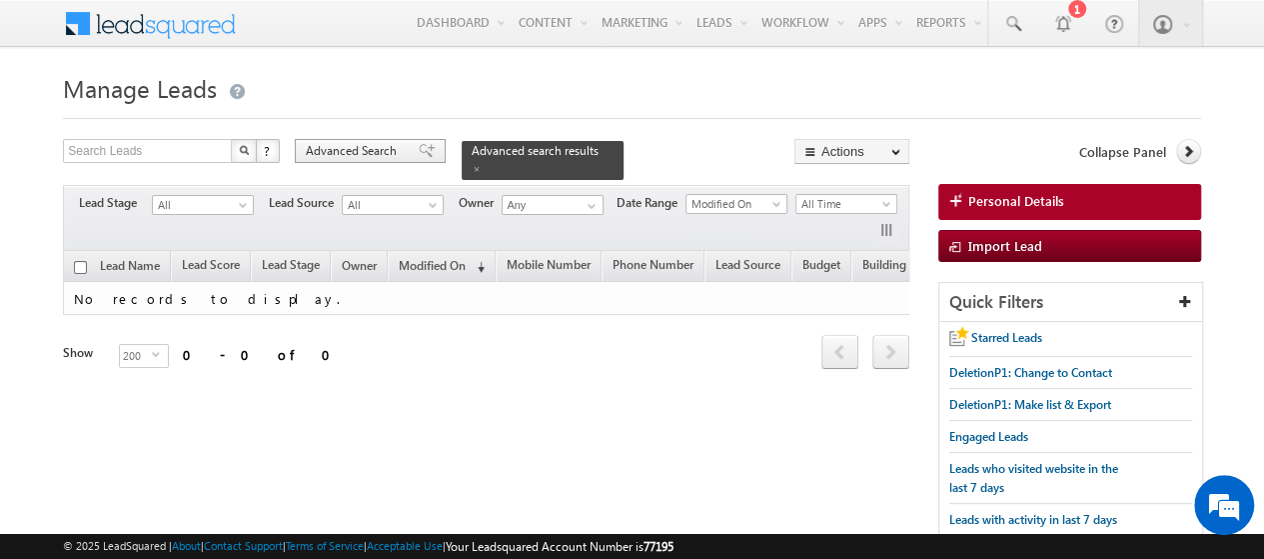
click at [356, 160] on div "Advanced Search" at bounding box center [370, 151] width 151 height 24
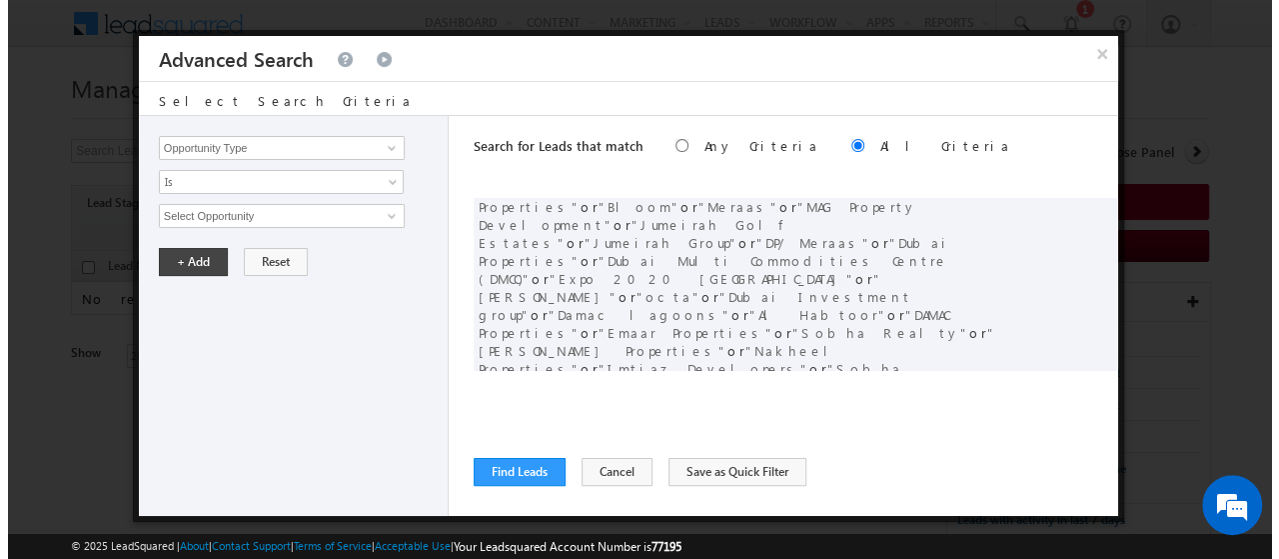
scroll to position [0, 0]
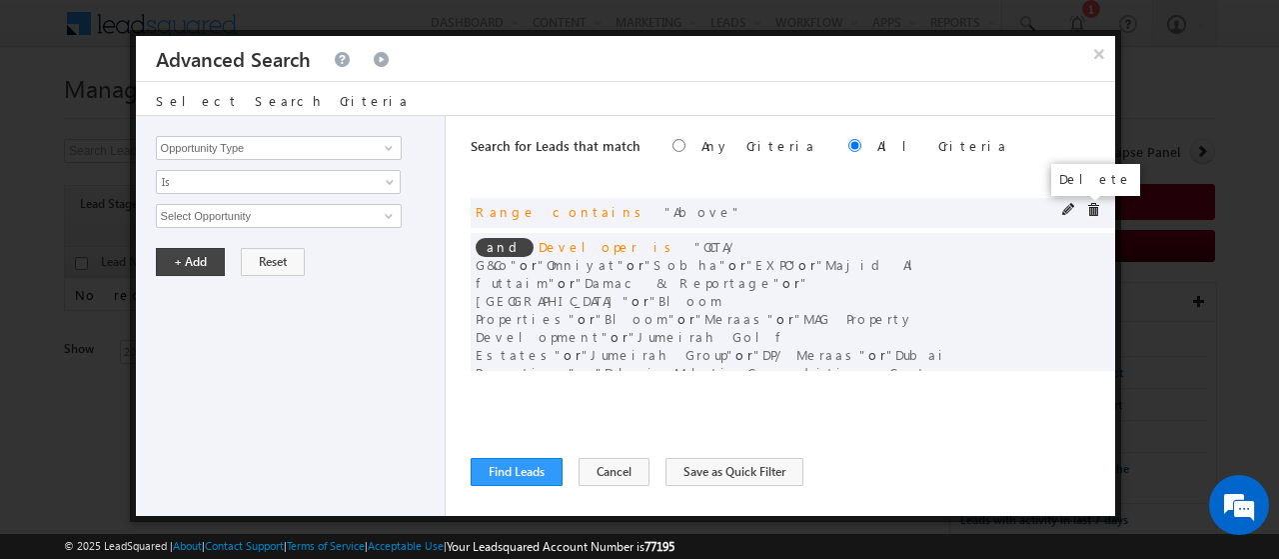
click at [1087, 214] on span at bounding box center [1094, 210] width 14 height 14
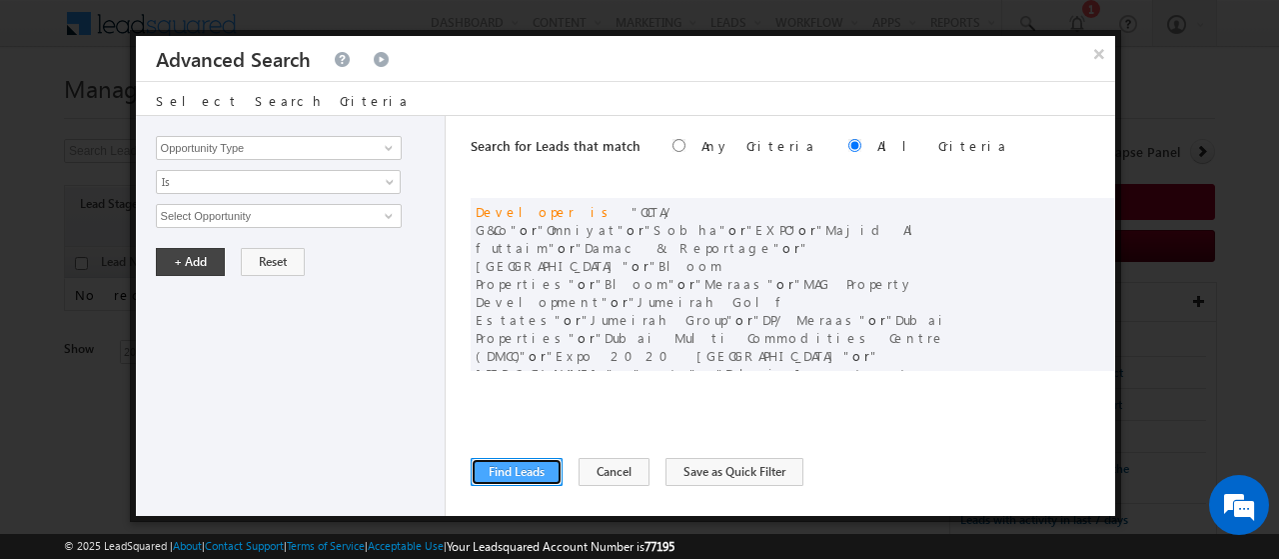
click at [519, 469] on button "Find Leads" at bounding box center [517, 472] width 92 height 28
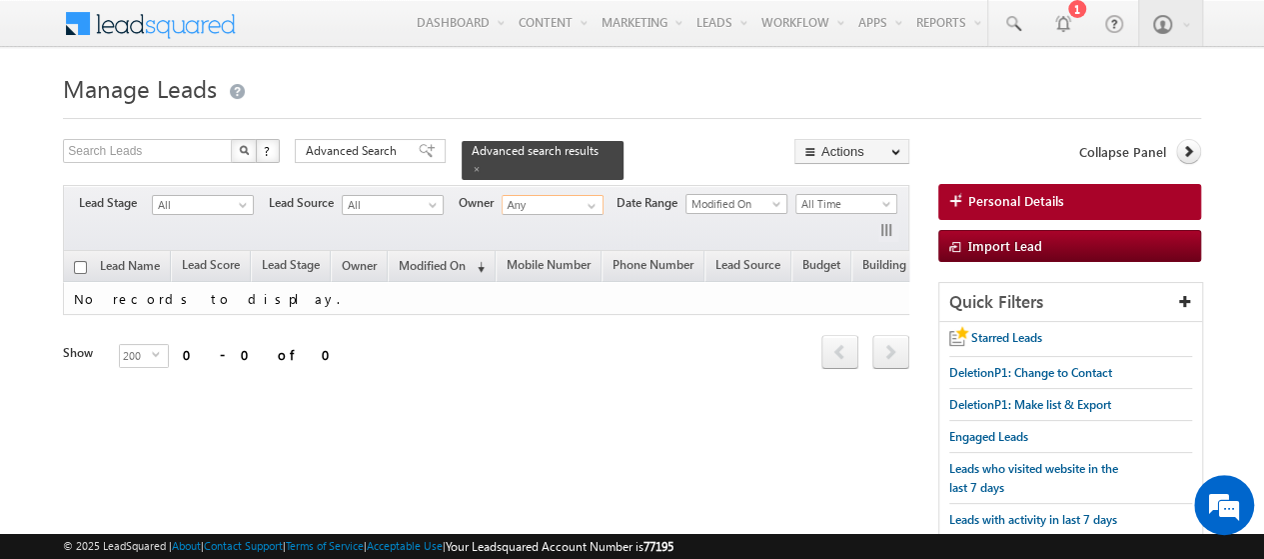
click at [540, 195] on input "Any" at bounding box center [553, 205] width 102 height 20
click at [596, 198] on span at bounding box center [592, 206] width 16 height 16
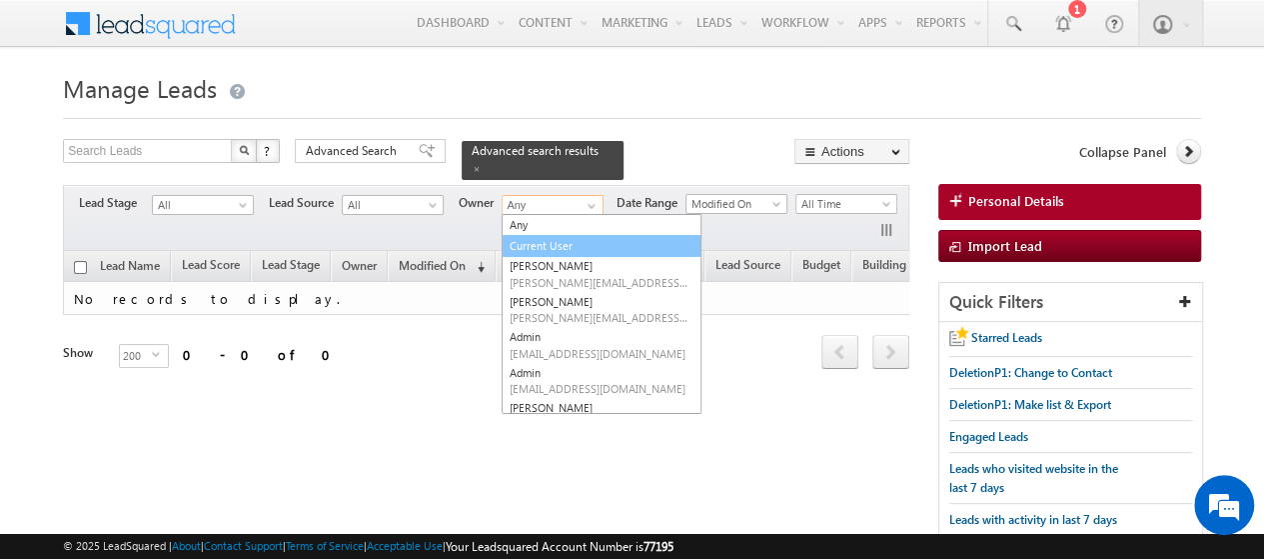
click at [553, 235] on link "Current User" at bounding box center [602, 246] width 200 height 23
type input "Current User"
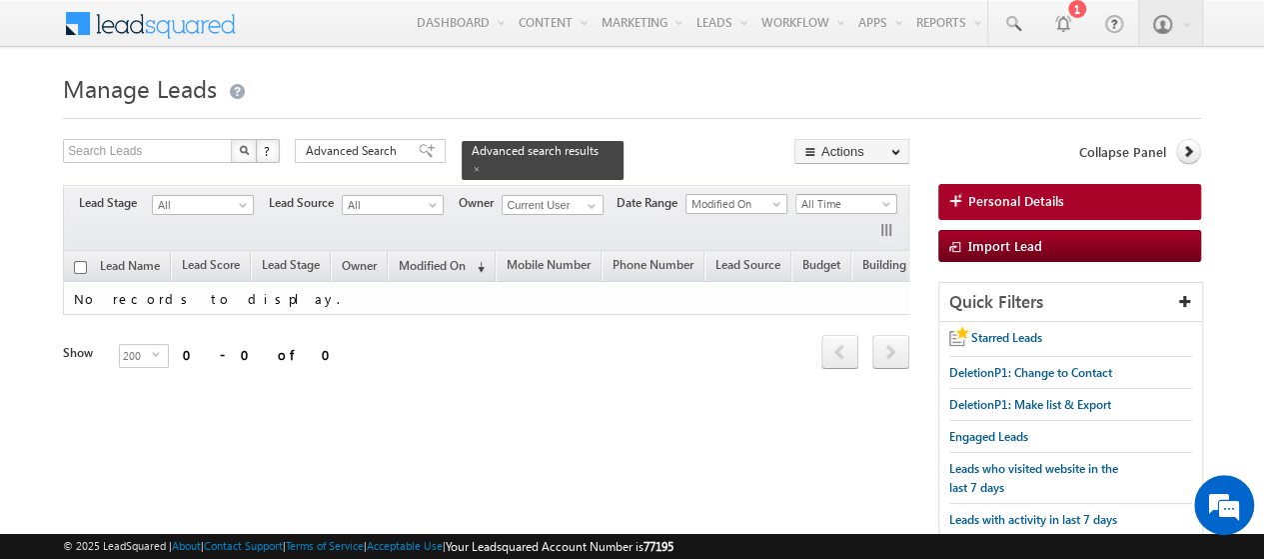
click at [882, 200] on span at bounding box center [889, 208] width 16 height 16
click at [382, 145] on span "Advanced Search" at bounding box center [354, 151] width 97 height 18
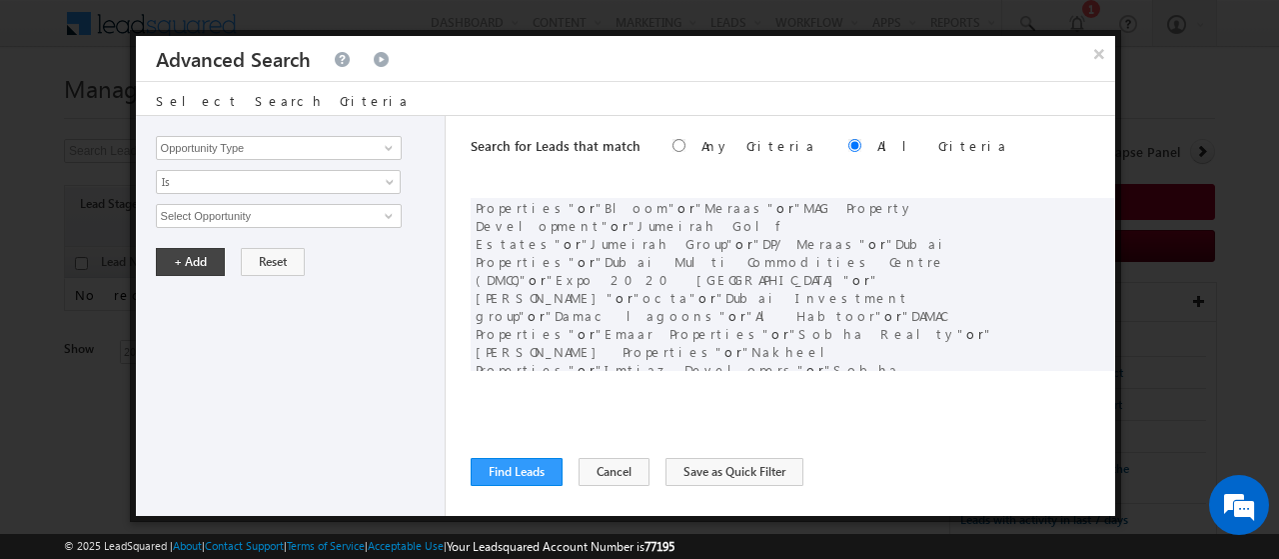
scroll to position [70, 0]
click at [1087, 528] on span at bounding box center [1094, 535] width 14 height 14
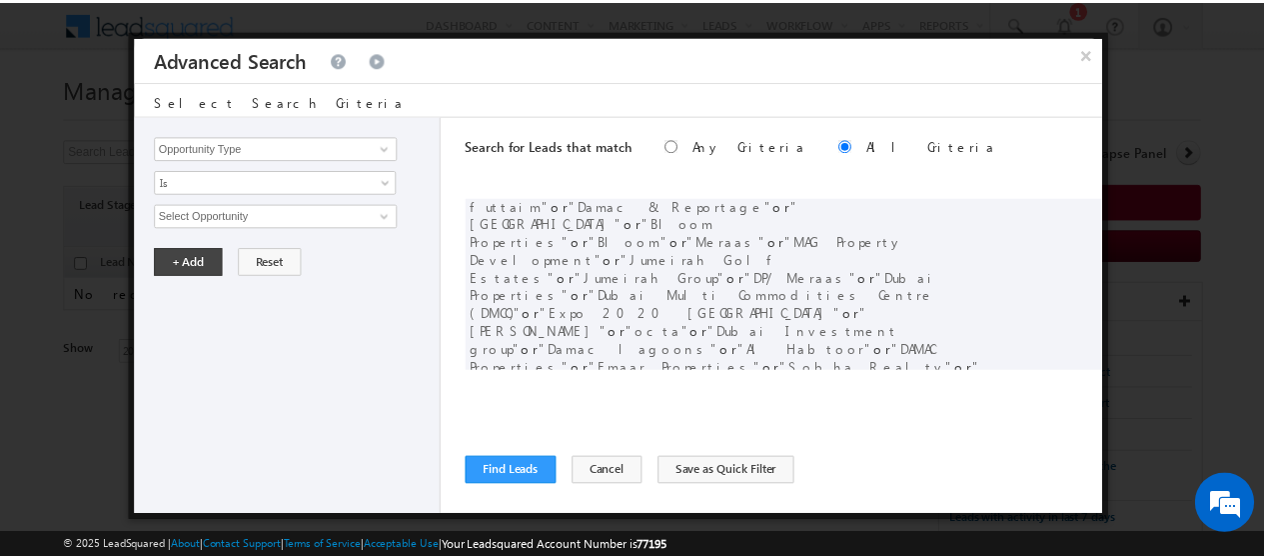
scroll to position [0, 0]
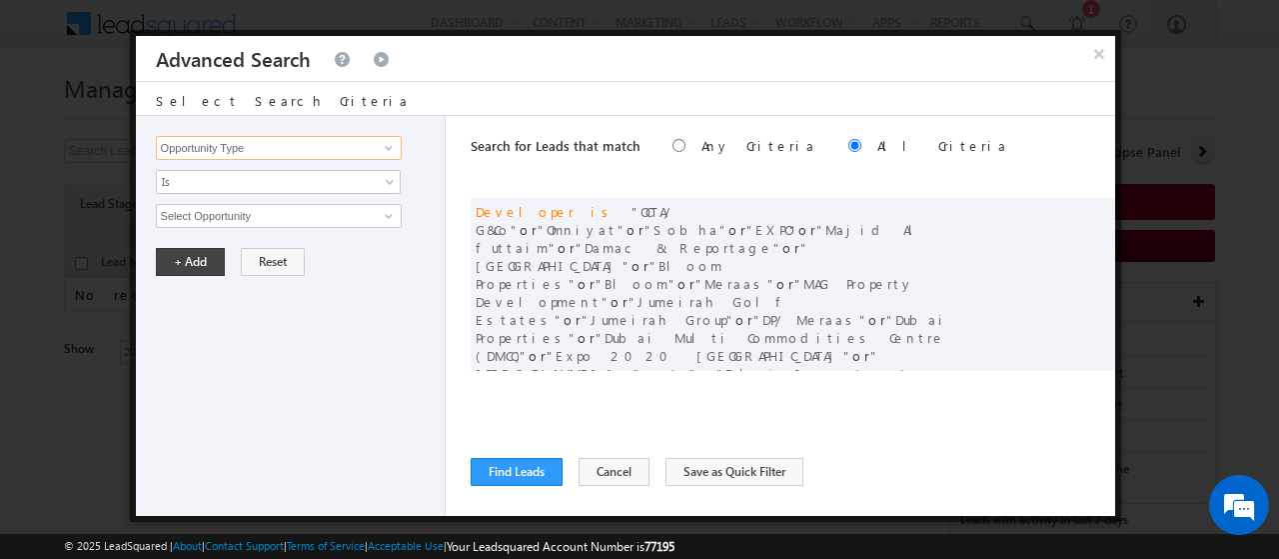
click at [286, 141] on input "Opportunity Type" at bounding box center [279, 148] width 246 height 24
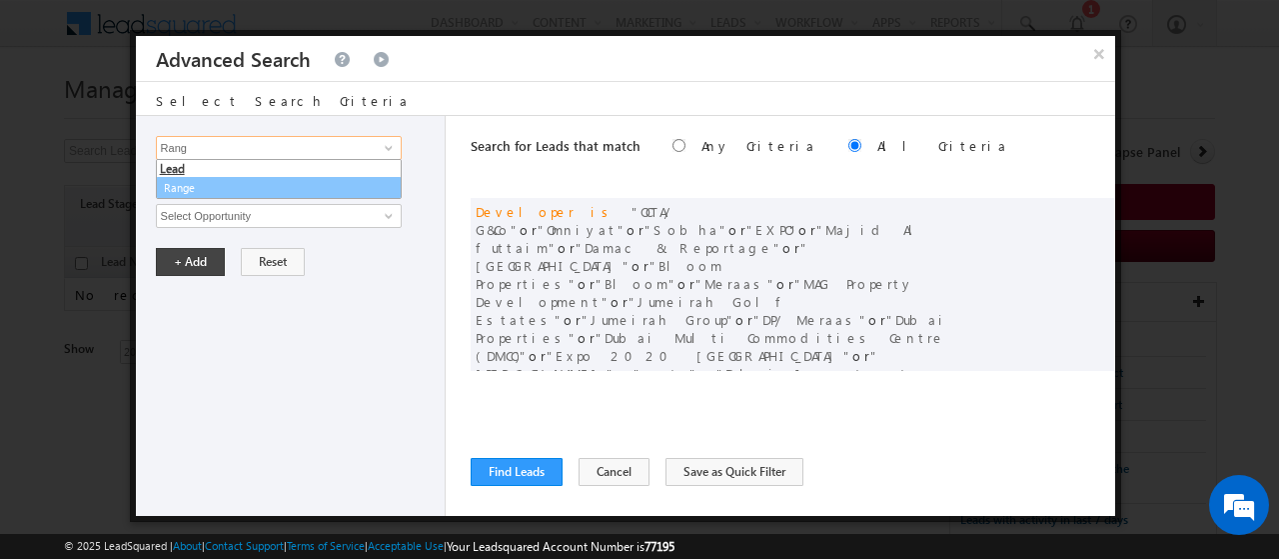
click at [244, 189] on link "Range" at bounding box center [279, 188] width 246 height 23
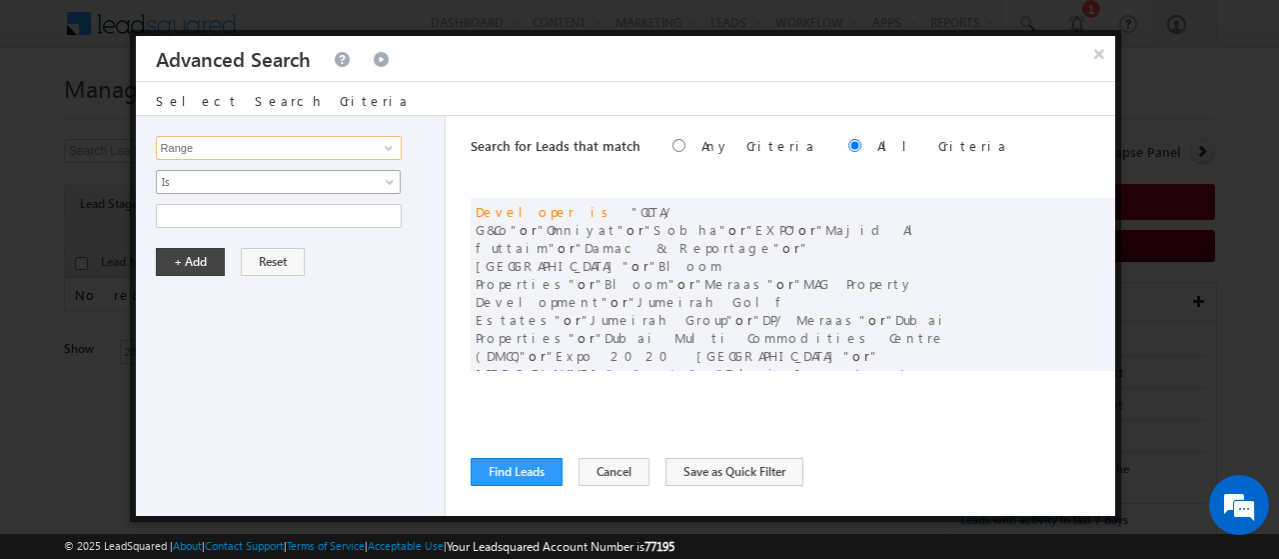
type input "Range"
click at [224, 181] on span "Is" at bounding box center [265, 182] width 217 height 18
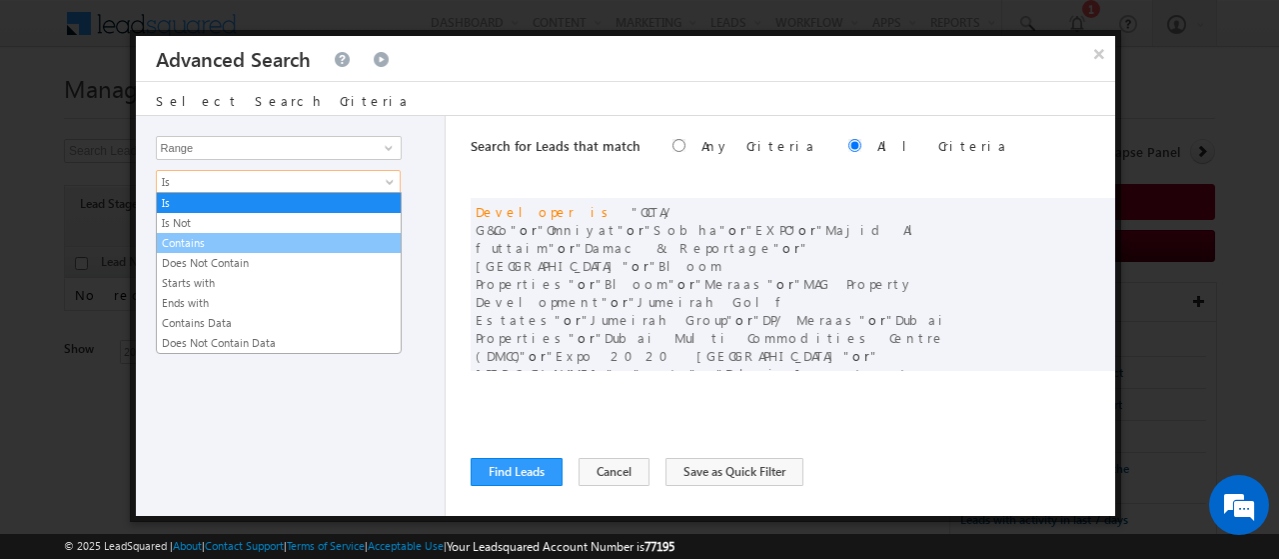
click at [222, 242] on link "Contains" at bounding box center [279, 243] width 244 height 18
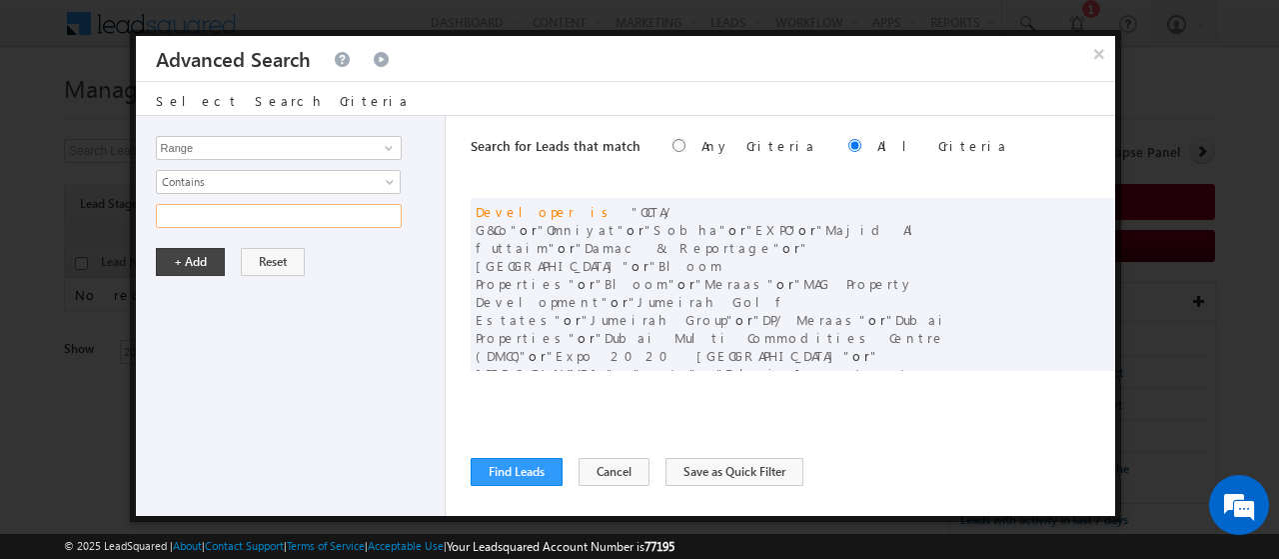
click at [213, 217] on input "text" at bounding box center [279, 216] width 246 height 24
type input "Above"
click at [203, 257] on button "+ Add" at bounding box center [190, 262] width 69 height 28
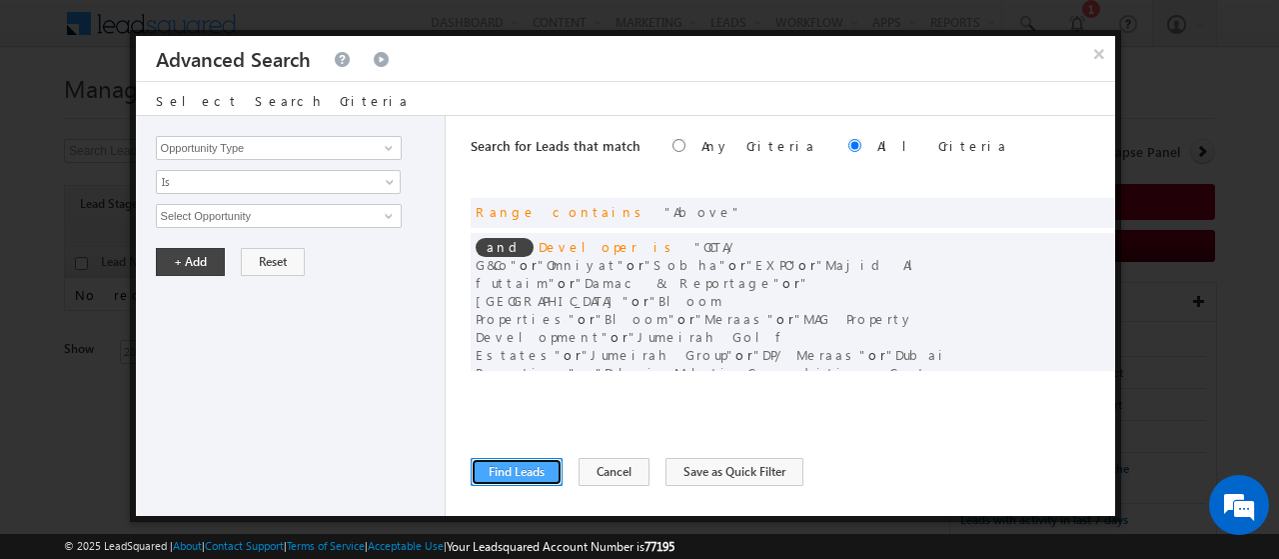
click at [540, 474] on button "Find Leads" at bounding box center [517, 472] width 92 height 28
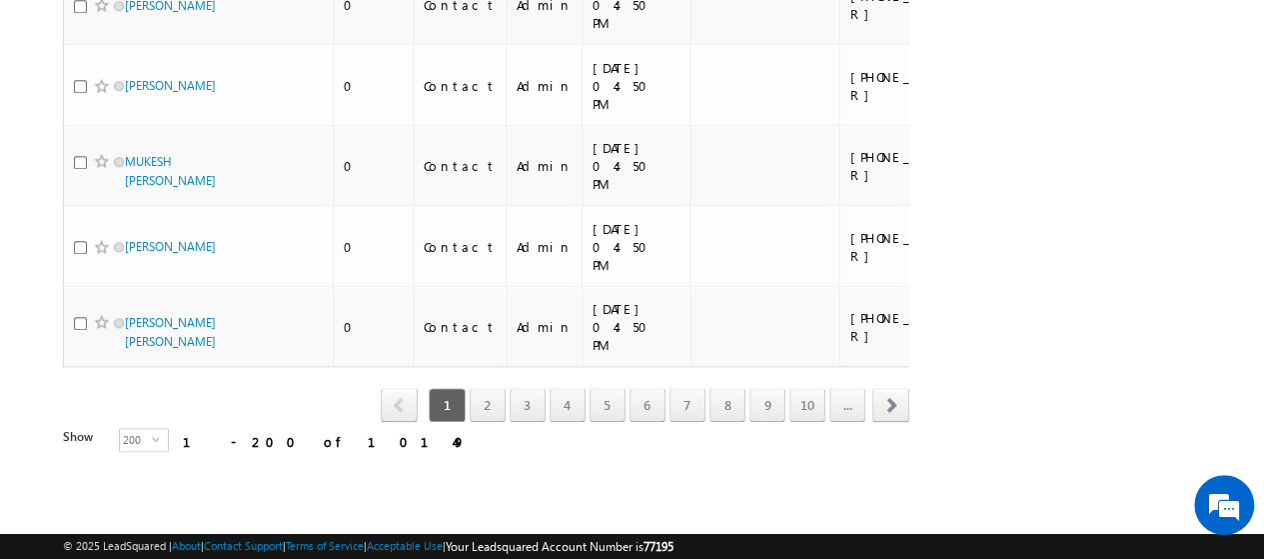
scroll to position [23037, 0]
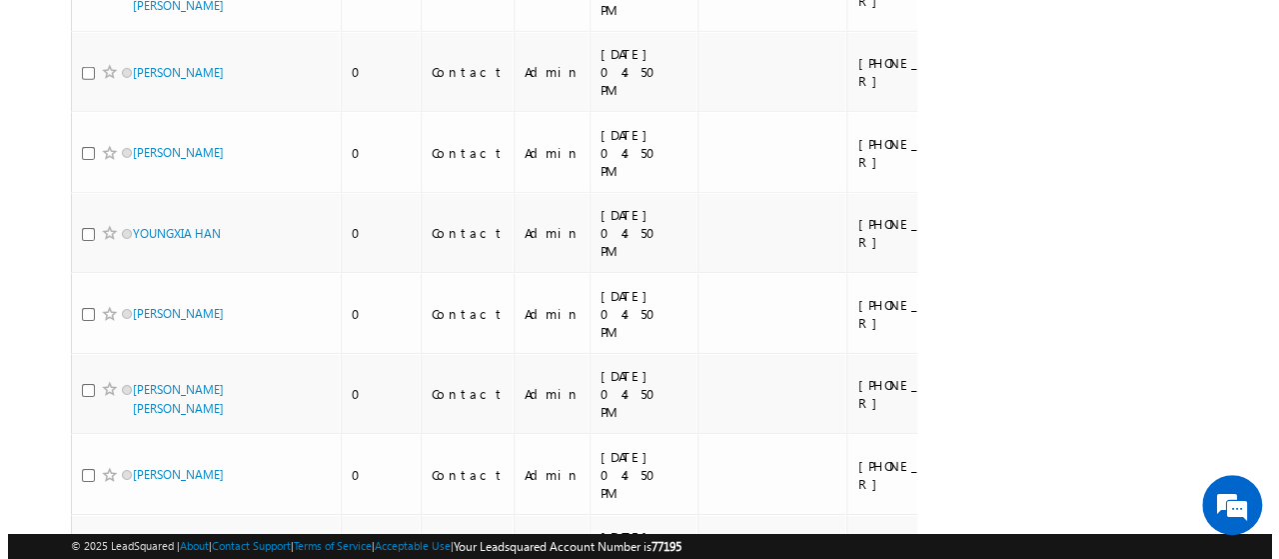
scroll to position [0, 0]
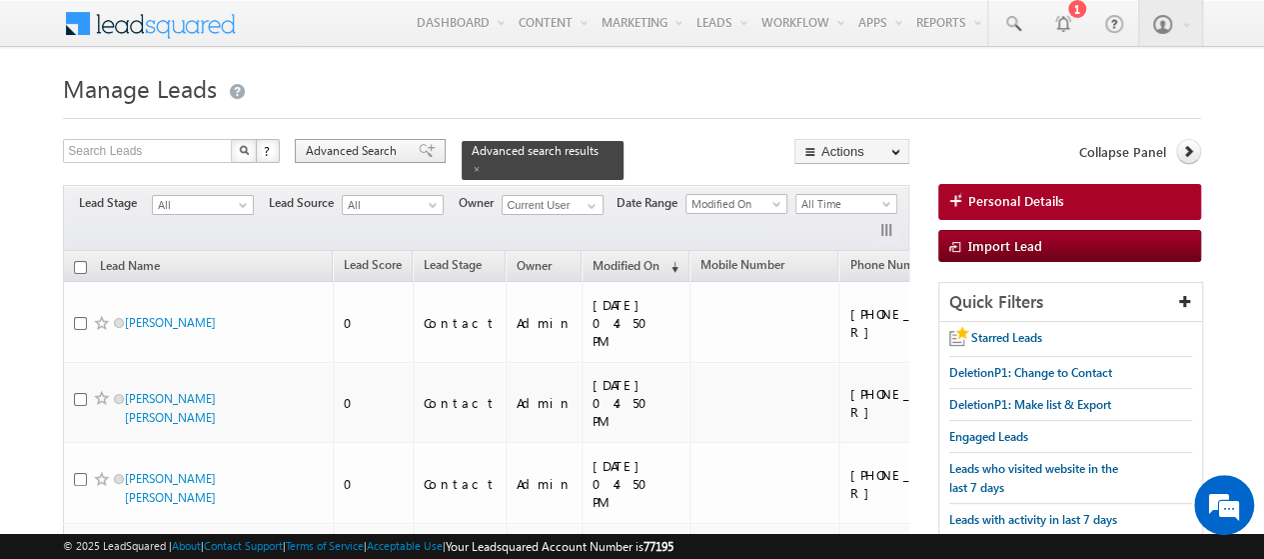
click at [368, 142] on span "Advanced Search" at bounding box center [354, 151] width 97 height 18
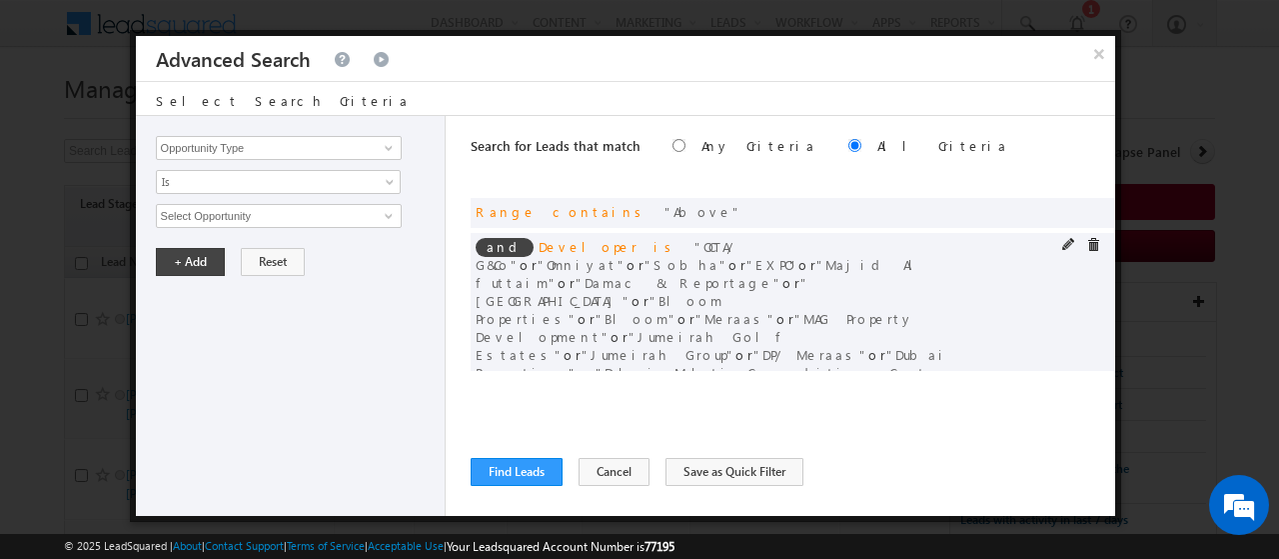
scroll to position [76, 0]
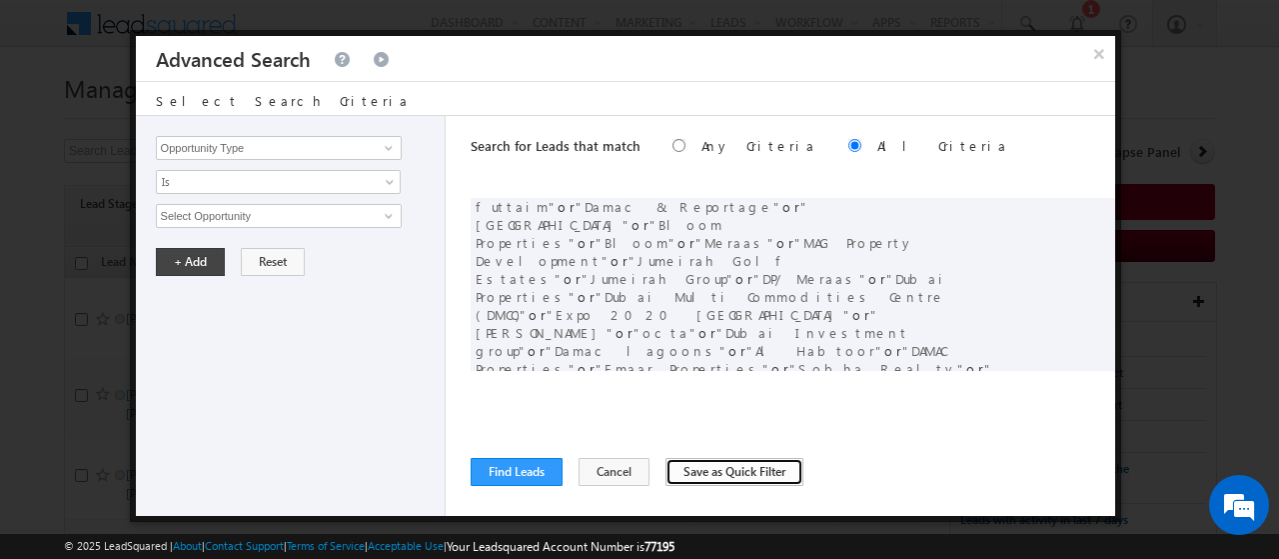
click at [678, 475] on button "Save as Quick Filter" at bounding box center [735, 472] width 138 height 28
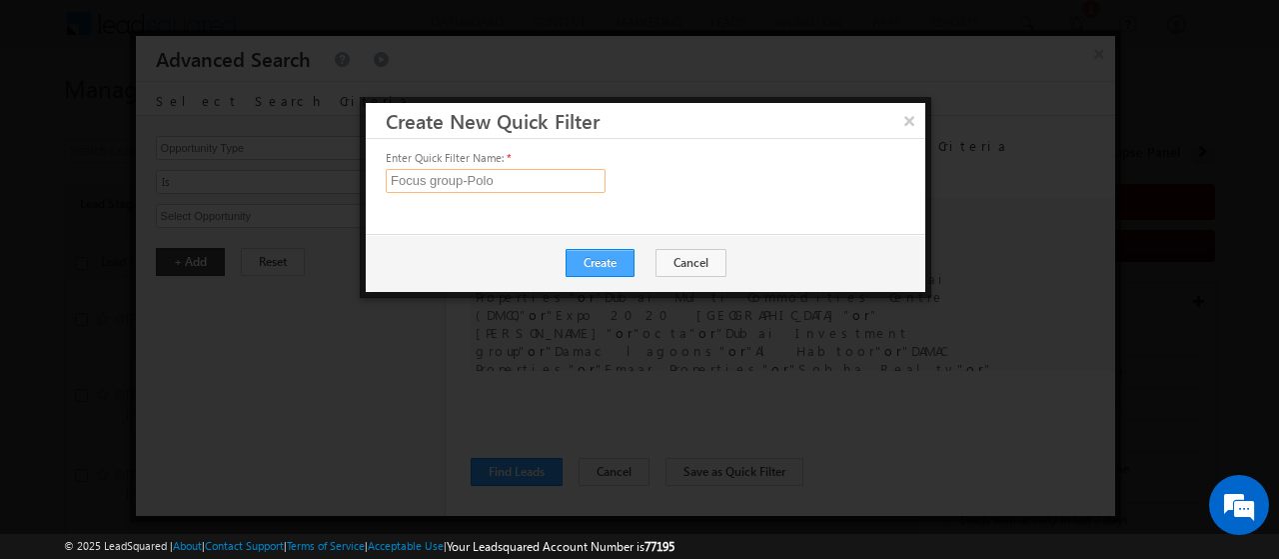
type input "Focus group-Polo"
click at [612, 257] on button "Create" at bounding box center [600, 263] width 69 height 28
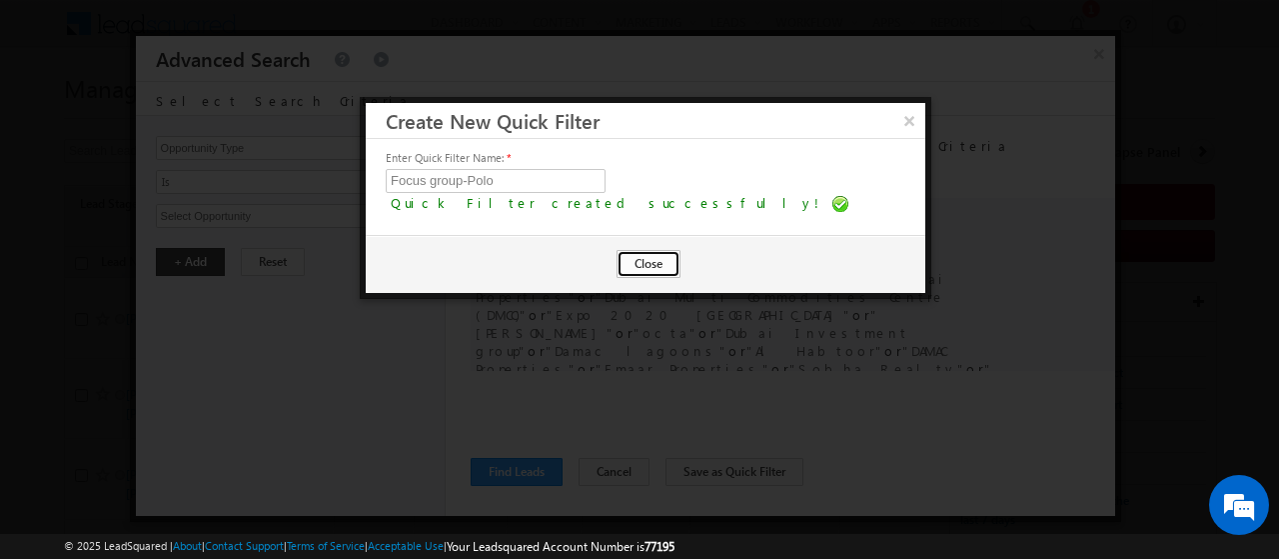
click at [657, 265] on button "Close" at bounding box center [649, 264] width 64 height 28
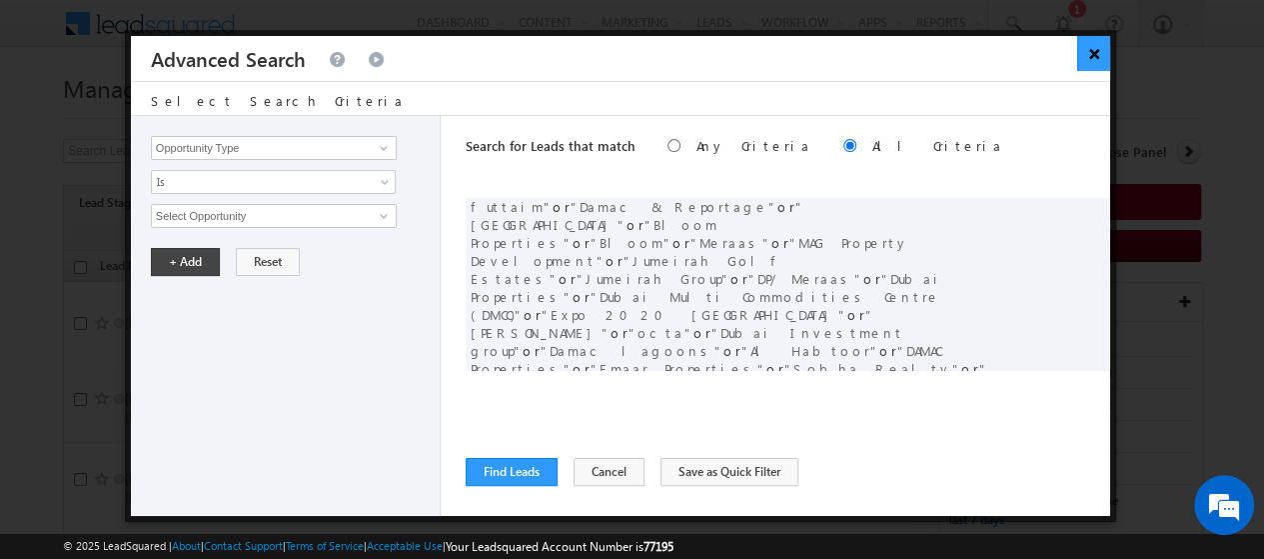
click at [1090, 59] on button "×" at bounding box center [1094, 53] width 33 height 35
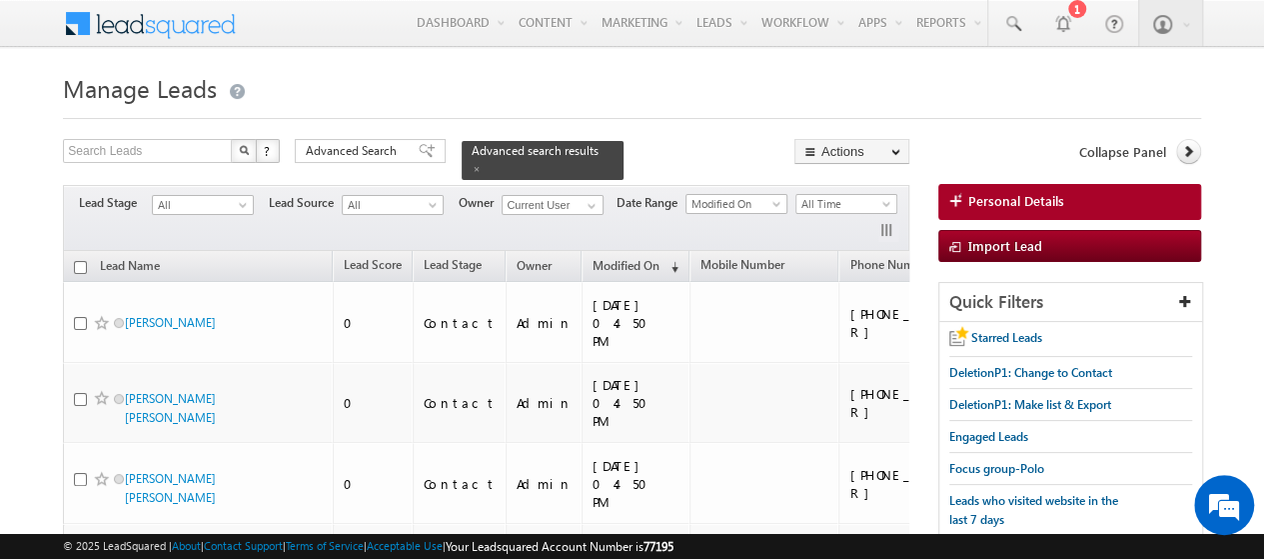
click at [77, 261] on input "checkbox" at bounding box center [80, 267] width 13 height 13
checkbox input "true"
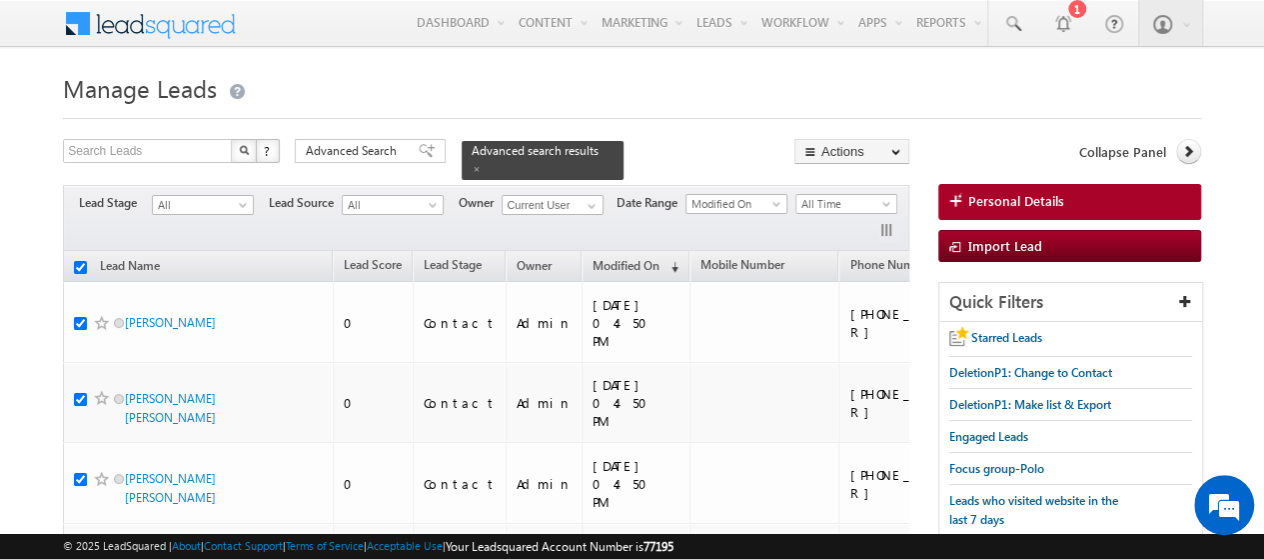
checkbox input "true"
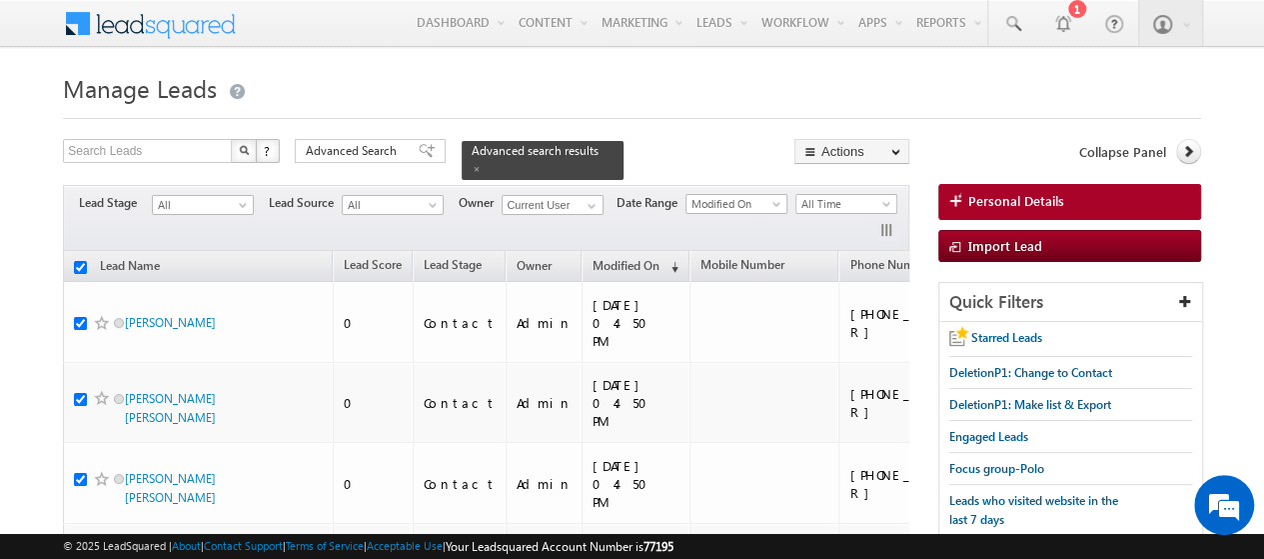
checkbox input "true"
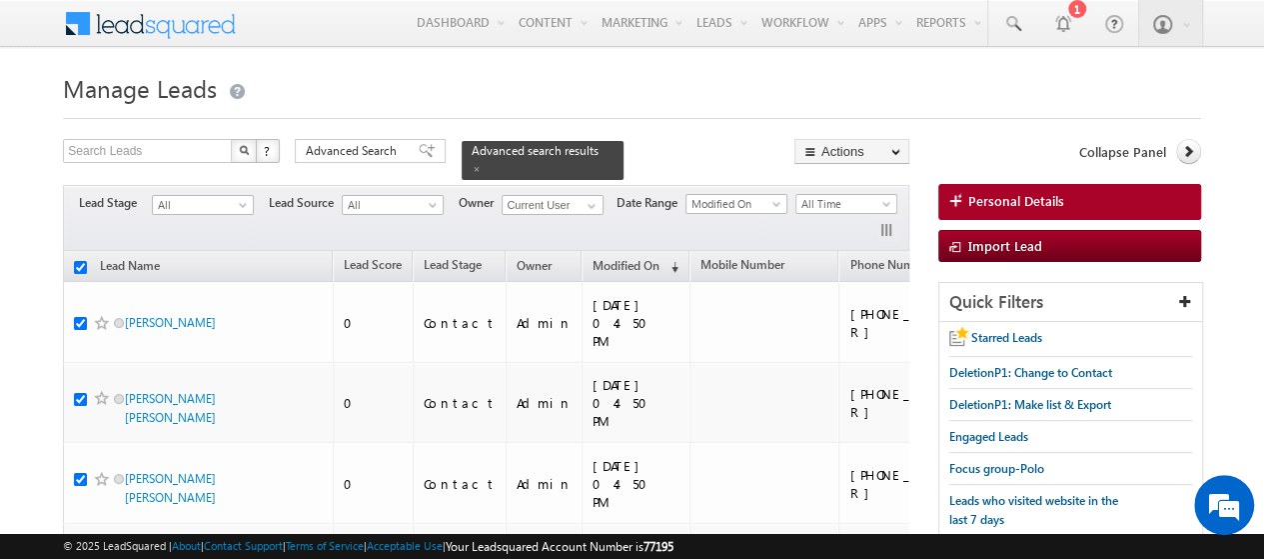
checkbox input "true"
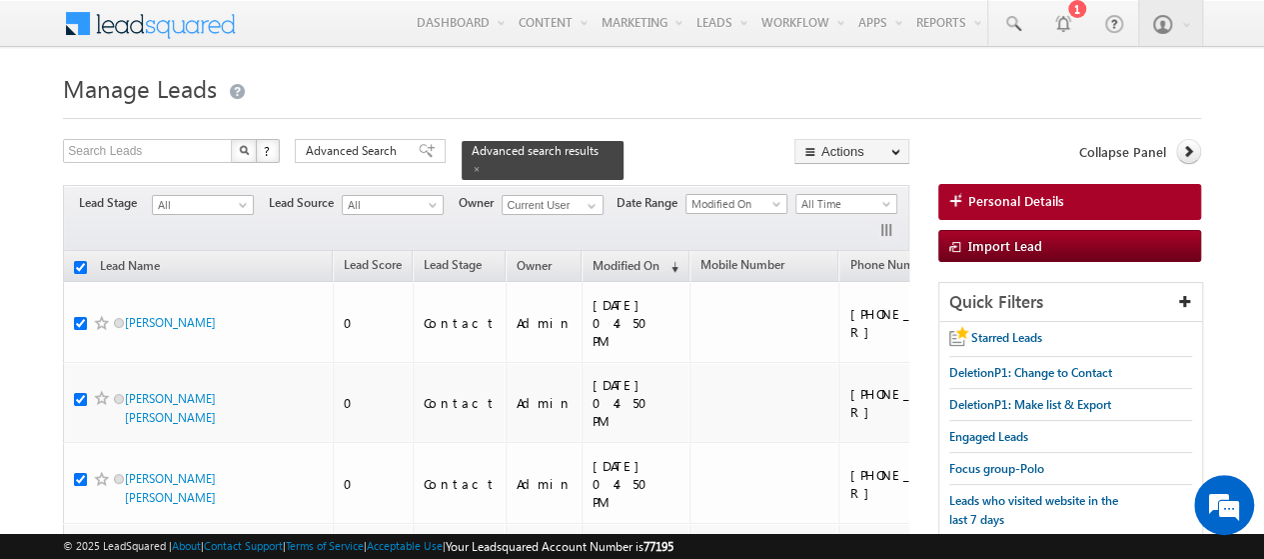
checkbox input "true"
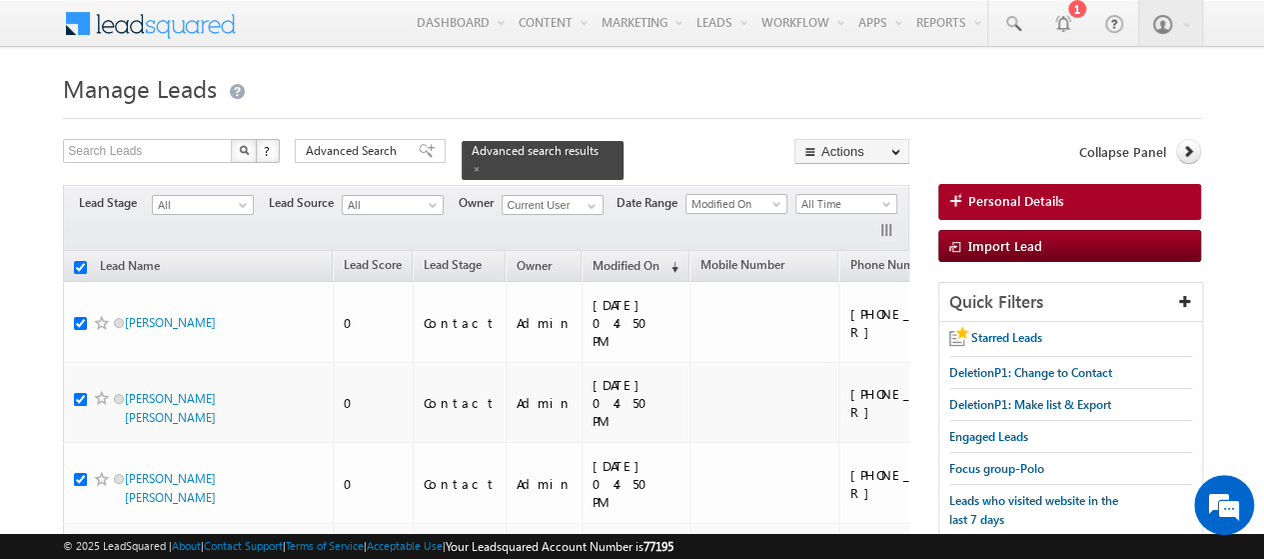
checkbox input "true"
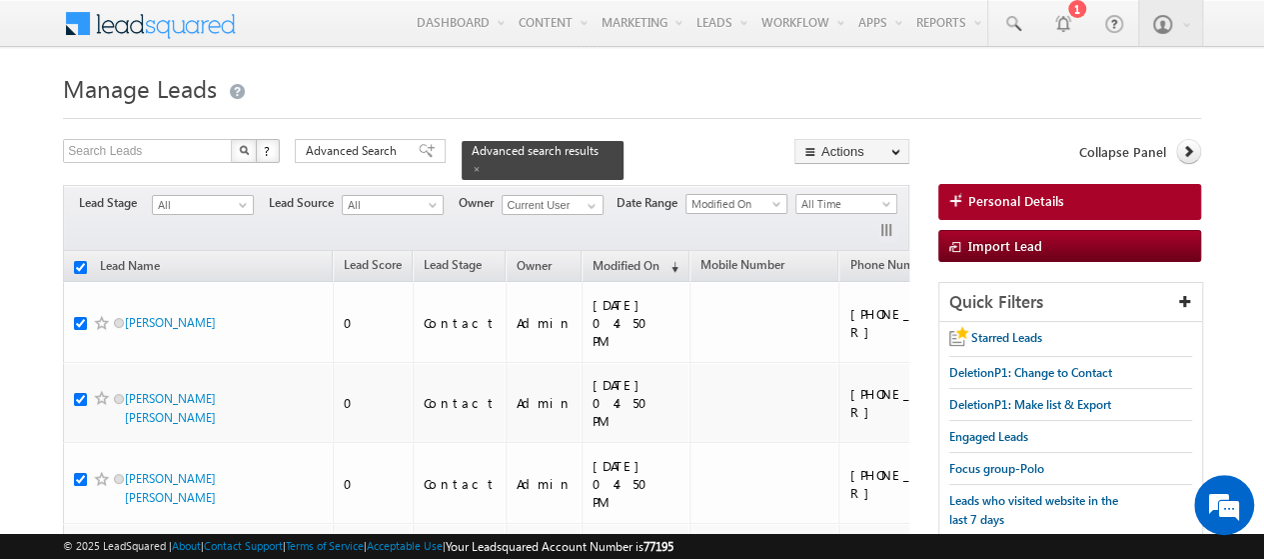
checkbox input "true"
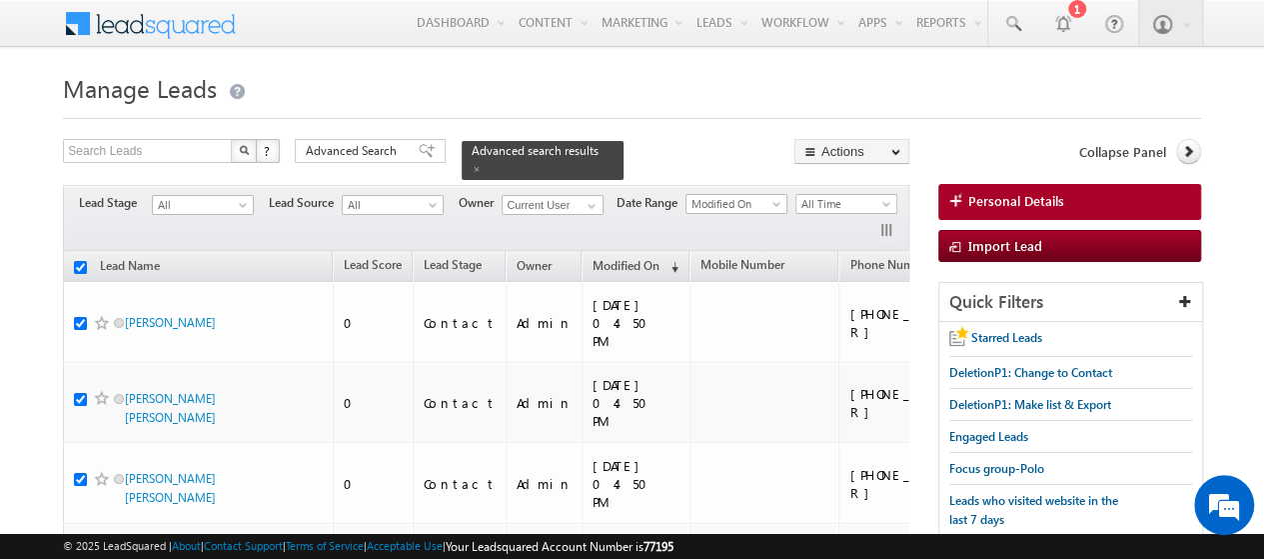
checkbox input "true"
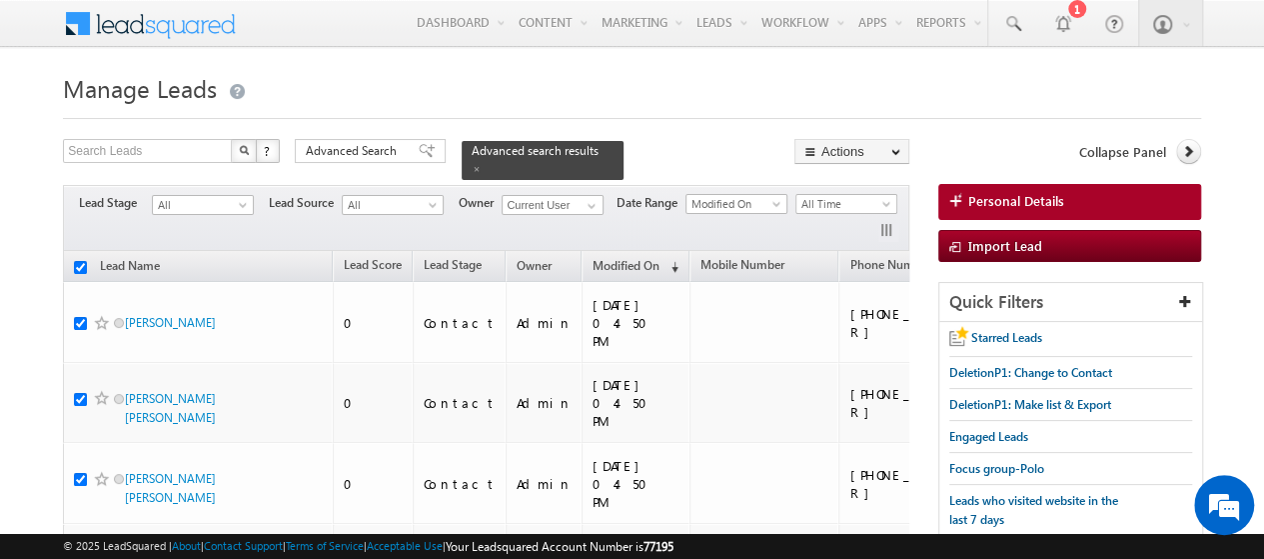
checkbox input "true"
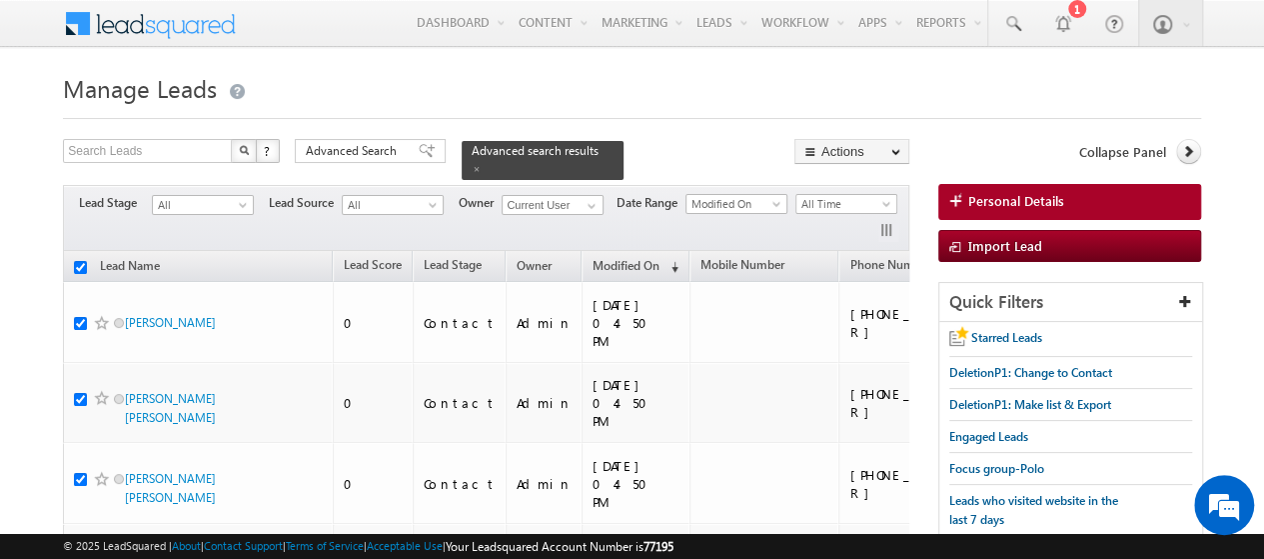
checkbox input "true"
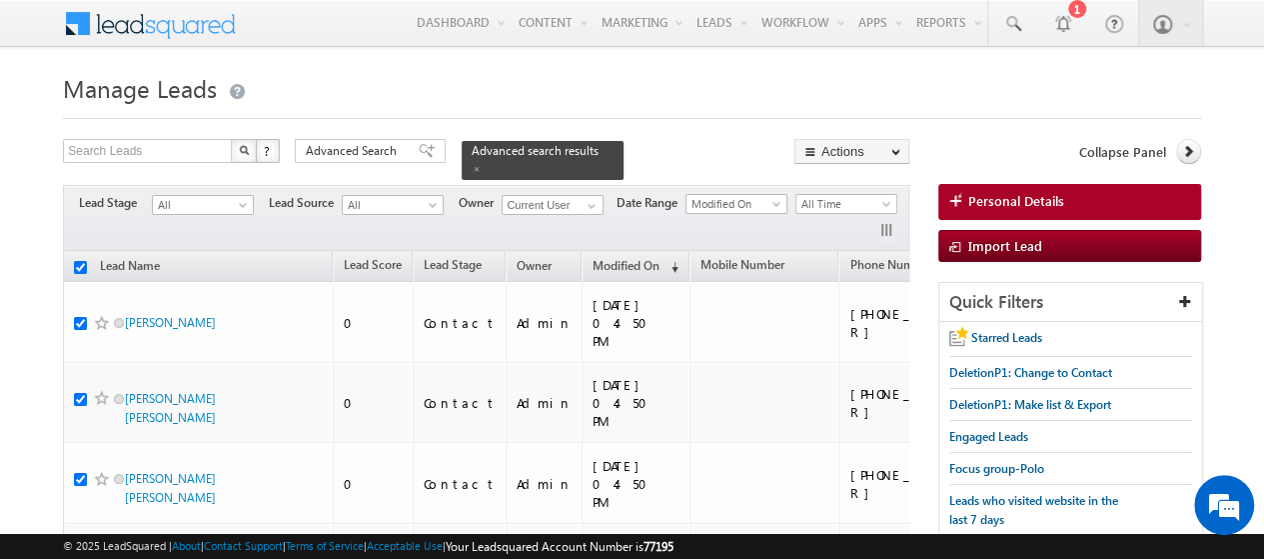
checkbox input "true"
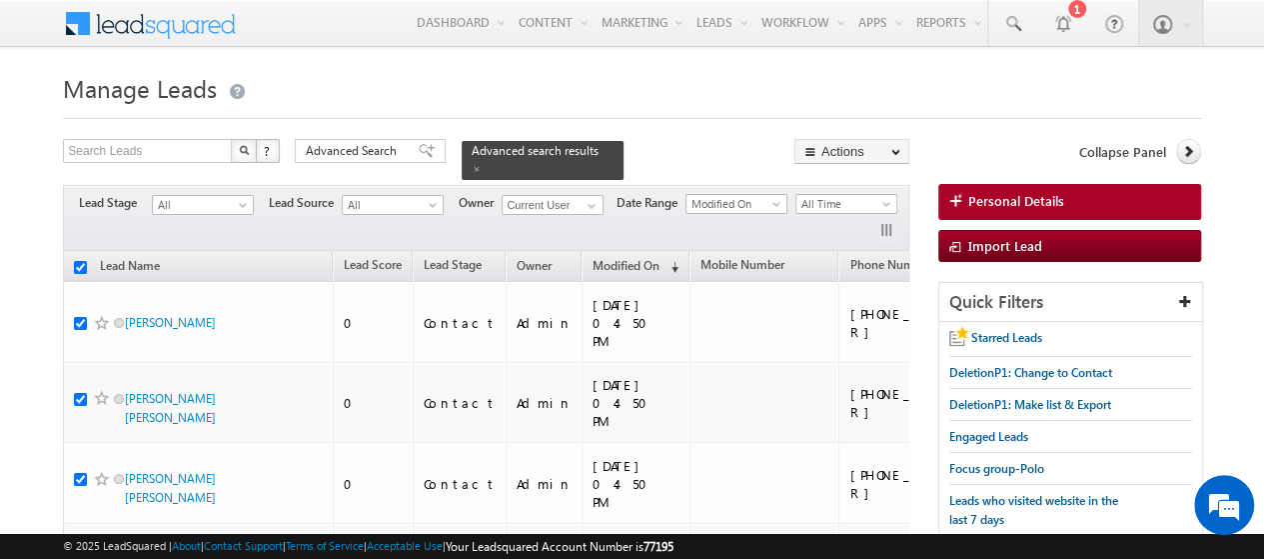
checkbox input "true"
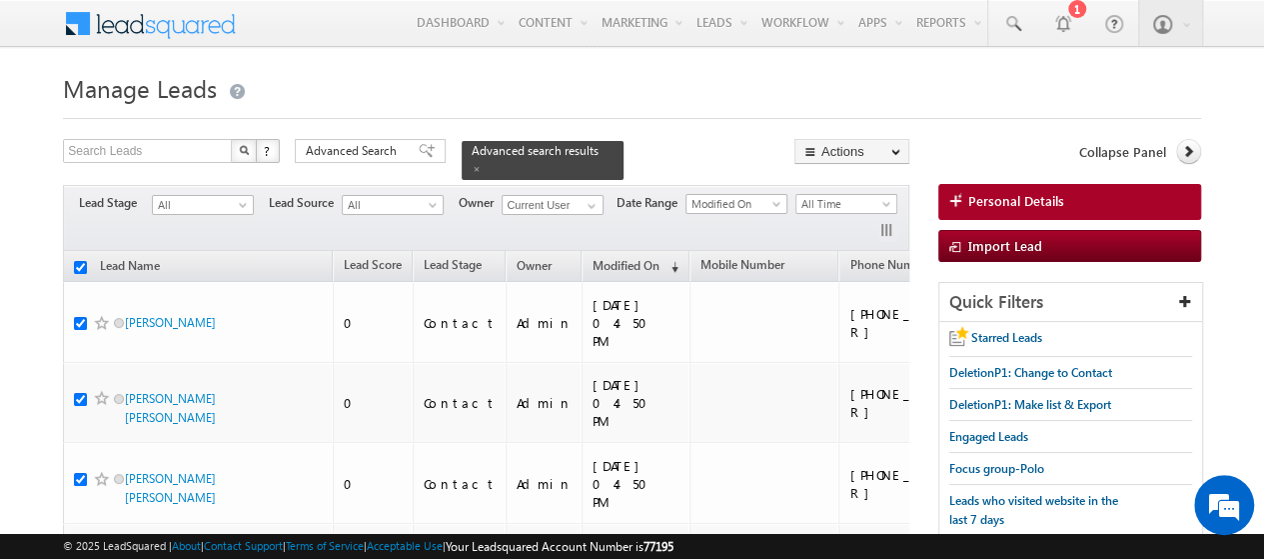
checkbox input "true"
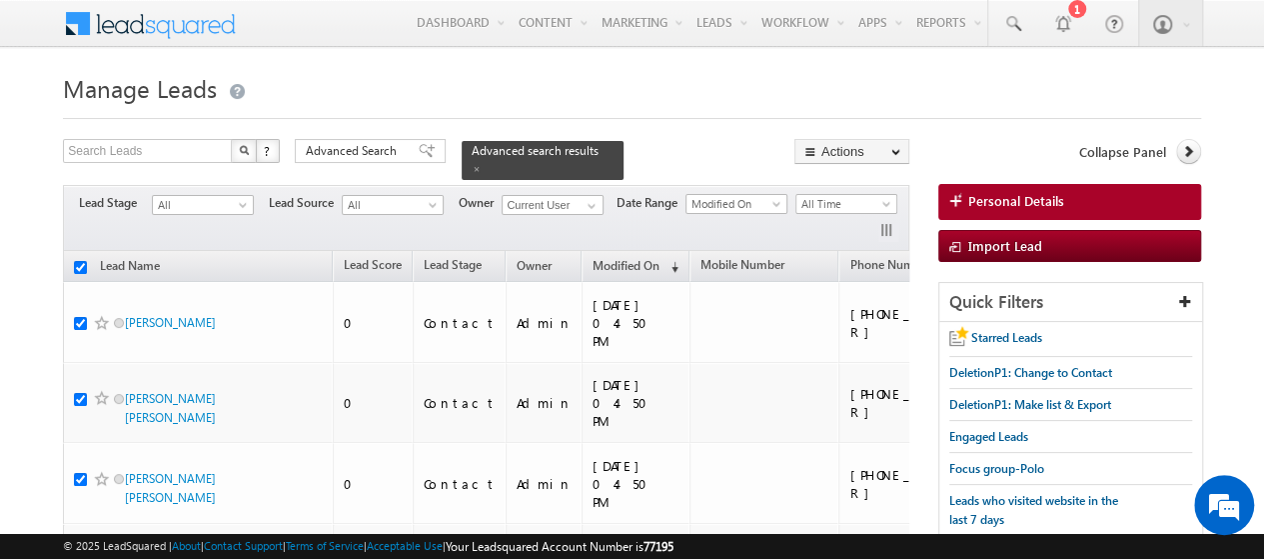
checkbox input "true"
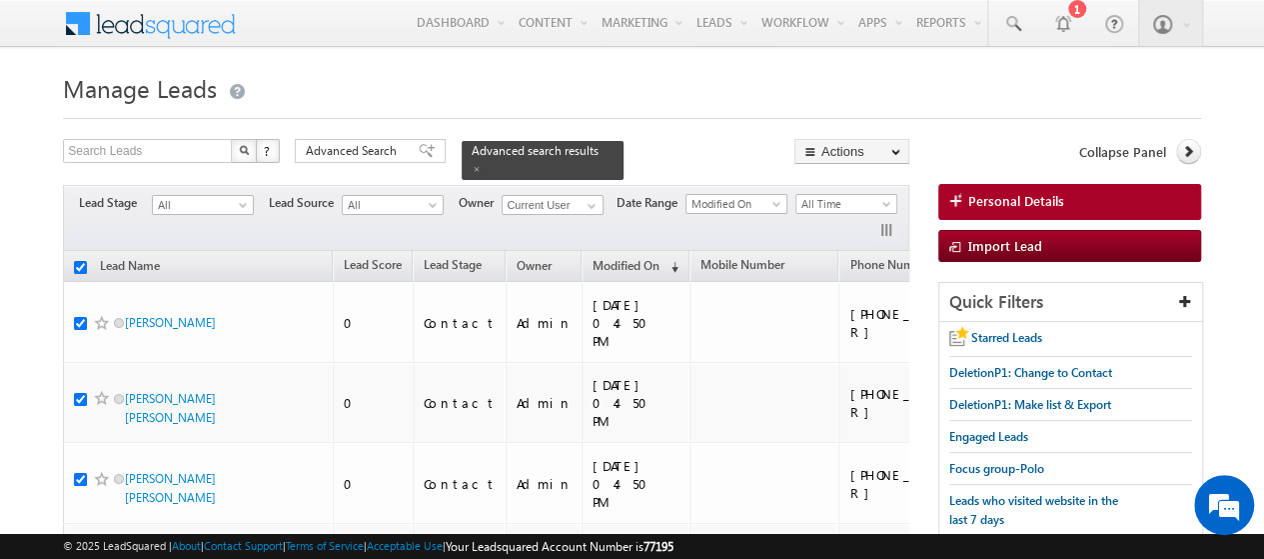
checkbox input "true"
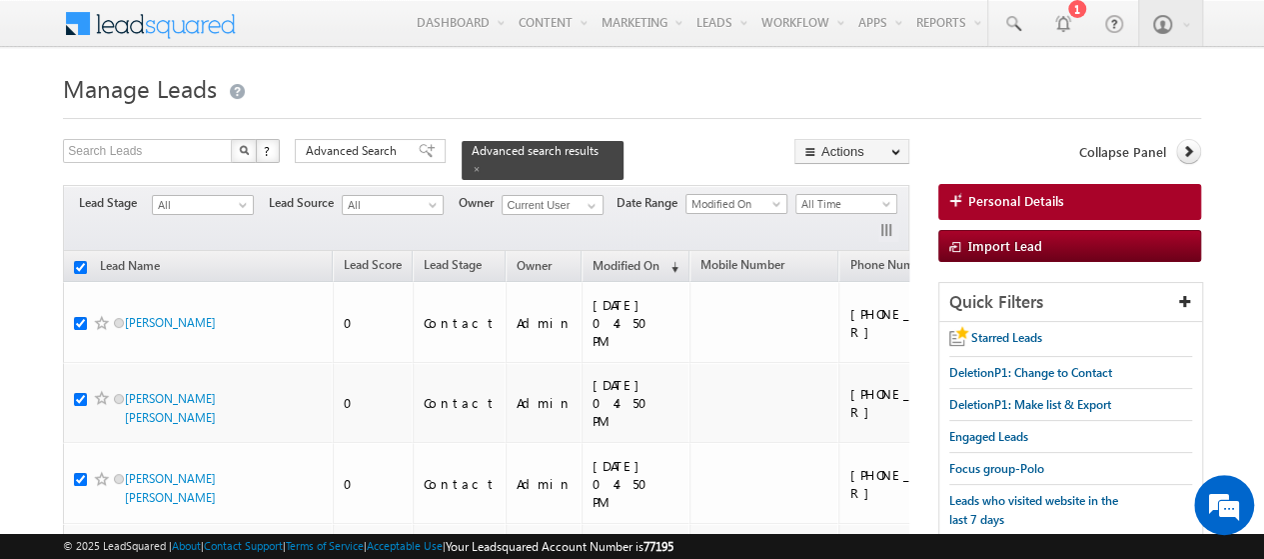
checkbox input "true"
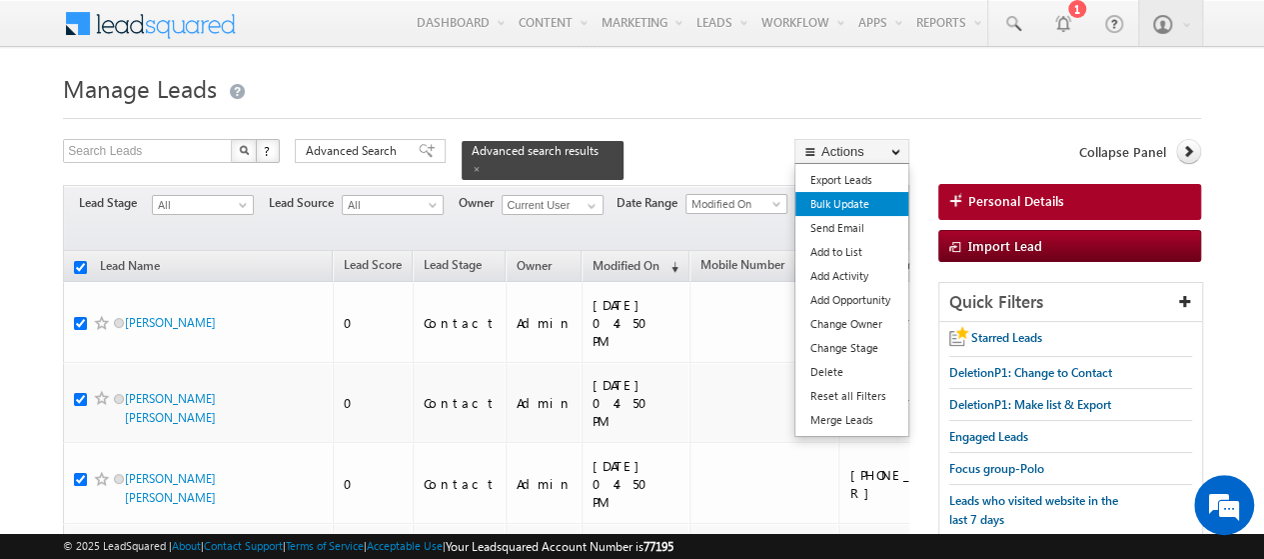
click at [862, 199] on link "Bulk Update" at bounding box center [852, 204] width 113 height 24
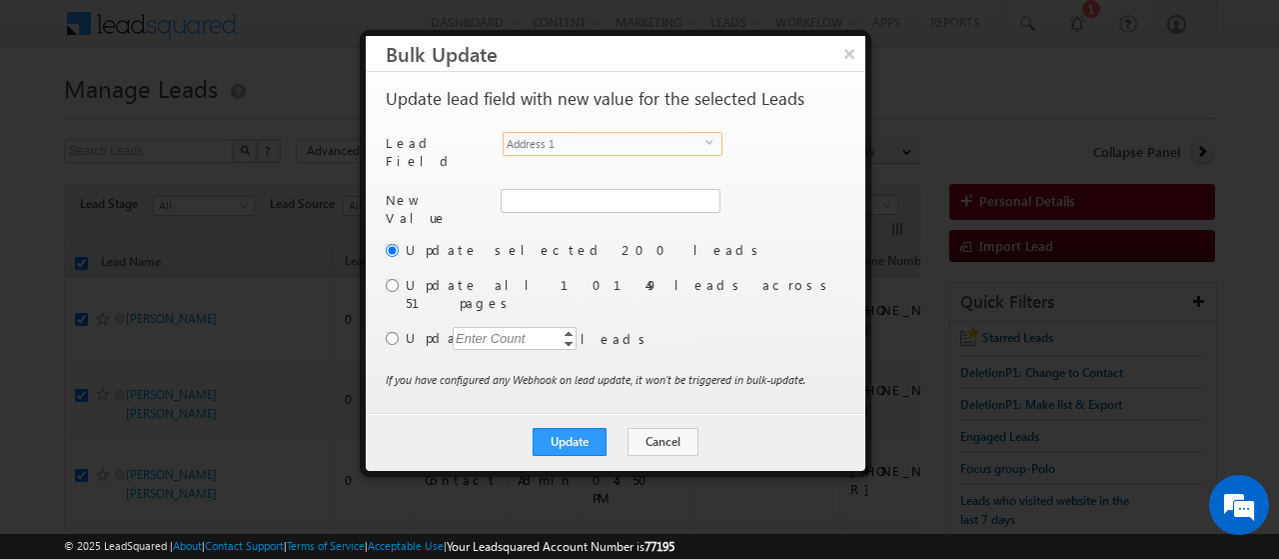
click at [567, 145] on span "Address 1" at bounding box center [605, 144] width 202 height 22
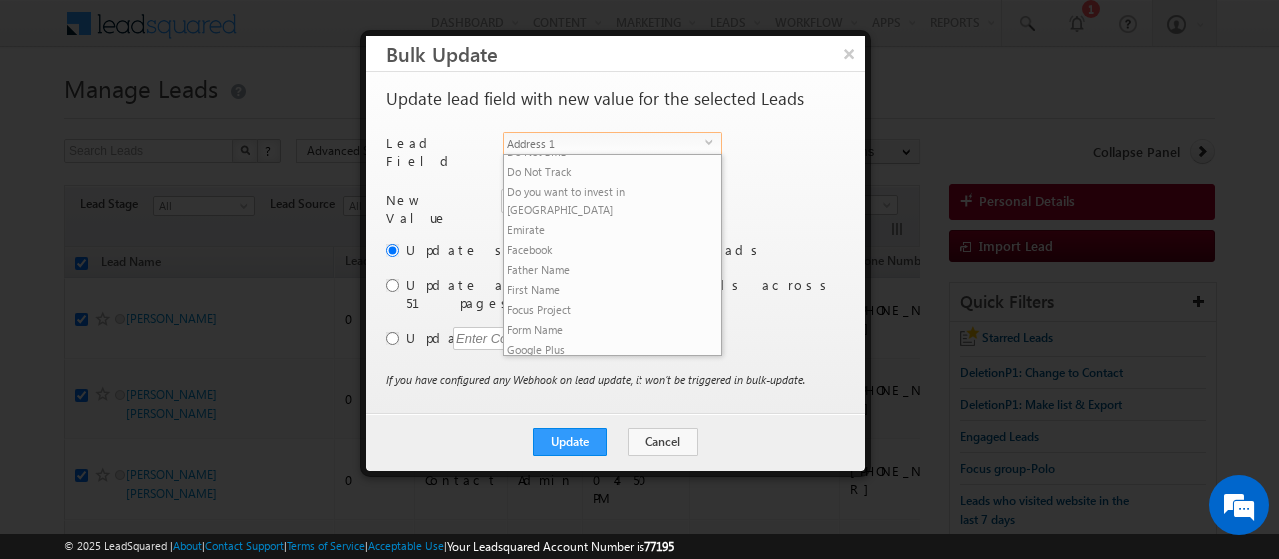
scroll to position [354, 0]
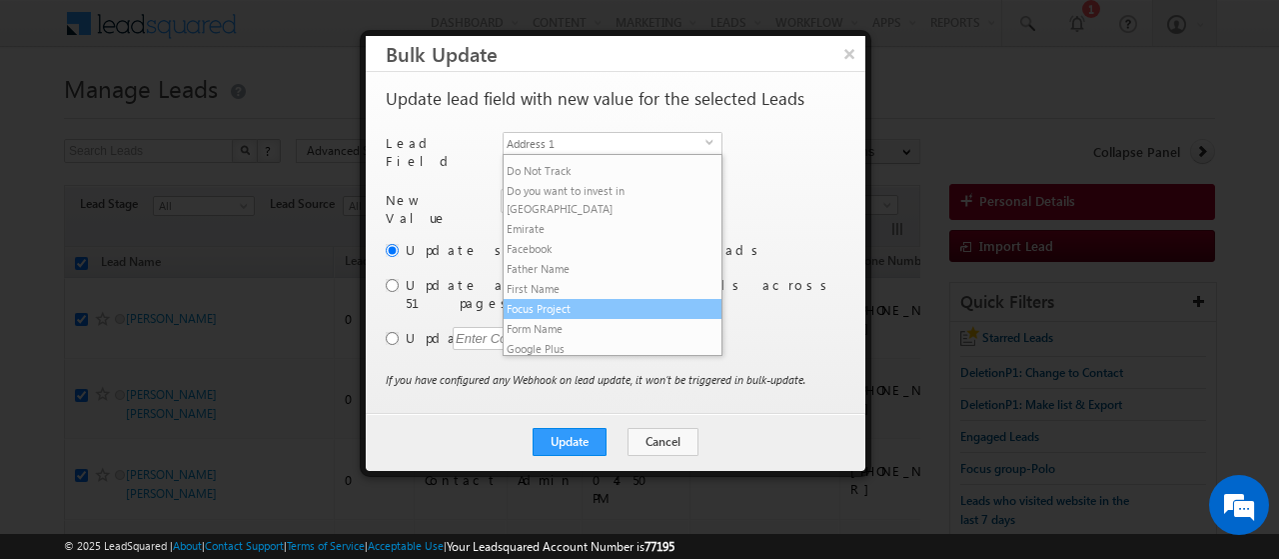
click at [560, 299] on li "Focus Project" at bounding box center [613, 309] width 218 height 20
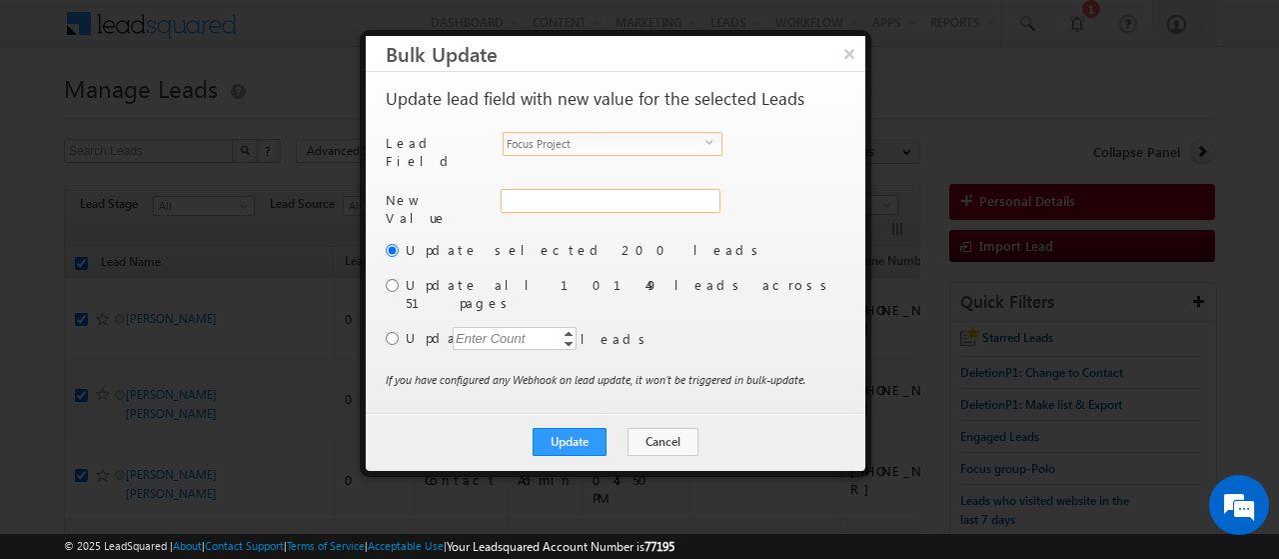
click at [533, 191] on input "Focus Project" at bounding box center [611, 201] width 220 height 24
click at [391, 279] on input "radio" at bounding box center [392, 285] width 13 height 13
click at [588, 428] on button "Update" at bounding box center [570, 442] width 74 height 28
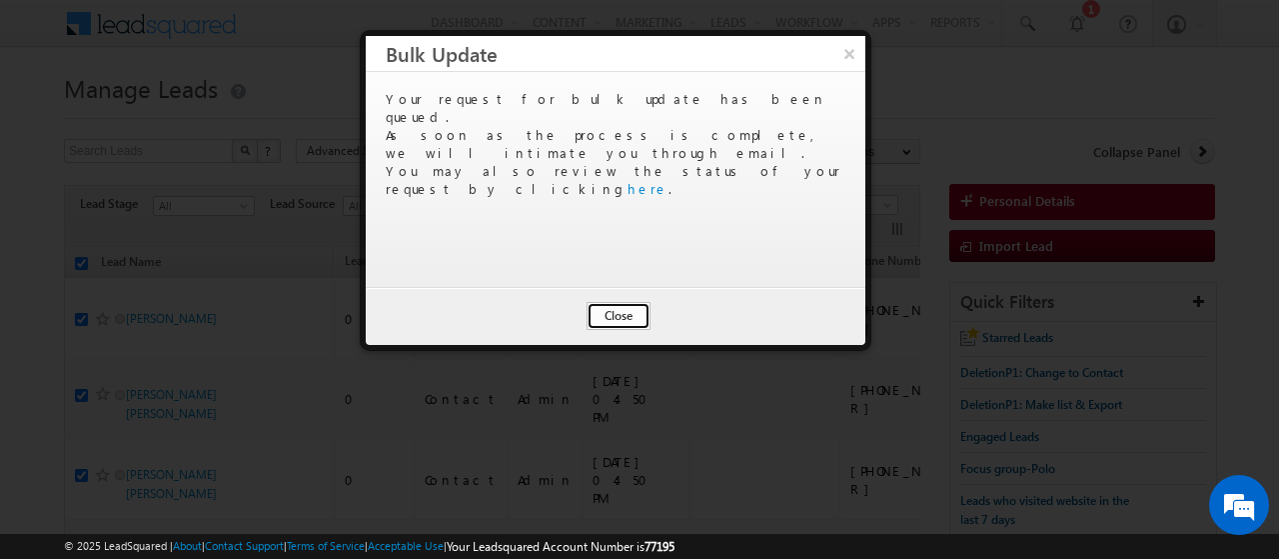
click at [622, 310] on button "Close" at bounding box center [619, 316] width 64 height 28
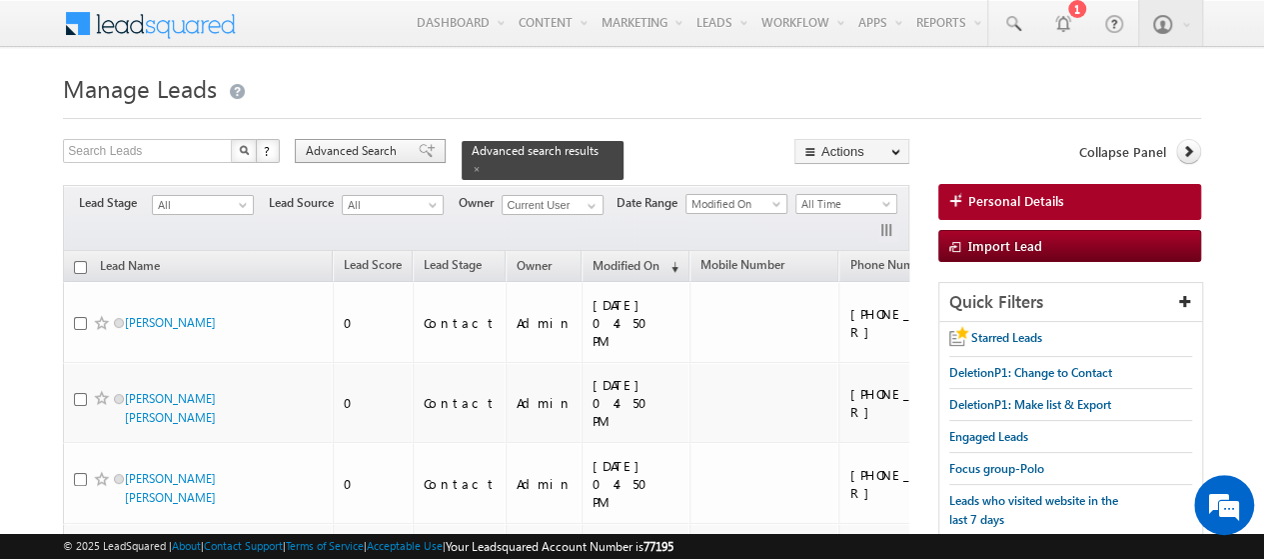
click at [384, 147] on span "Advanced Search" at bounding box center [354, 151] width 97 height 18
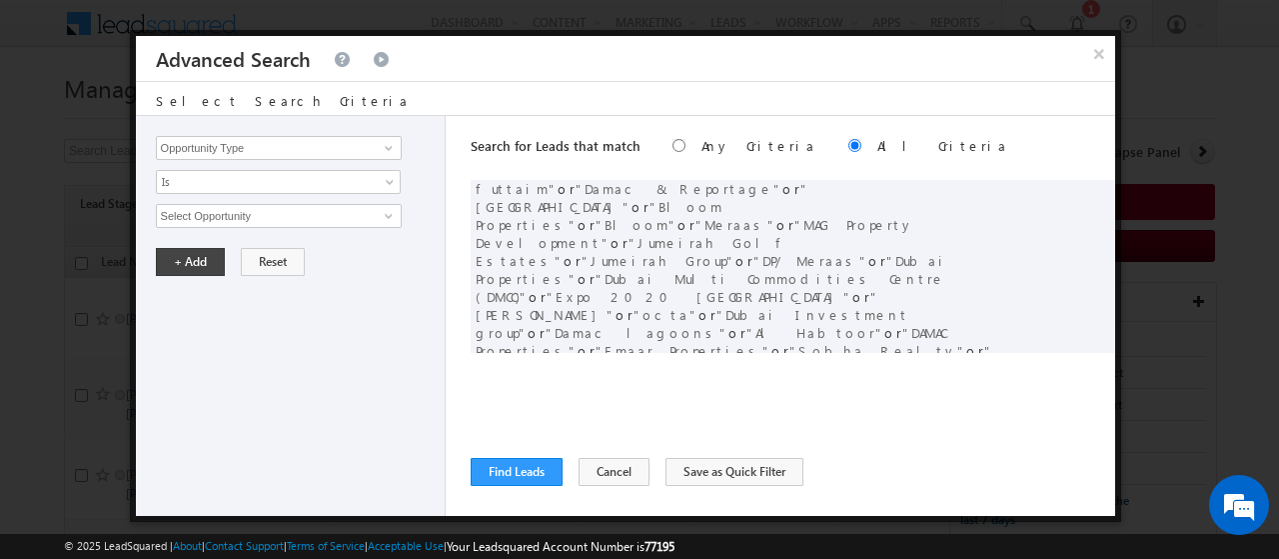
scroll to position [76, 0]
click at [275, 183] on span "Is" at bounding box center [265, 182] width 217 height 18
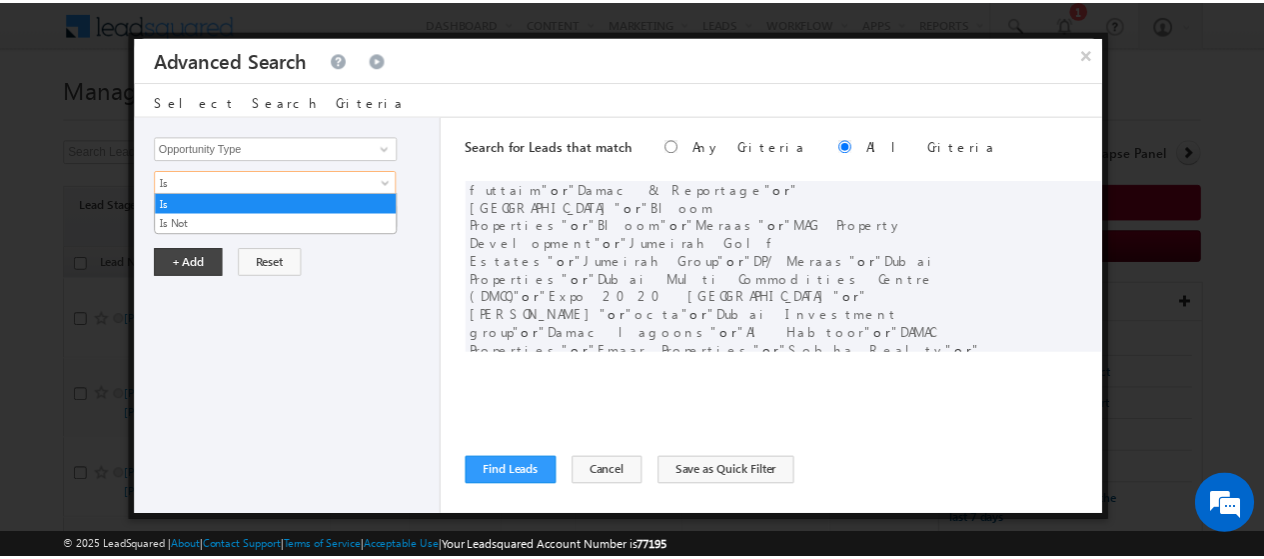
scroll to position [0, 0]
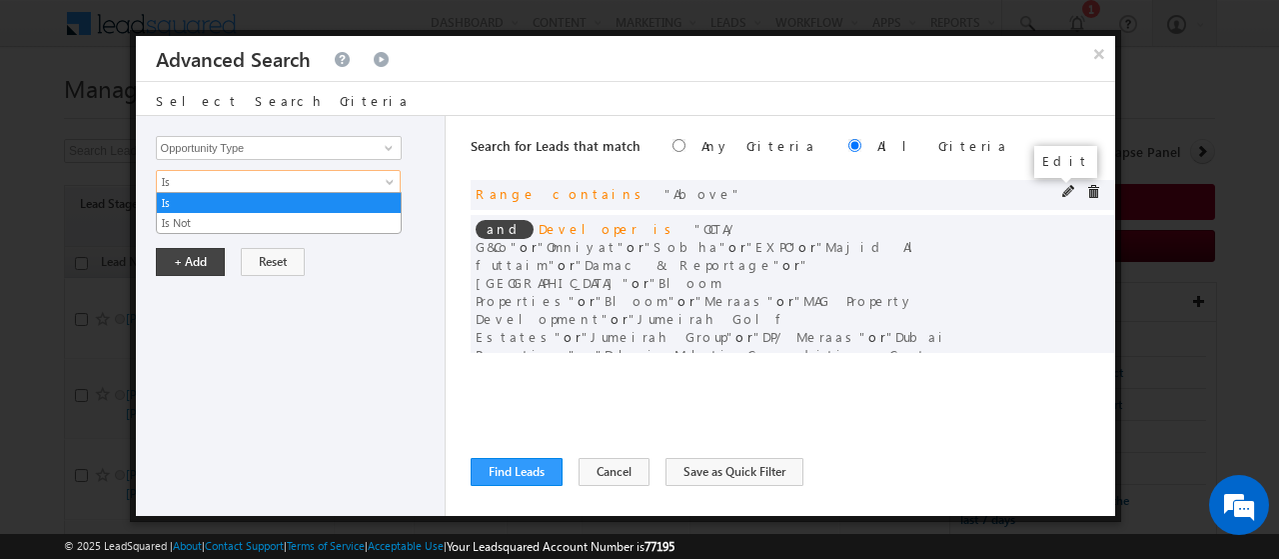
click at [1063, 193] on span at bounding box center [1070, 192] width 14 height 14
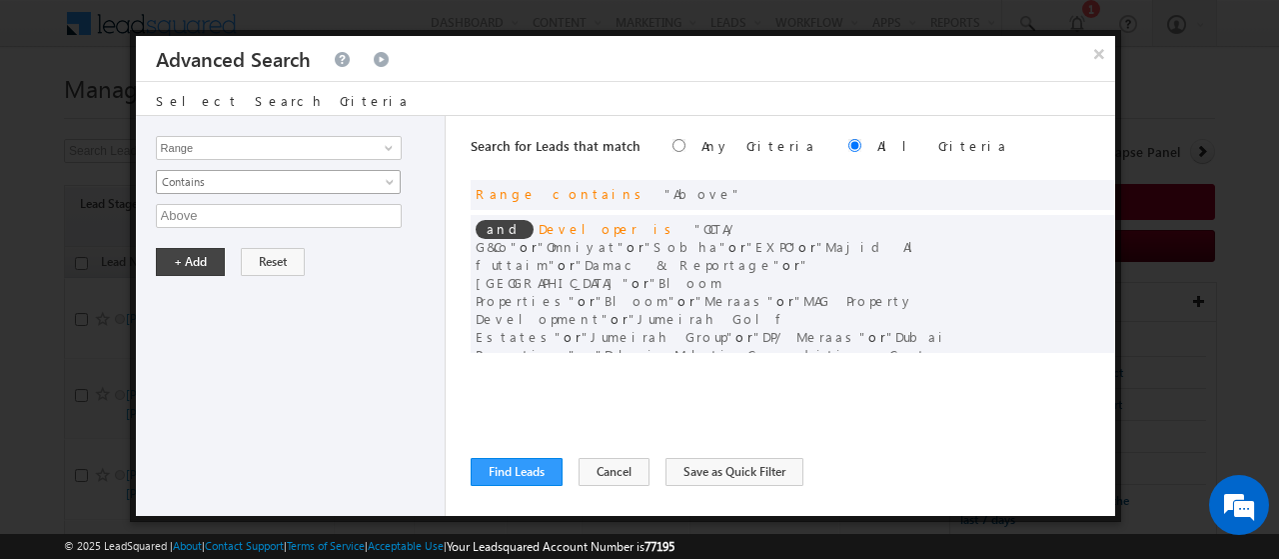
click at [197, 187] on span "Contains" at bounding box center [265, 182] width 217 height 18
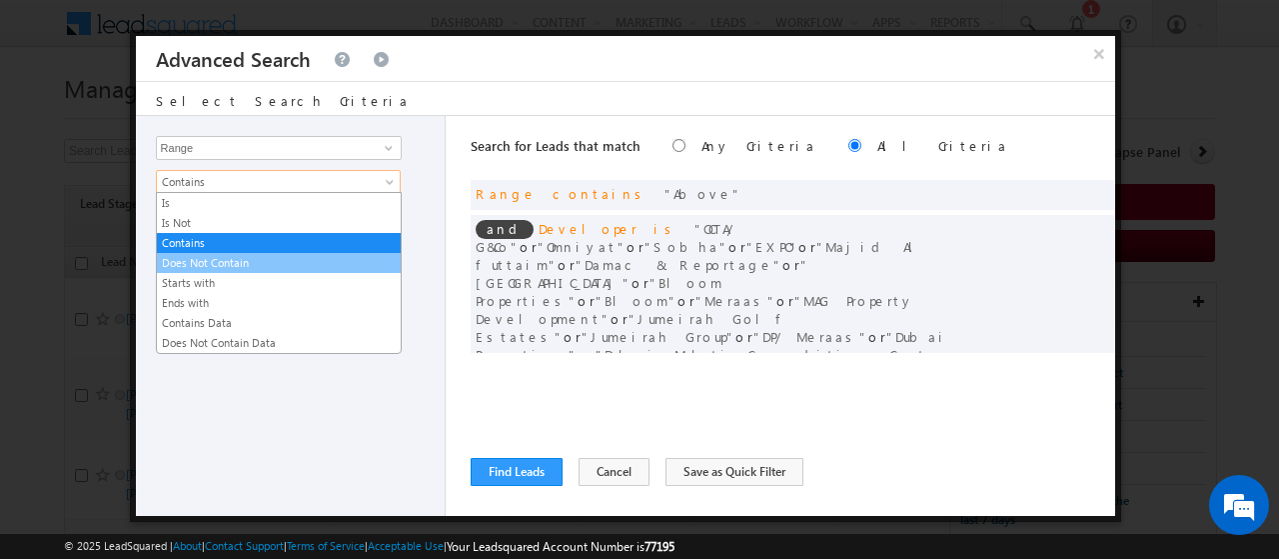
click at [198, 262] on link "Does Not Contain" at bounding box center [279, 263] width 244 height 18
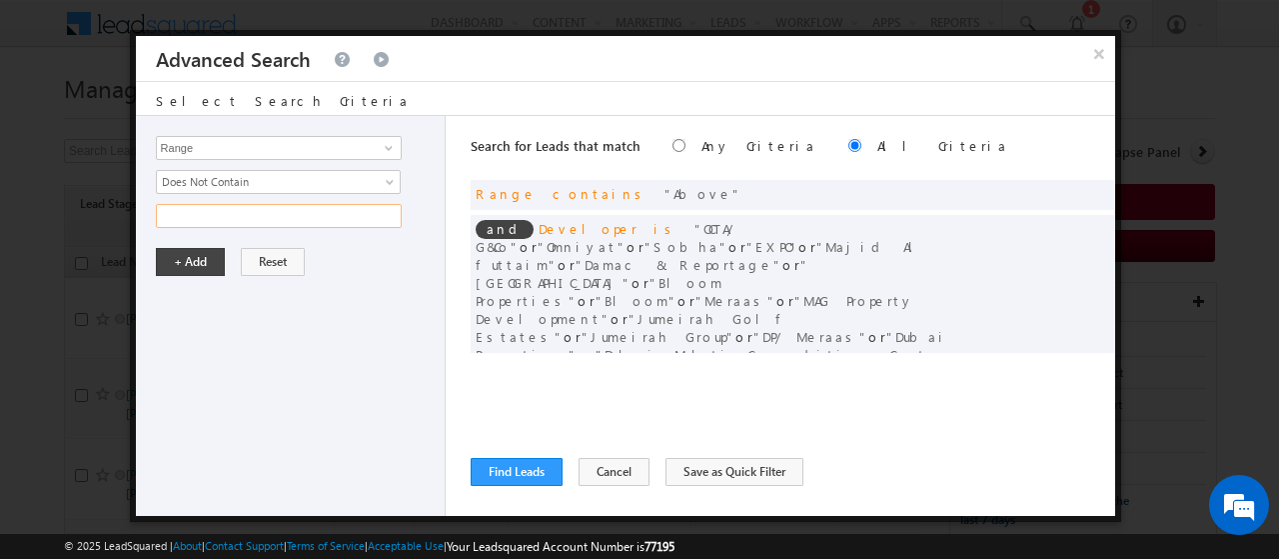
click at [188, 209] on input "text" at bounding box center [279, 216] width 246 height 24
click at [186, 257] on button "+ Add" at bounding box center [190, 262] width 69 height 28
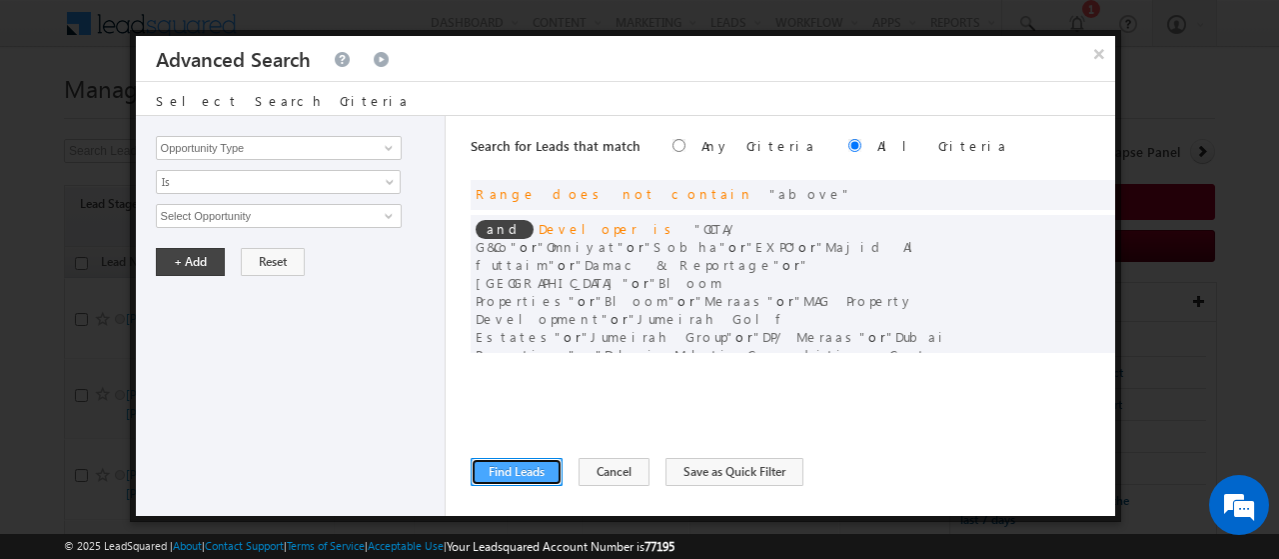
click at [529, 476] on button "Find Leads" at bounding box center [517, 472] width 92 height 28
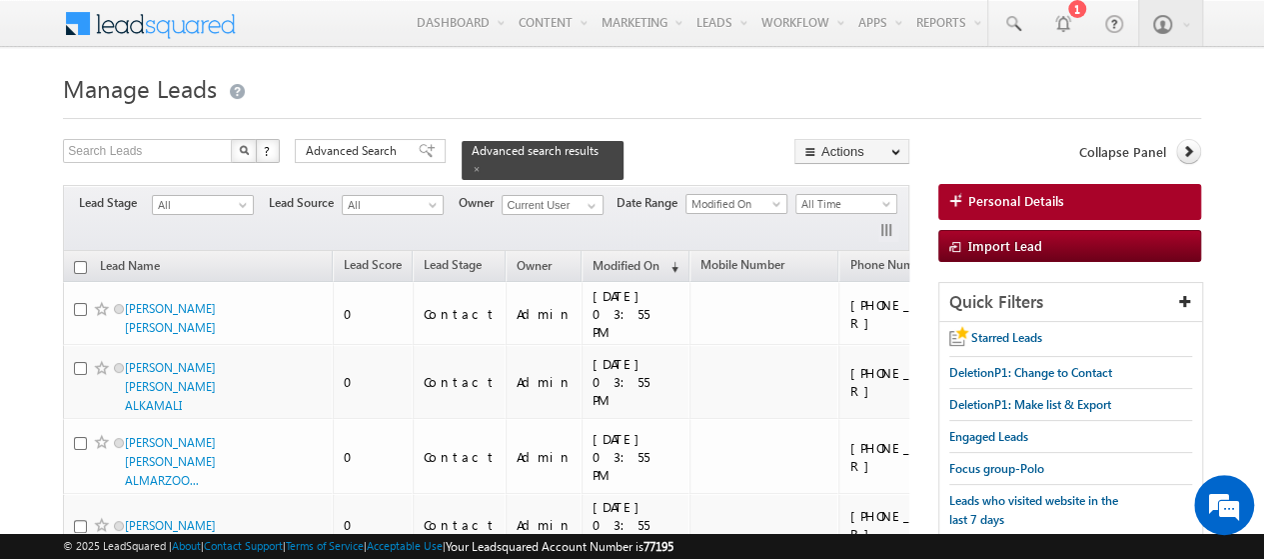
click at [79, 261] on input "checkbox" at bounding box center [80, 267] width 13 height 13
click at [887, 222] on button "button" at bounding box center [889, 232] width 20 height 20
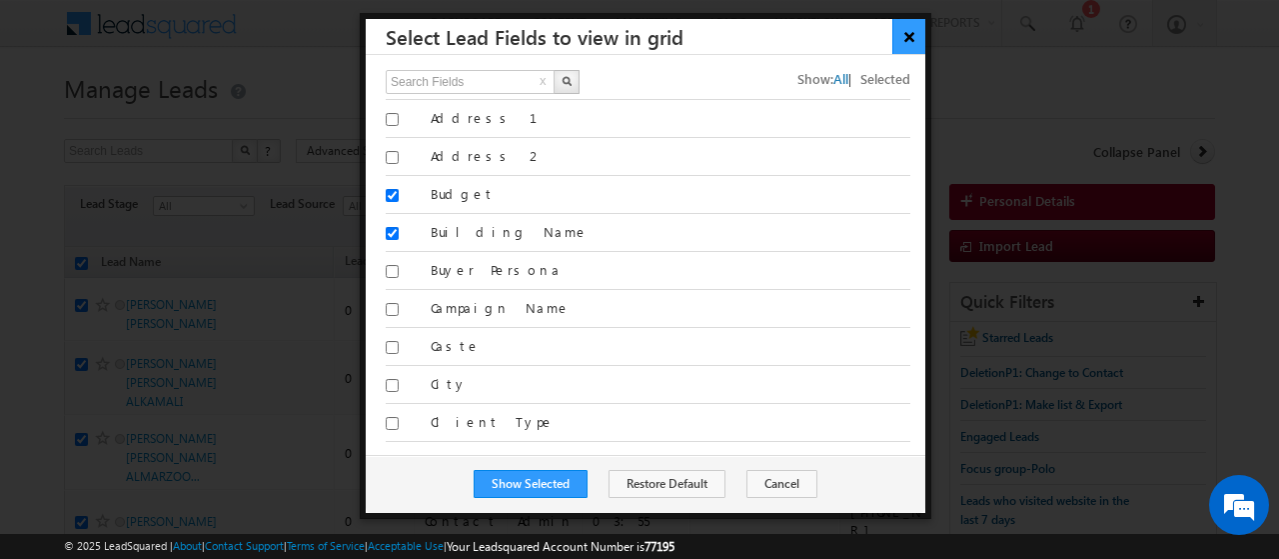
click at [913, 35] on button "×" at bounding box center [909, 36] width 33 height 35
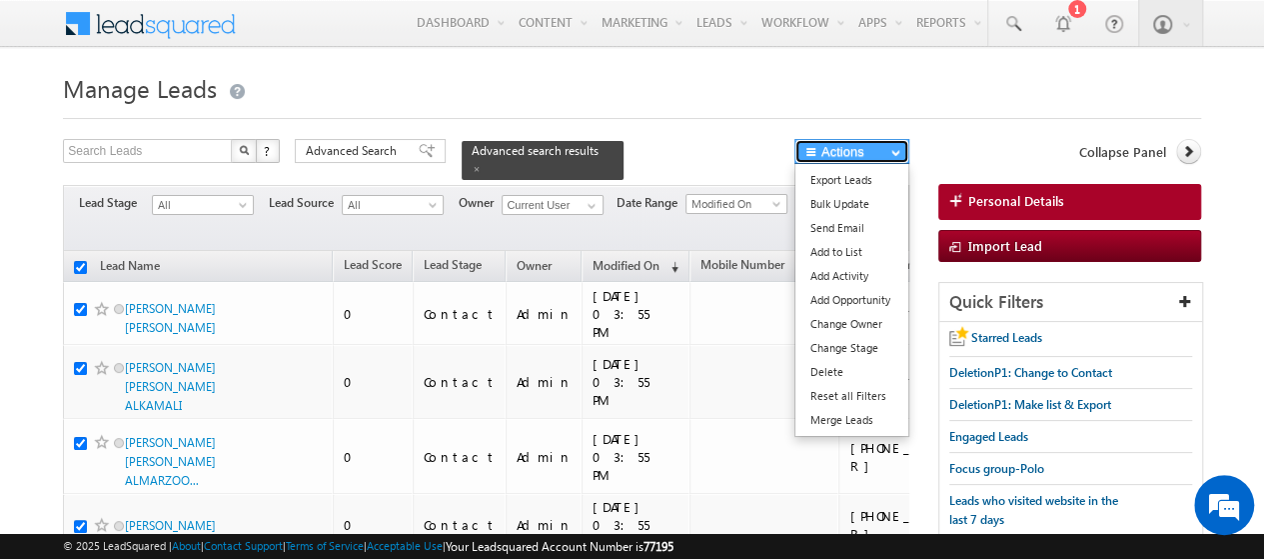
click at [838, 156] on button "Actions" at bounding box center [852, 151] width 115 height 25
click at [840, 205] on link "Bulk Update" at bounding box center [852, 204] width 113 height 24
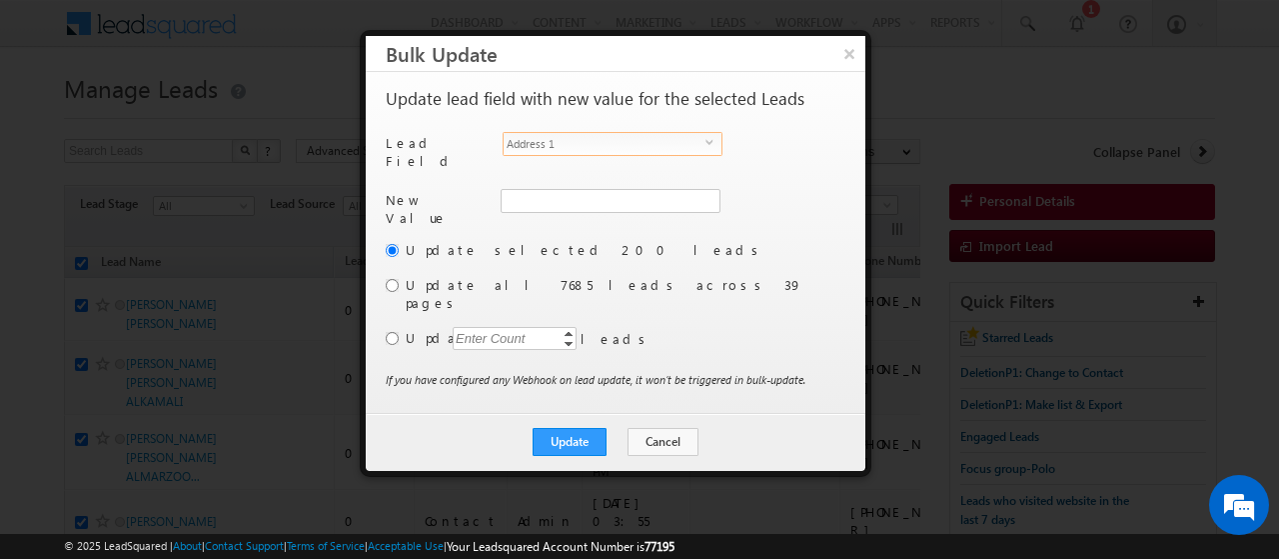
click at [568, 137] on span "Address 1" at bounding box center [605, 144] width 202 height 22
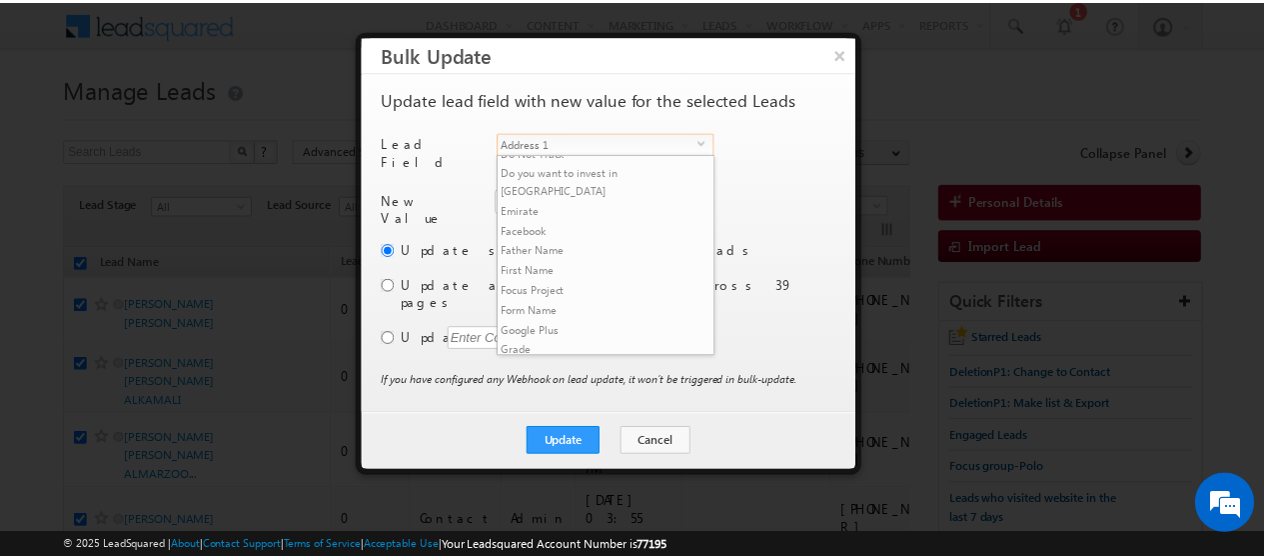
scroll to position [374, 0]
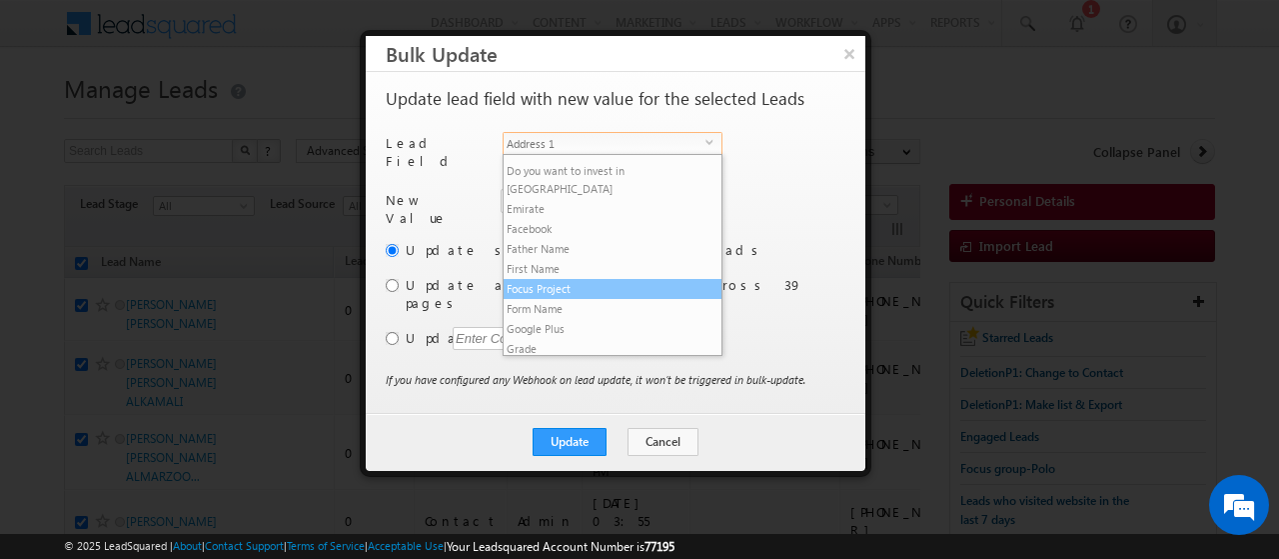
click at [545, 279] on li "Focus Project" at bounding box center [613, 289] width 218 height 20
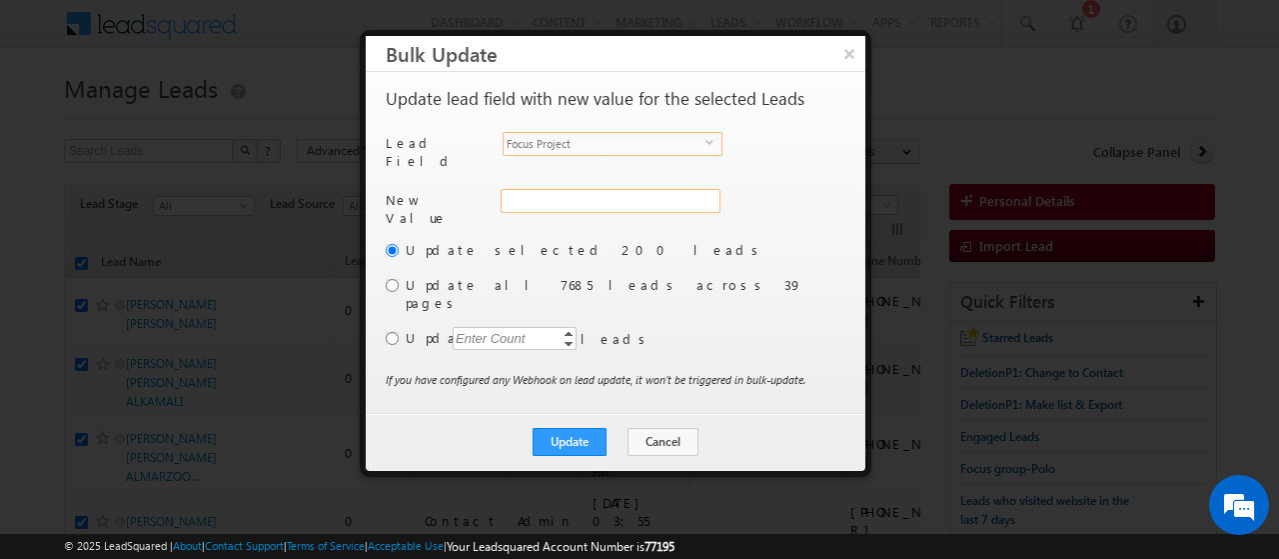
click at [560, 189] on input "Focus Project" at bounding box center [611, 201] width 220 height 24
click at [387, 279] on input "radio" at bounding box center [392, 285] width 13 height 13
click at [568, 428] on button "Update" at bounding box center [570, 442] width 74 height 28
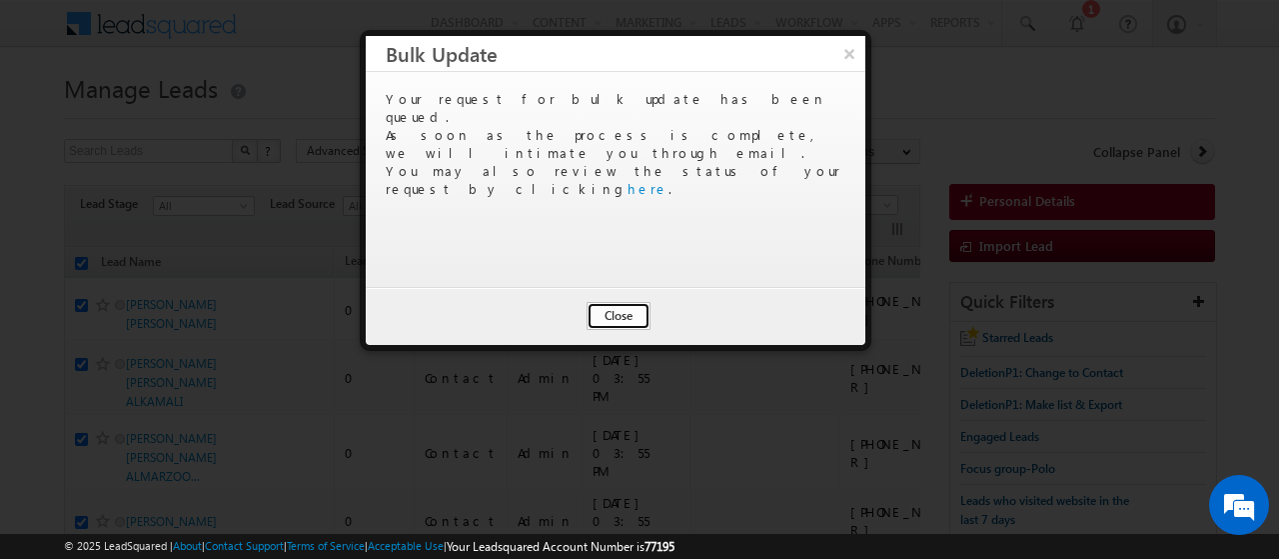
click at [627, 317] on button "Close" at bounding box center [619, 316] width 64 height 28
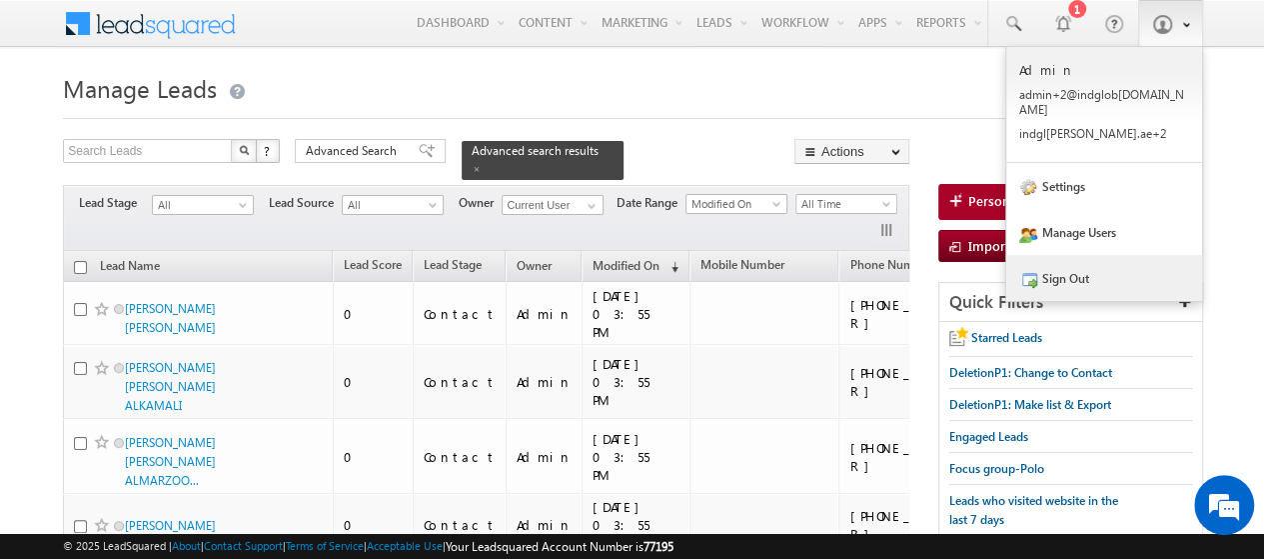
click at [1093, 277] on link "Sign Out" at bounding box center [1105, 278] width 196 height 46
